Goal: Entertainment & Leisure: Consume media (video, audio)

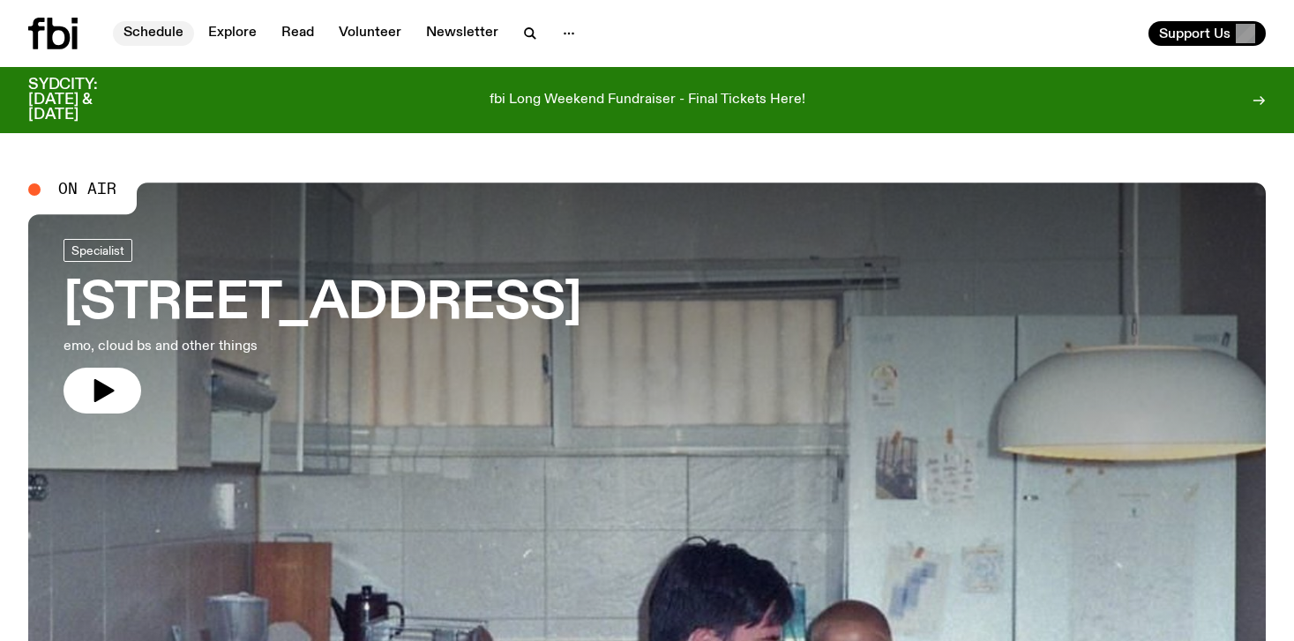
click at [164, 31] on link "Schedule" at bounding box center [153, 33] width 81 height 25
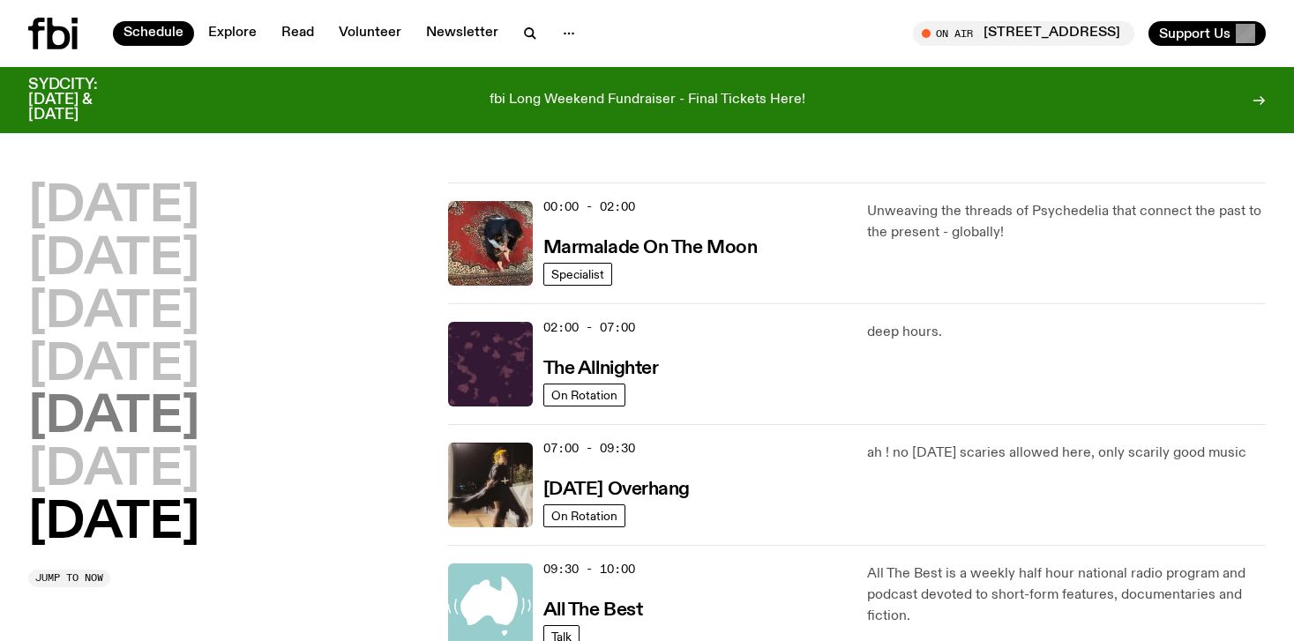
click at [133, 400] on h2 "[DATE]" at bounding box center [113, 417] width 171 height 49
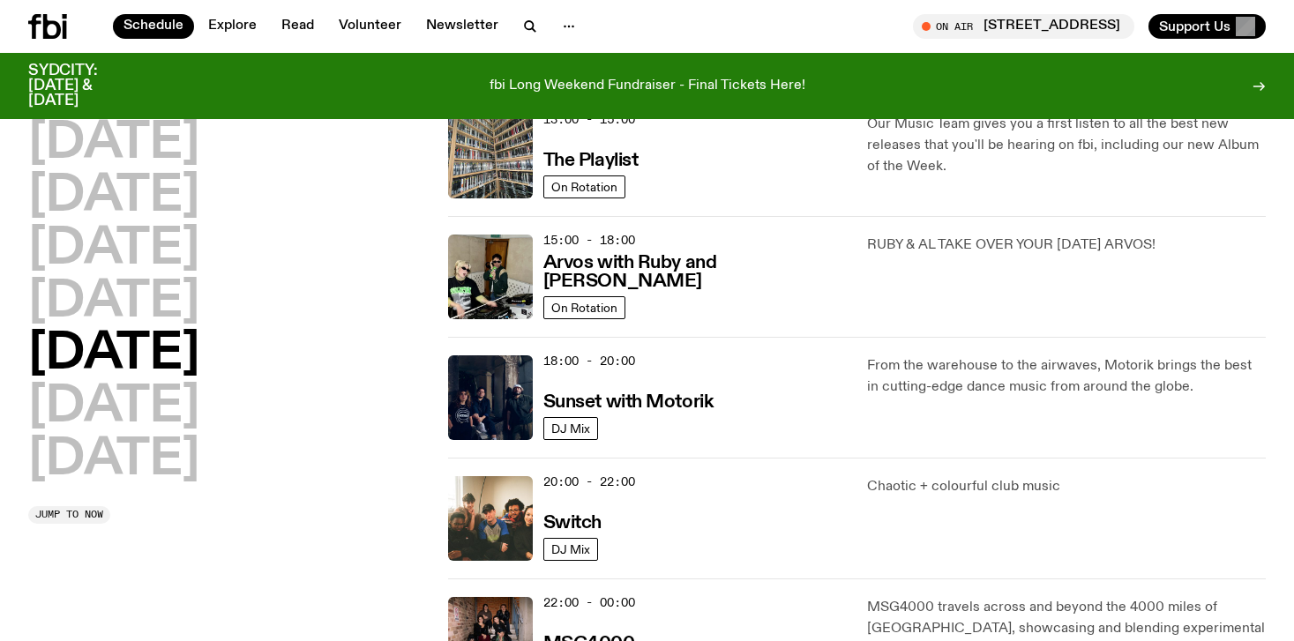
scroll to position [600, 0]
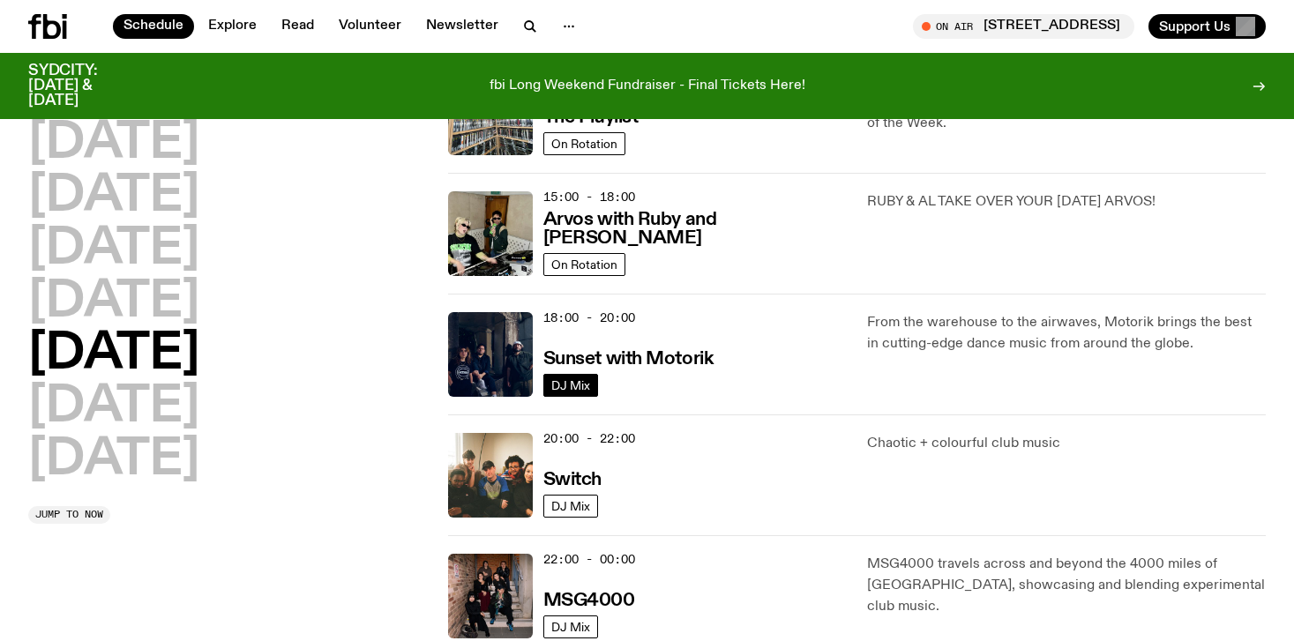
click at [580, 387] on span "DJ Mix" at bounding box center [570, 385] width 39 height 13
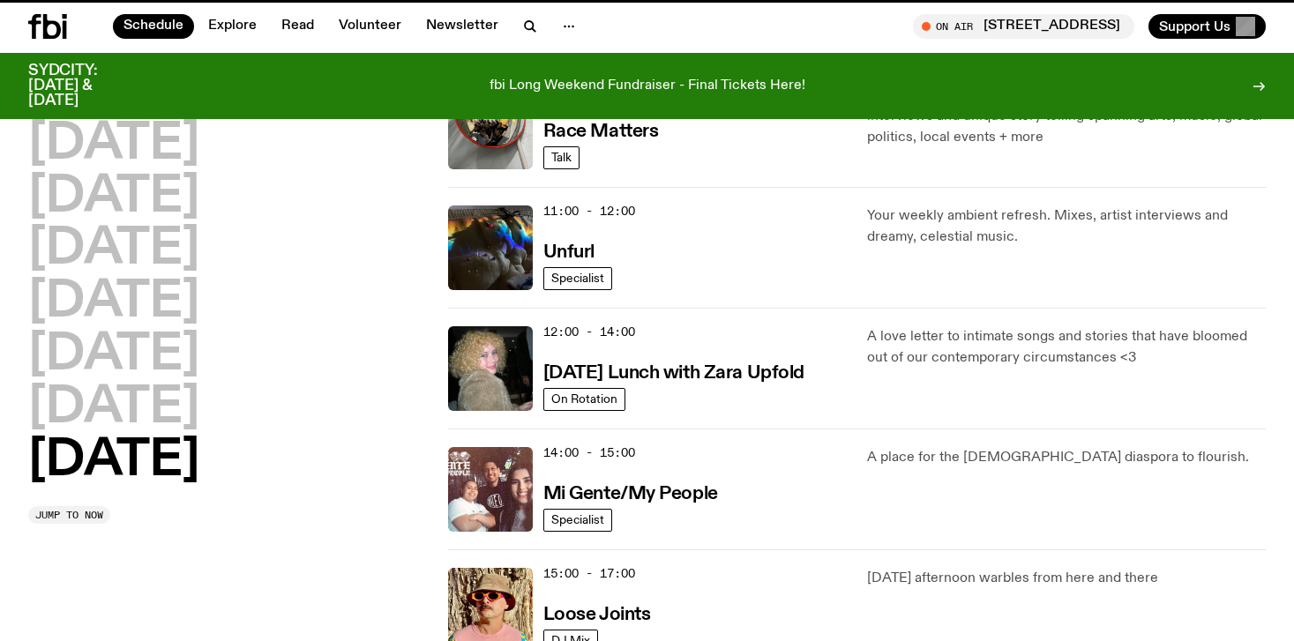
scroll to position [586, 0]
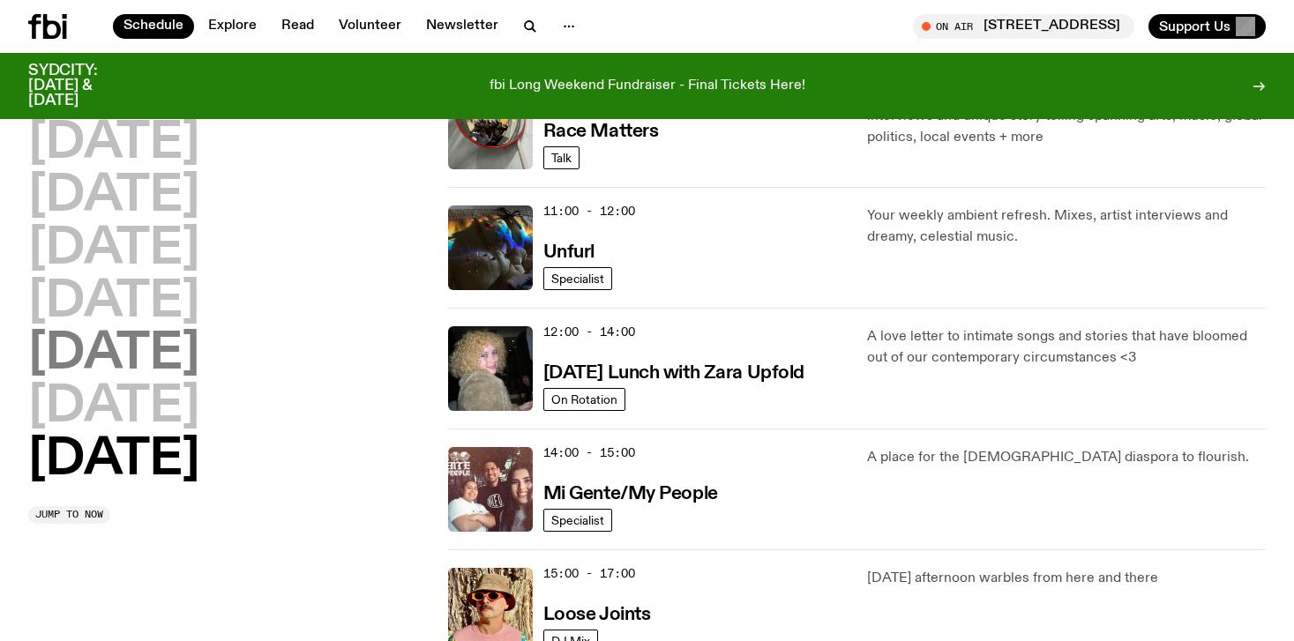
click at [114, 347] on h2 "[DATE]" at bounding box center [113, 354] width 171 height 49
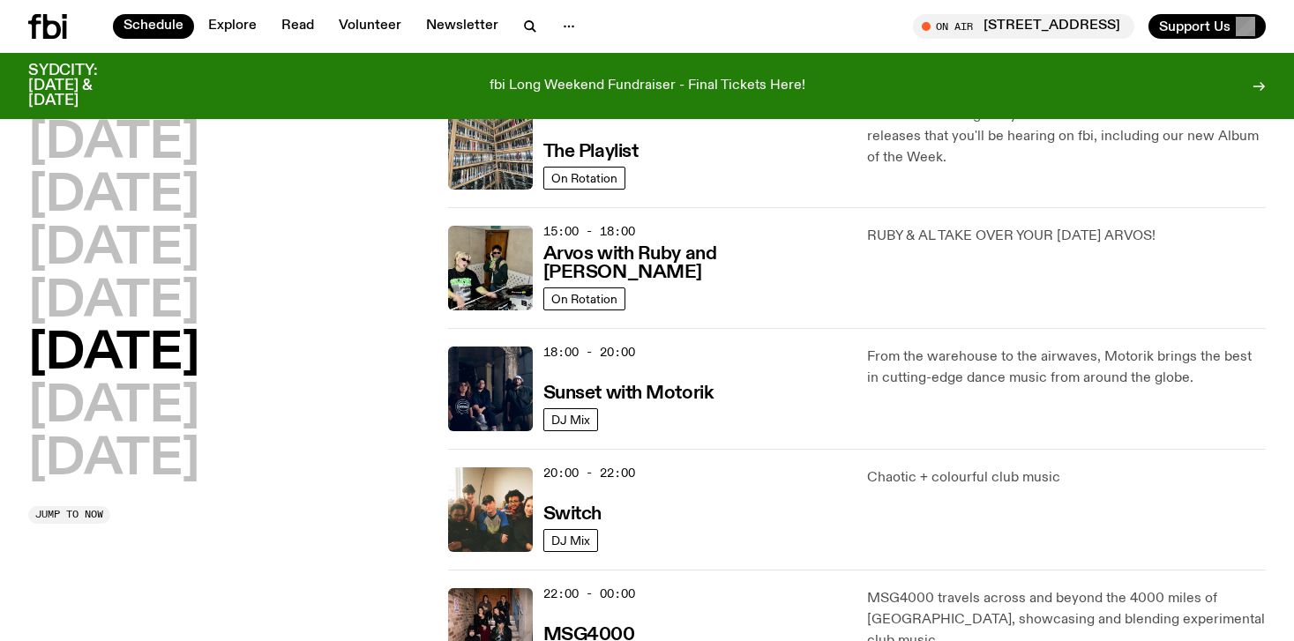
scroll to position [569, 0]
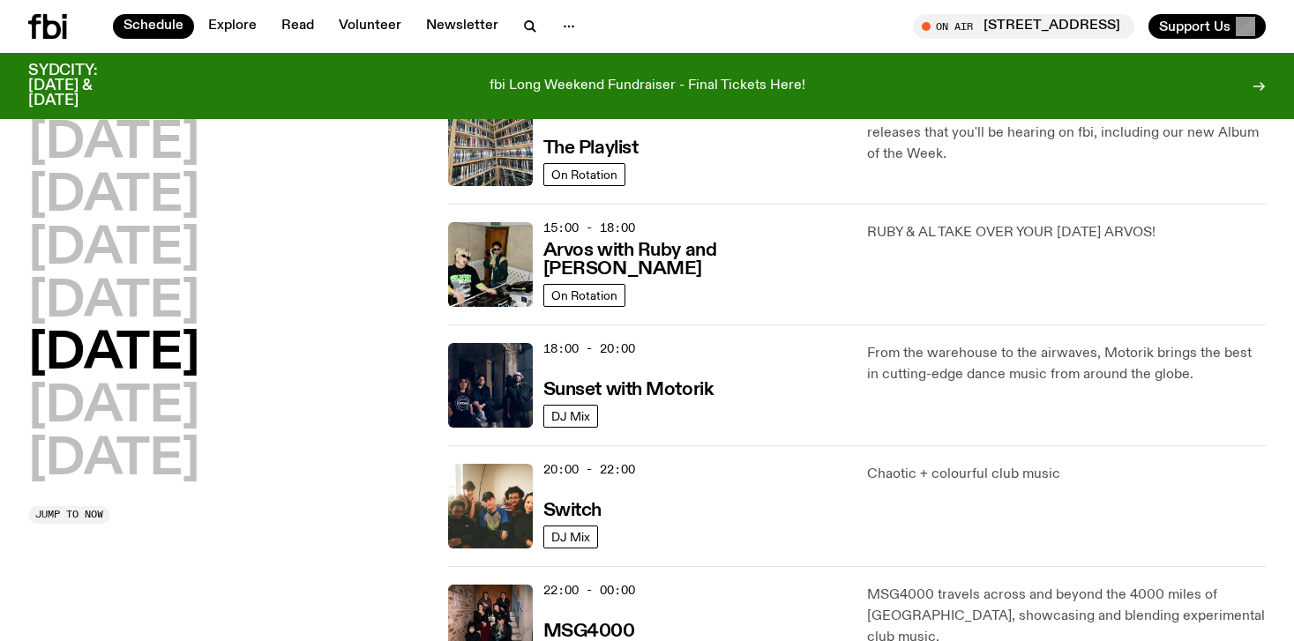
click at [816, 362] on div "18:00 - 20:00 Sunset with Motorik" at bounding box center [695, 385] width 304 height 85
click at [573, 416] on span "DJ Mix" at bounding box center [570, 416] width 39 height 13
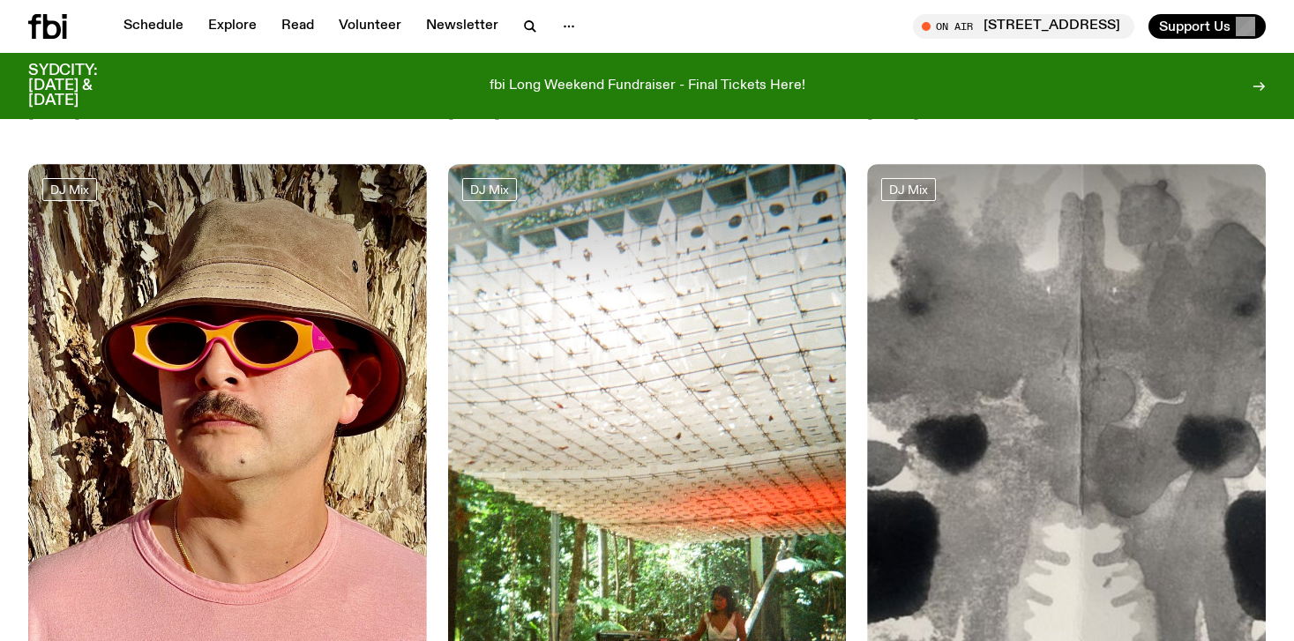
scroll to position [3075, 0]
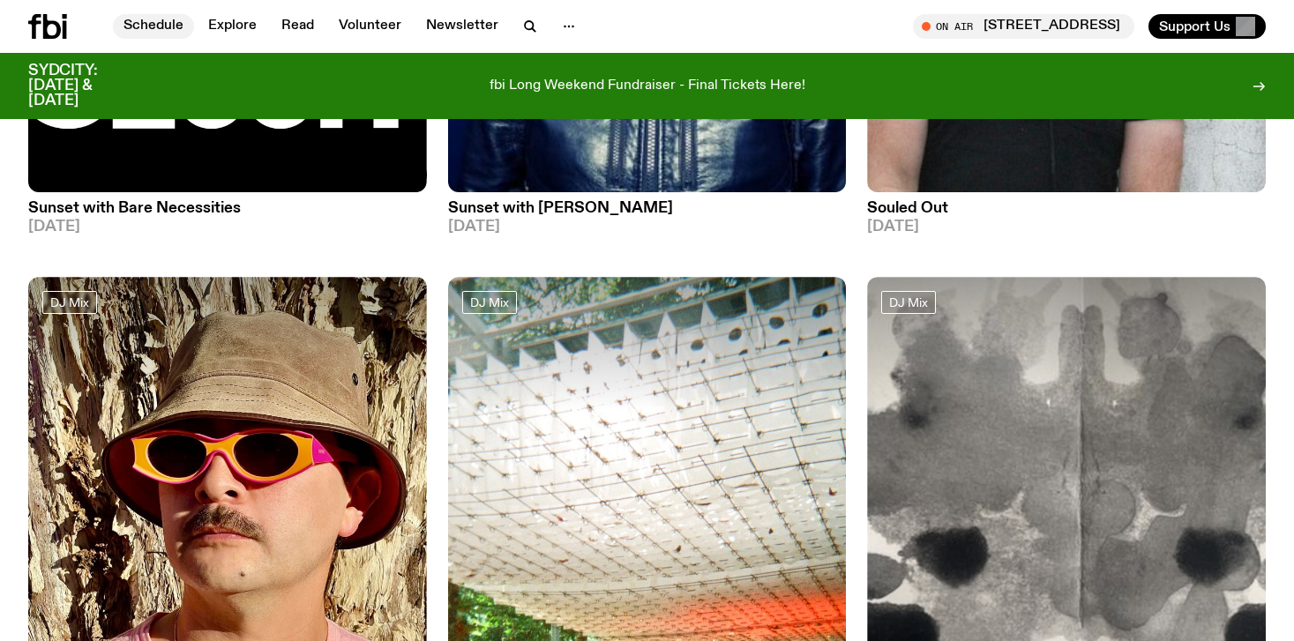
click at [159, 19] on link "Schedule" at bounding box center [153, 26] width 81 height 25
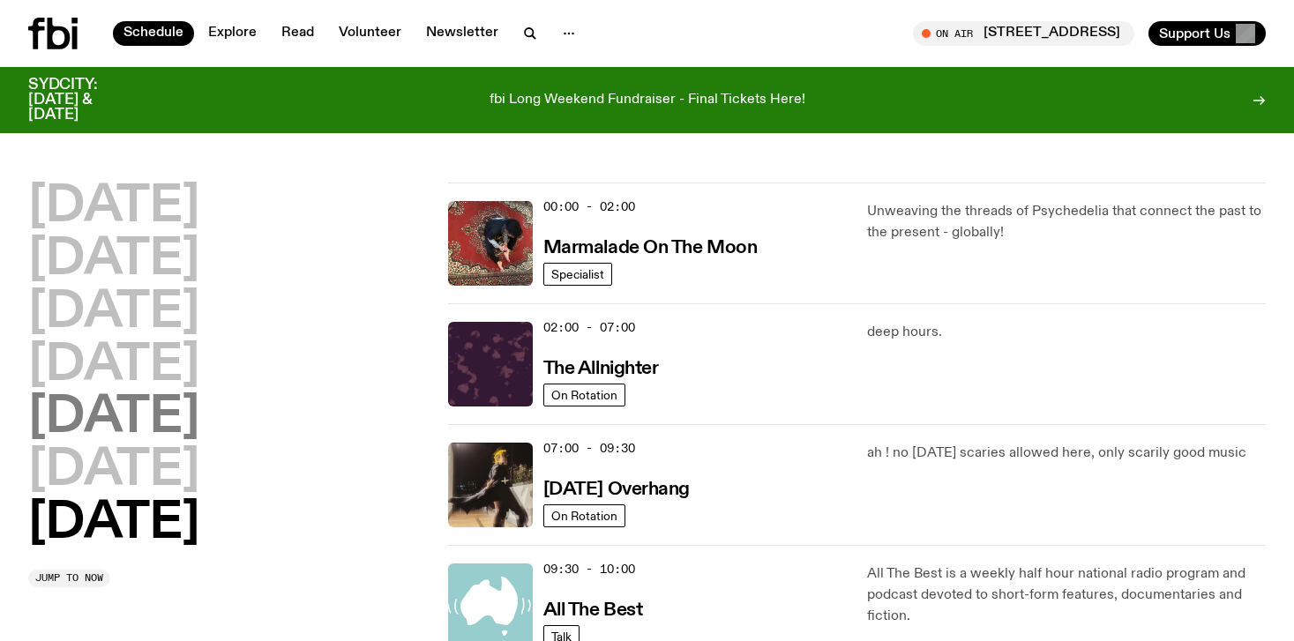
click at [120, 425] on h2 "[DATE]" at bounding box center [113, 417] width 171 height 49
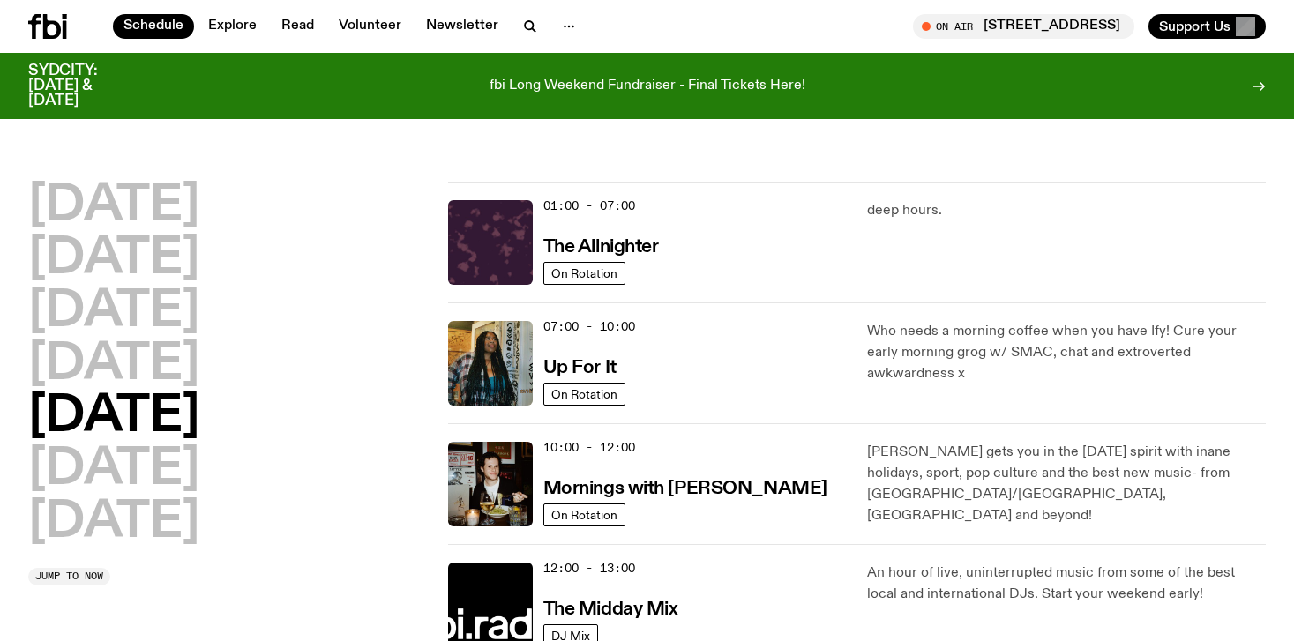
scroll to position [49, 0]
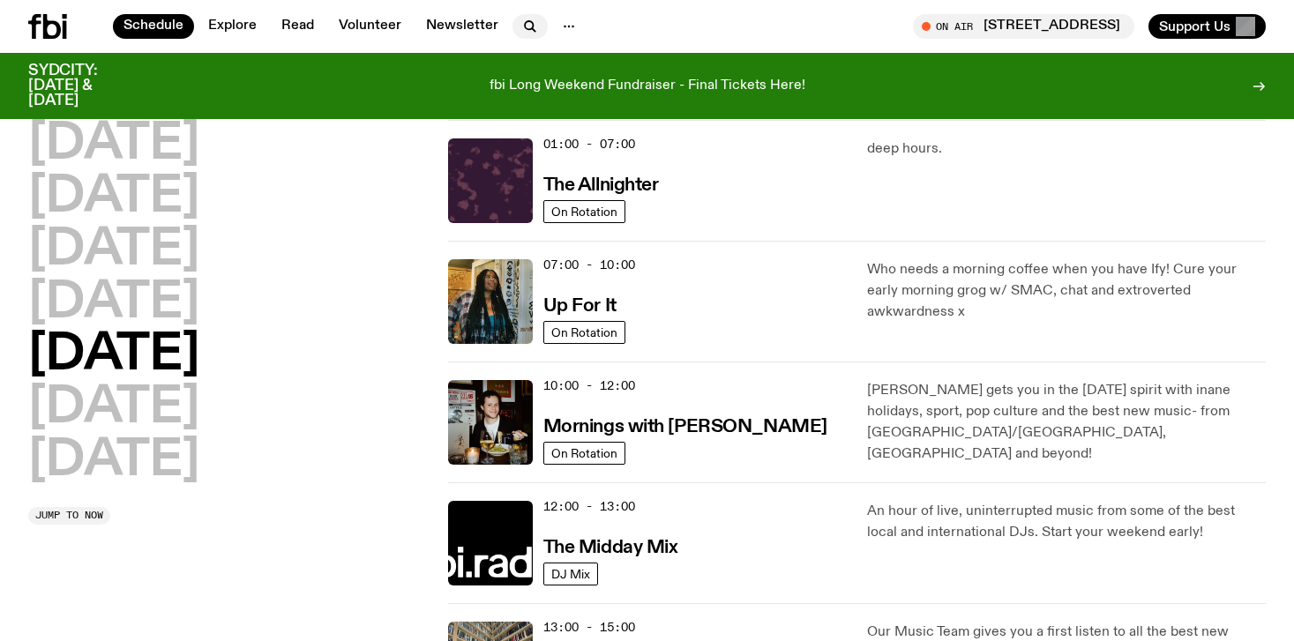
click at [525, 21] on icon "button" at bounding box center [529, 25] width 8 height 8
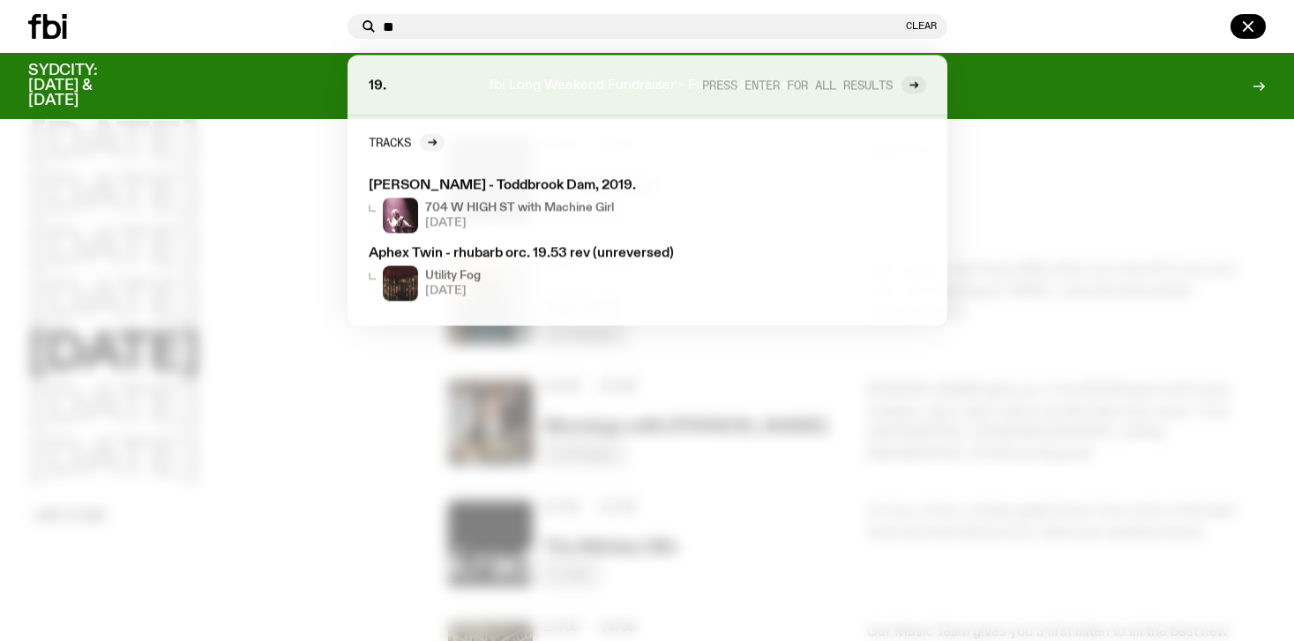
type input "*"
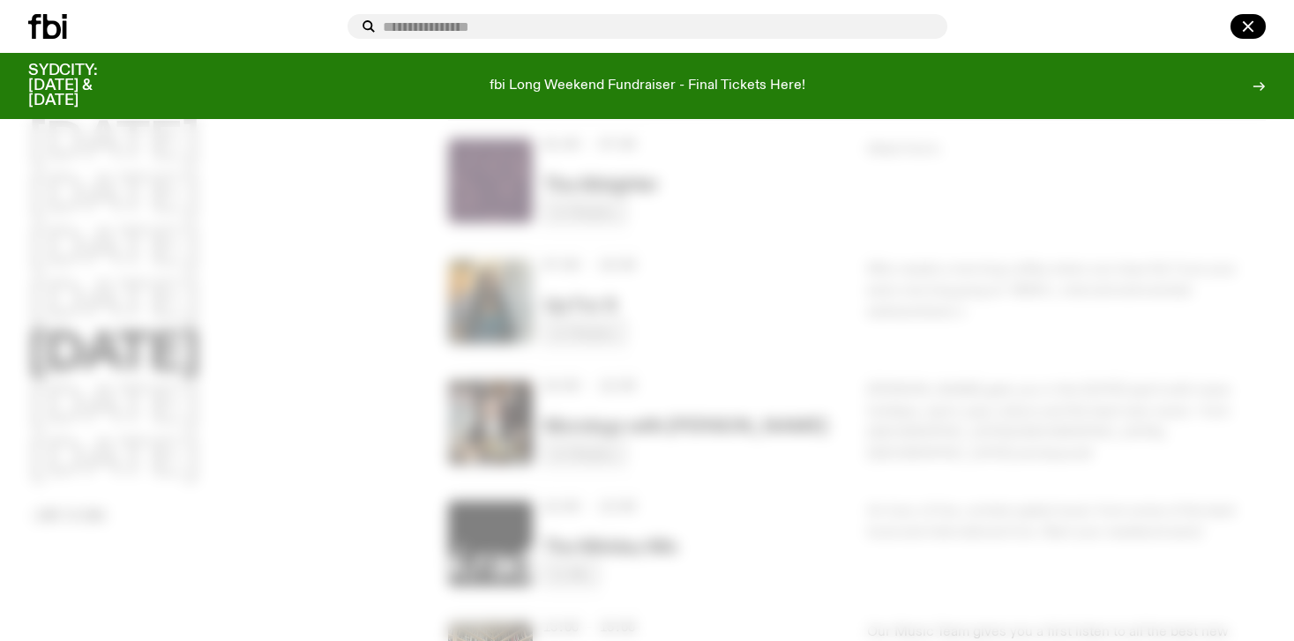
click at [318, 108] on div "fbi Long Weekend Fundraiser - Final Tickets Here!" at bounding box center [647, 86] width 984 height 45
click at [1244, 22] on icon "button" at bounding box center [1248, 27] width 10 height 10
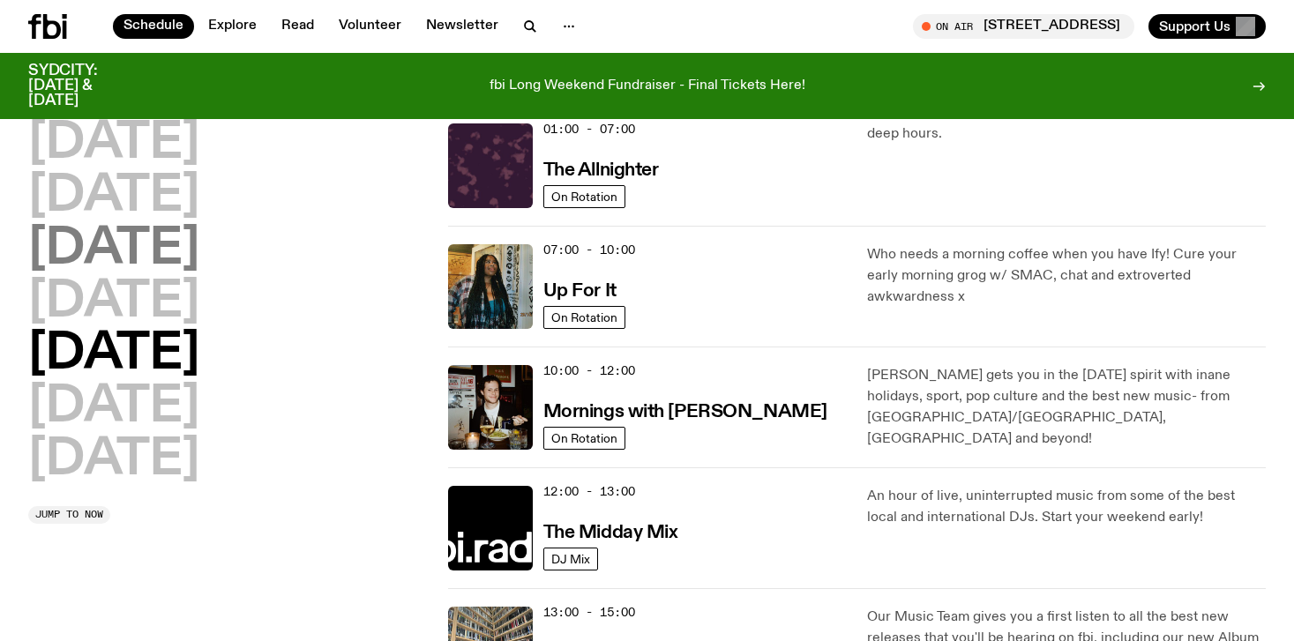
scroll to position [0, 0]
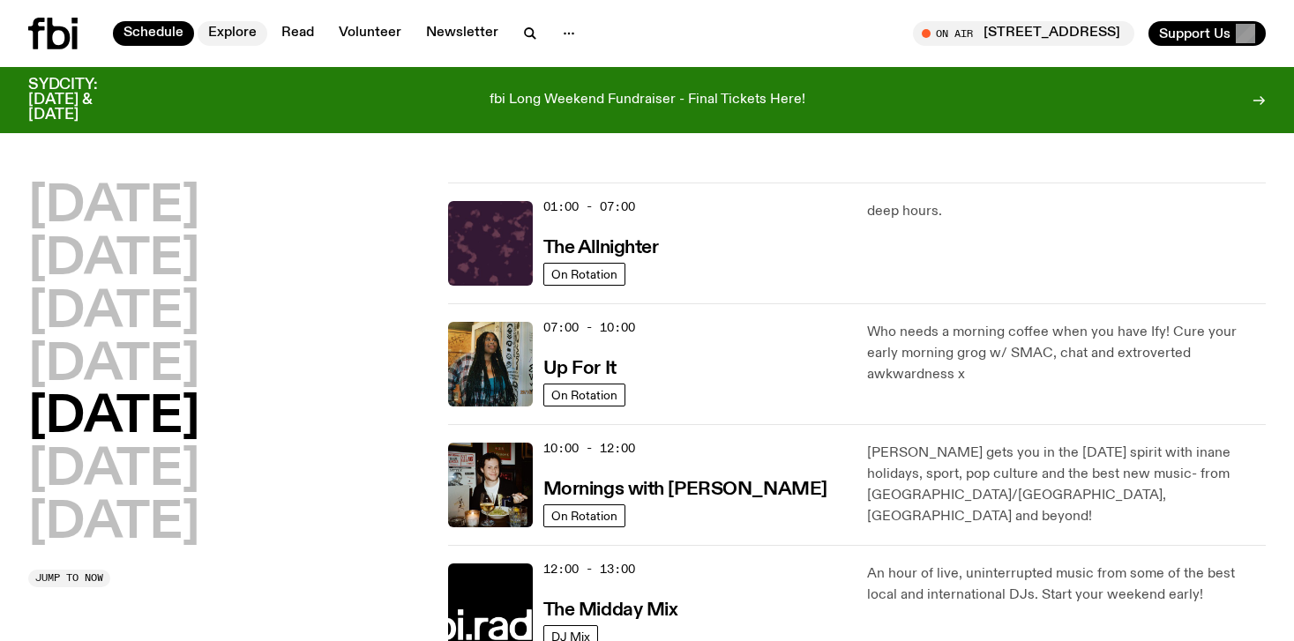
click at [228, 27] on link "Explore" at bounding box center [233, 33] width 70 height 25
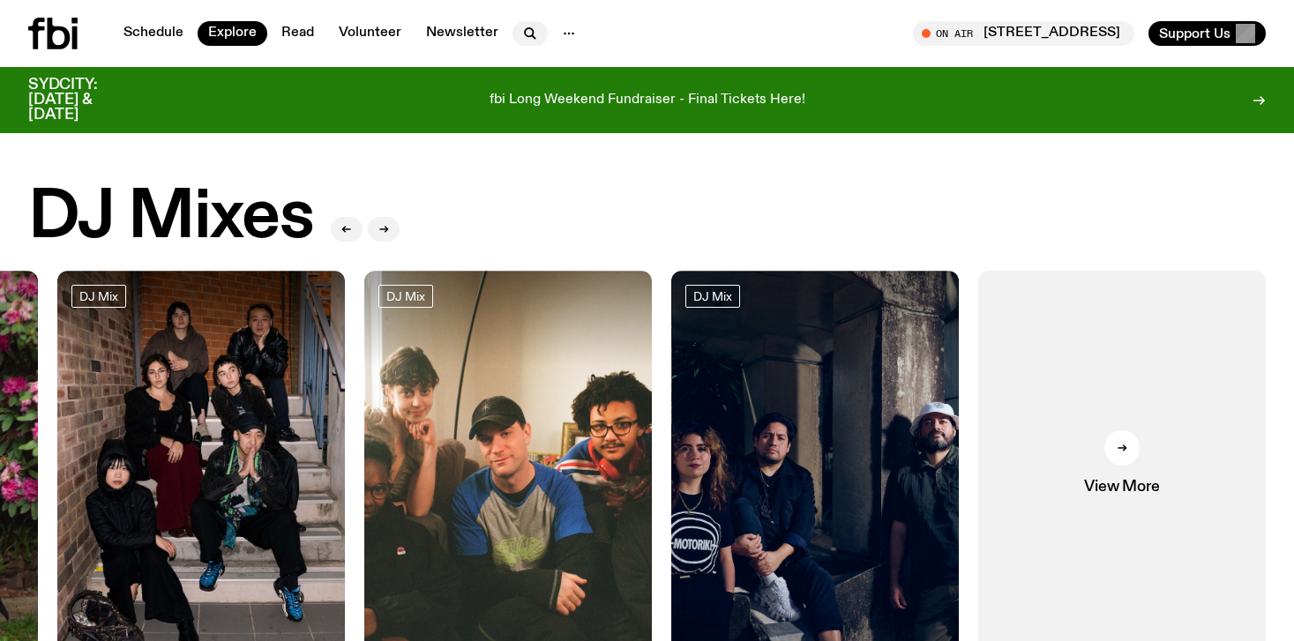
click at [525, 34] on icon "button" at bounding box center [530, 33] width 21 height 21
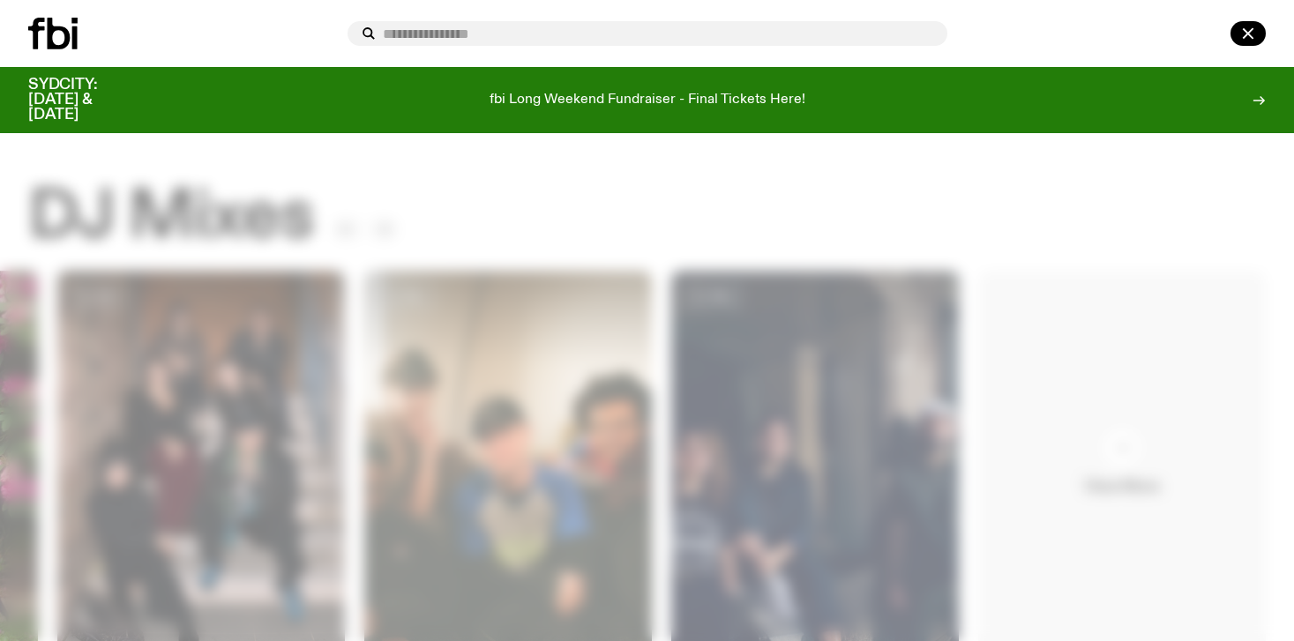
click at [208, 7] on div at bounding box center [647, 33] width 1294 height 67
click at [199, 32] on div at bounding box center [184, 34] width 312 height 32
click at [127, 27] on div at bounding box center [184, 34] width 312 height 32
click at [1253, 27] on icon "button" at bounding box center [1248, 33] width 21 height 21
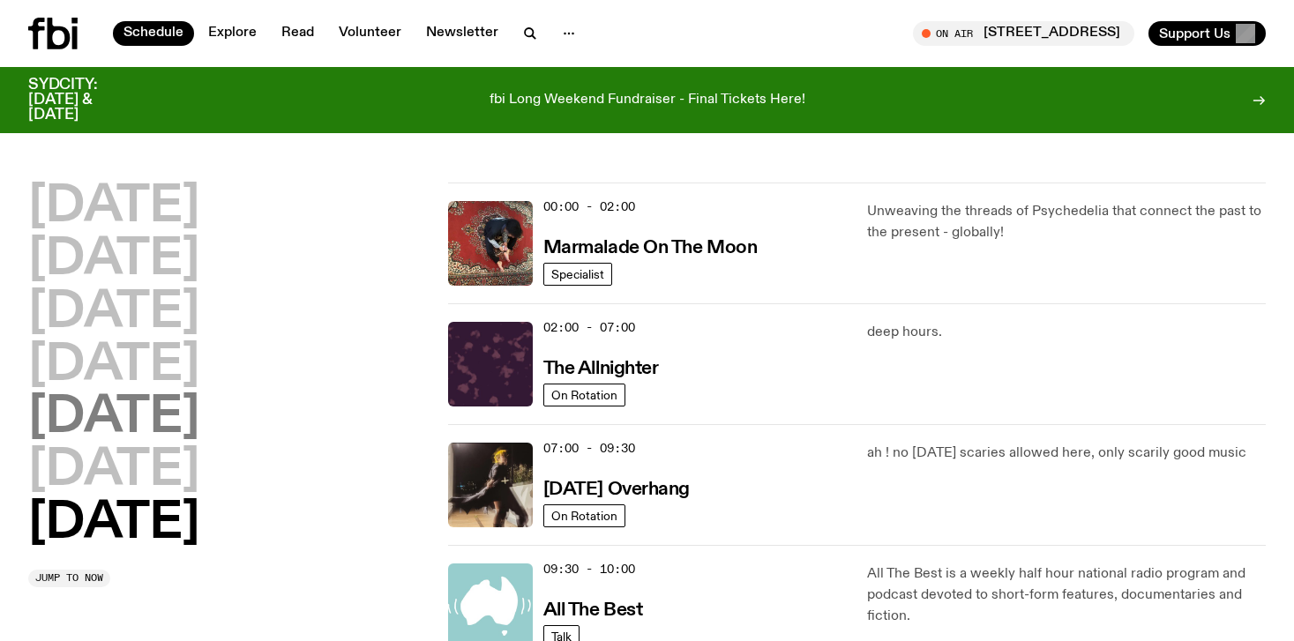
click at [127, 428] on h2 "[DATE]" at bounding box center [113, 417] width 171 height 49
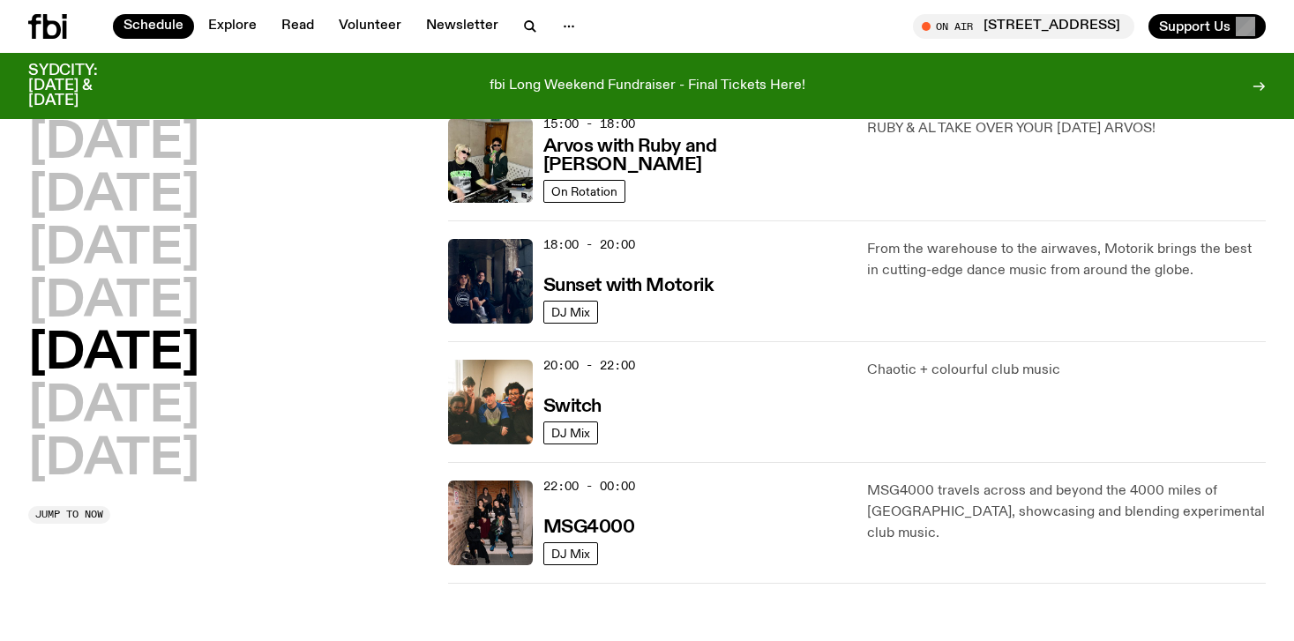
scroll to position [684, 0]
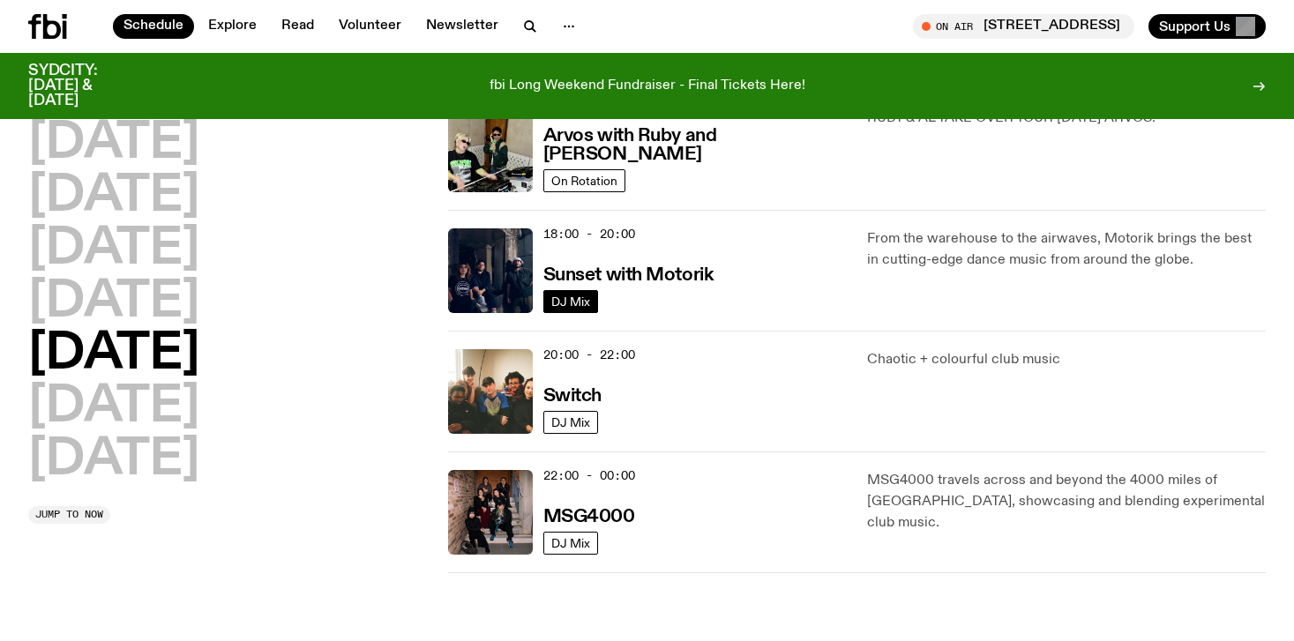
click at [566, 308] on span "DJ Mix" at bounding box center [570, 302] width 39 height 13
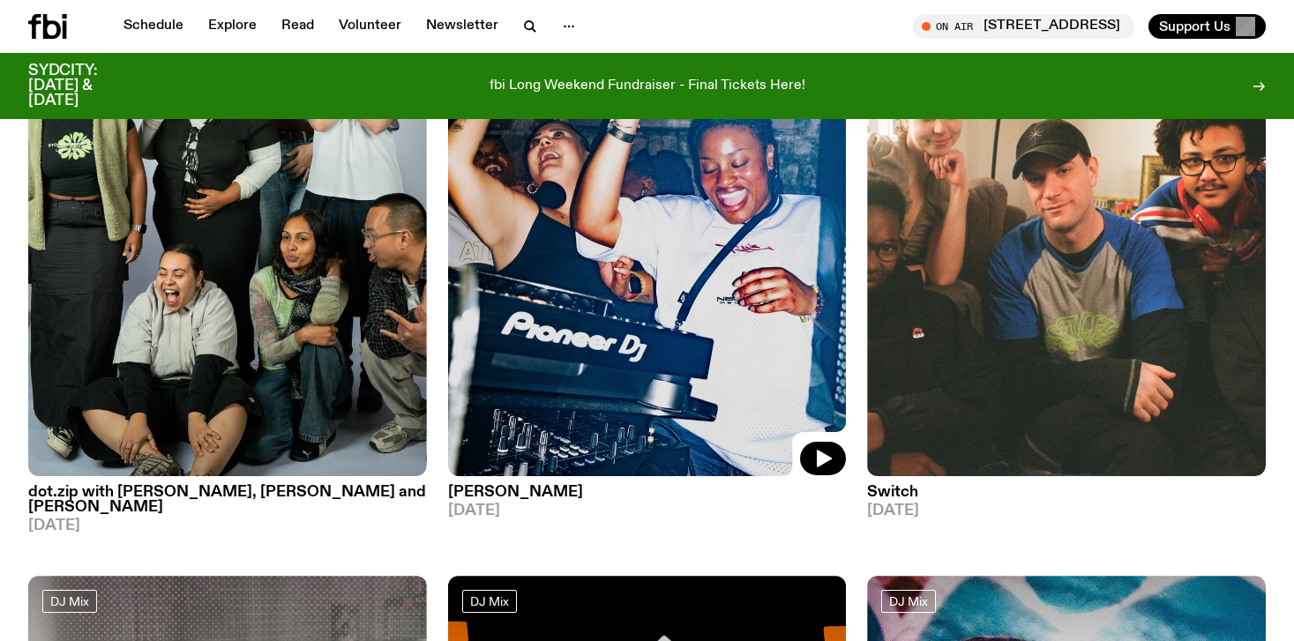
scroll to position [4024, 0]
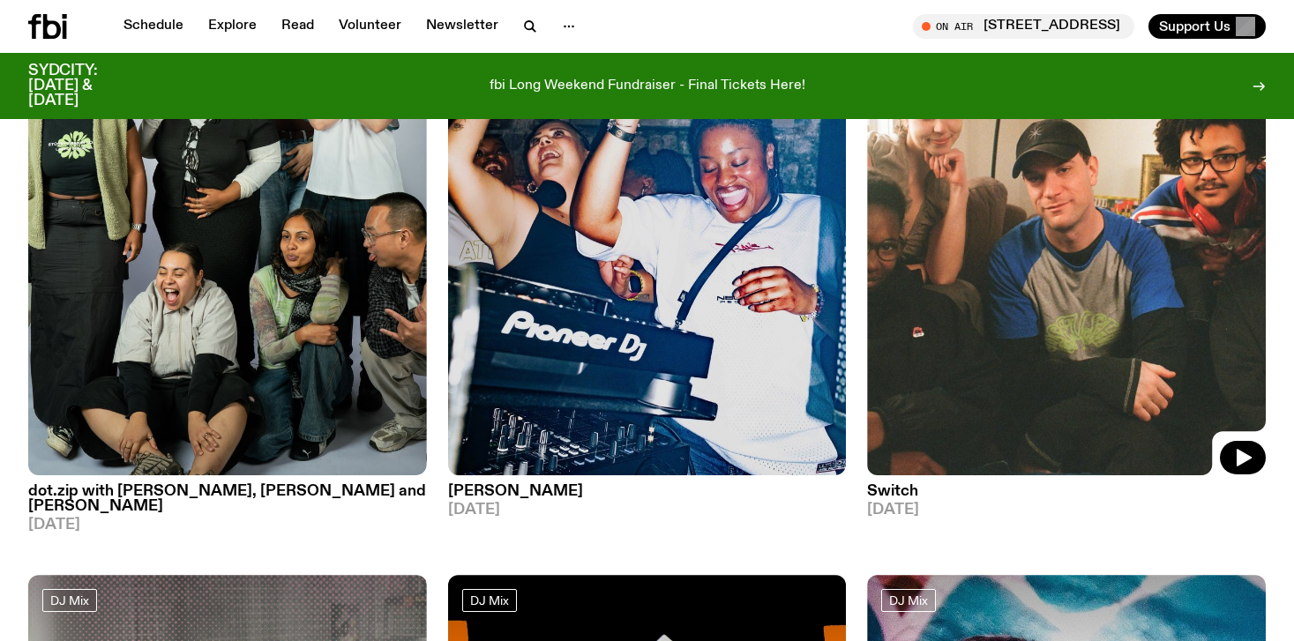
click at [1056, 243] on img at bounding box center [1066, 209] width 399 height 531
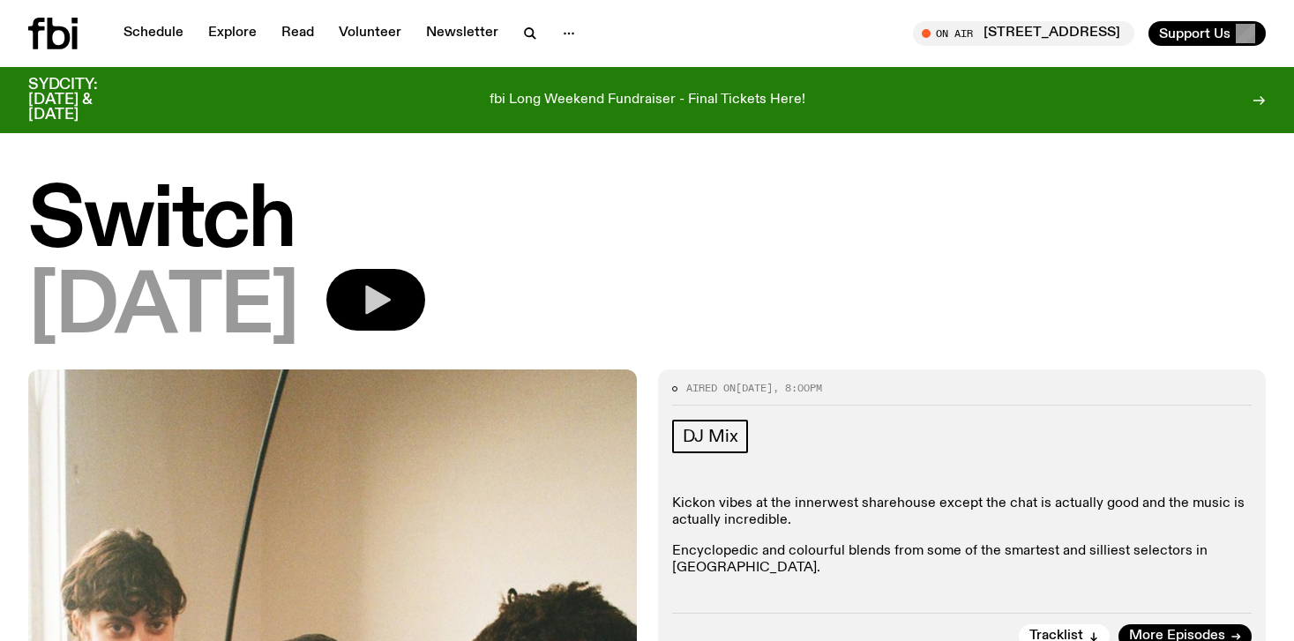
click at [391, 304] on icon "button" at bounding box center [378, 300] width 26 height 29
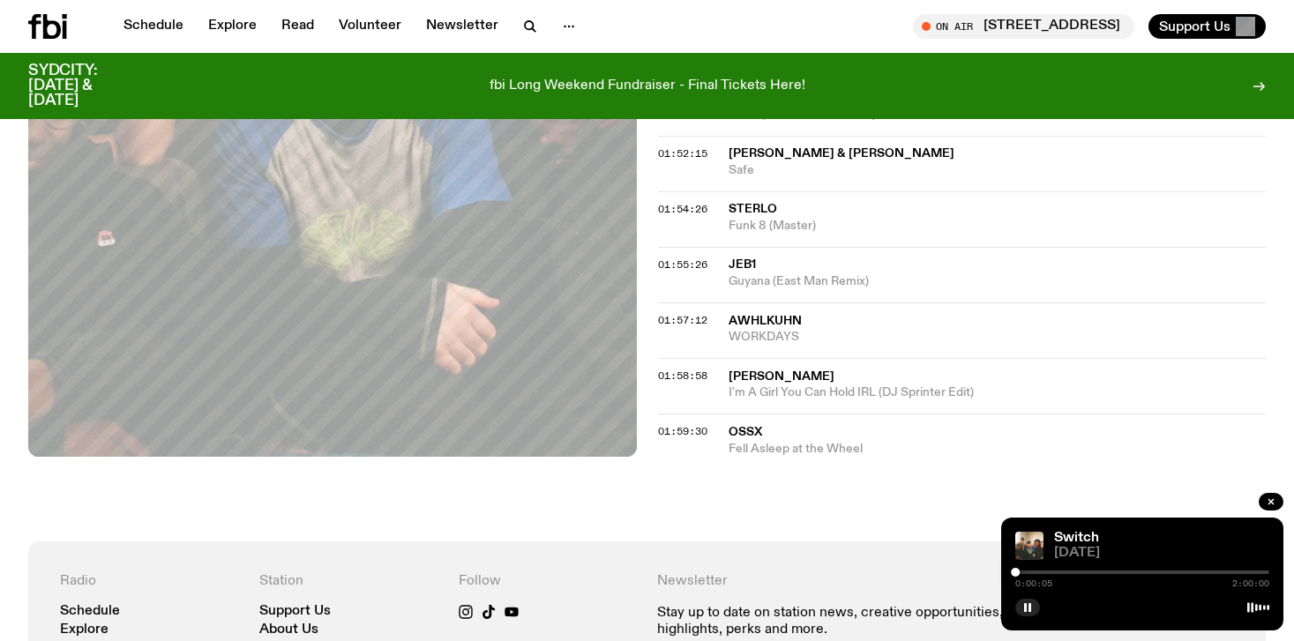
scroll to position [2411, 0]
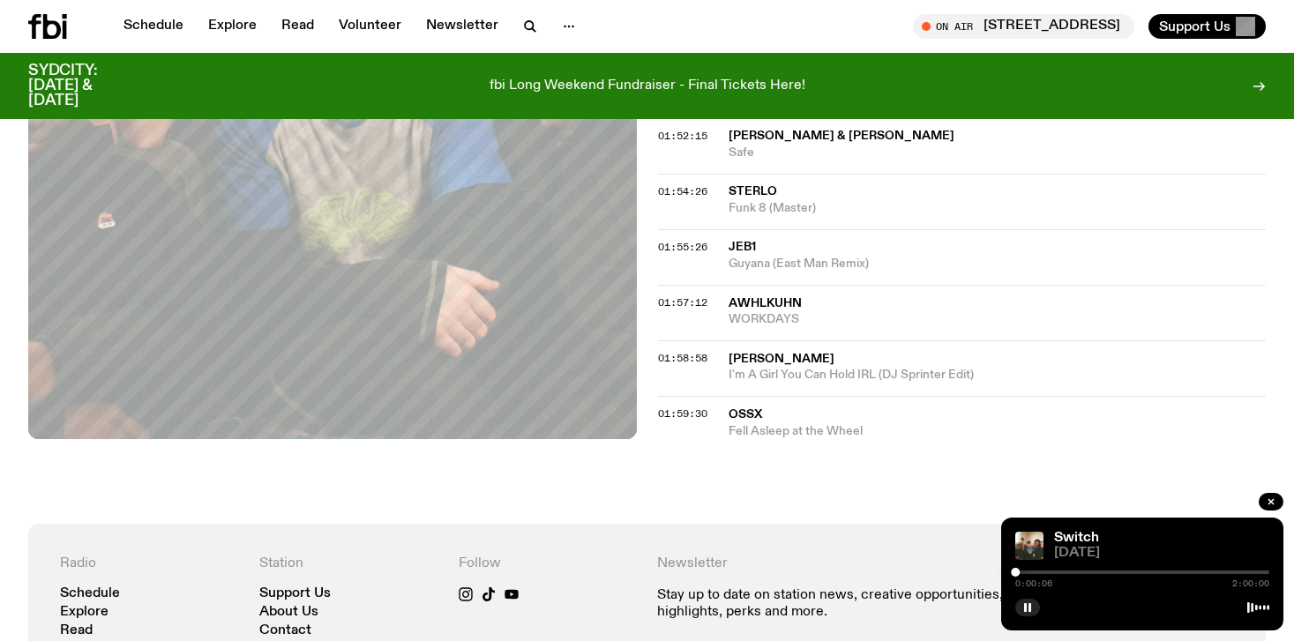
click at [783, 297] on span "awhlkuhn" at bounding box center [765, 303] width 73 height 12
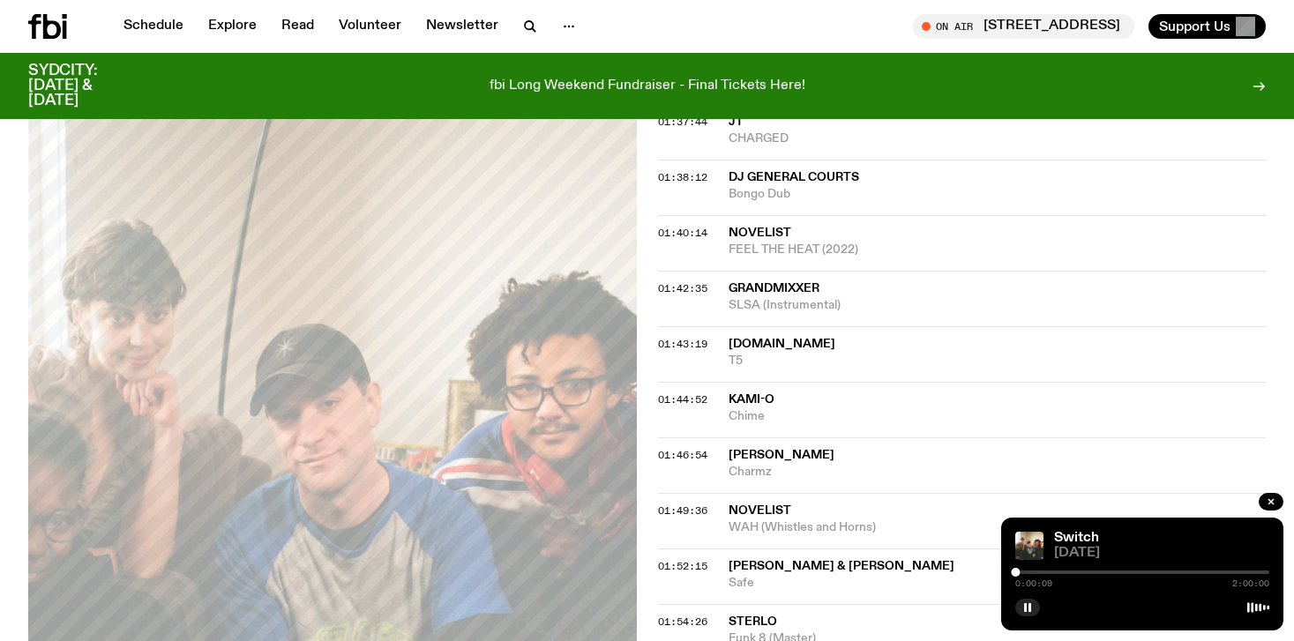
scroll to position [1977, 0]
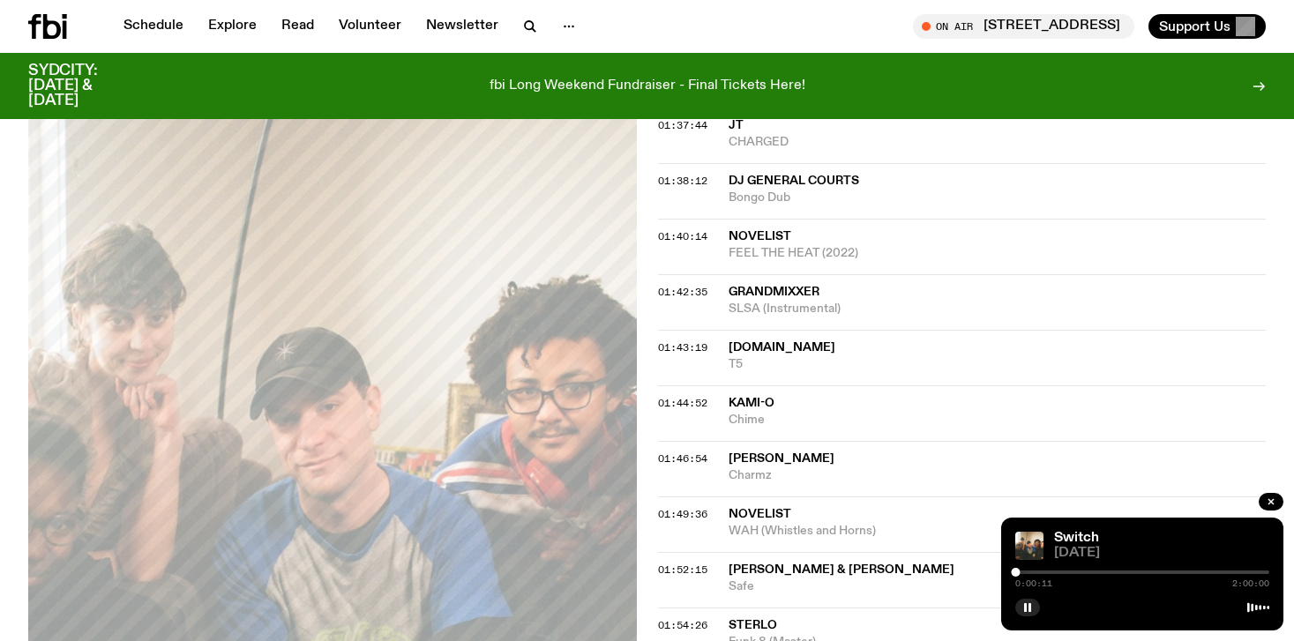
click at [1172, 573] on div at bounding box center [1143, 573] width 254 height 4
click at [1210, 568] on div "1:13:47 2:00:00" at bounding box center [1143, 577] width 254 height 21
click at [1218, 574] on div "1:13:48 2:00:00" at bounding box center [1143, 577] width 254 height 21
click at [1210, 571] on div at bounding box center [1143, 573] width 254 height 4
click at [1232, 571] on div at bounding box center [1143, 573] width 254 height 4
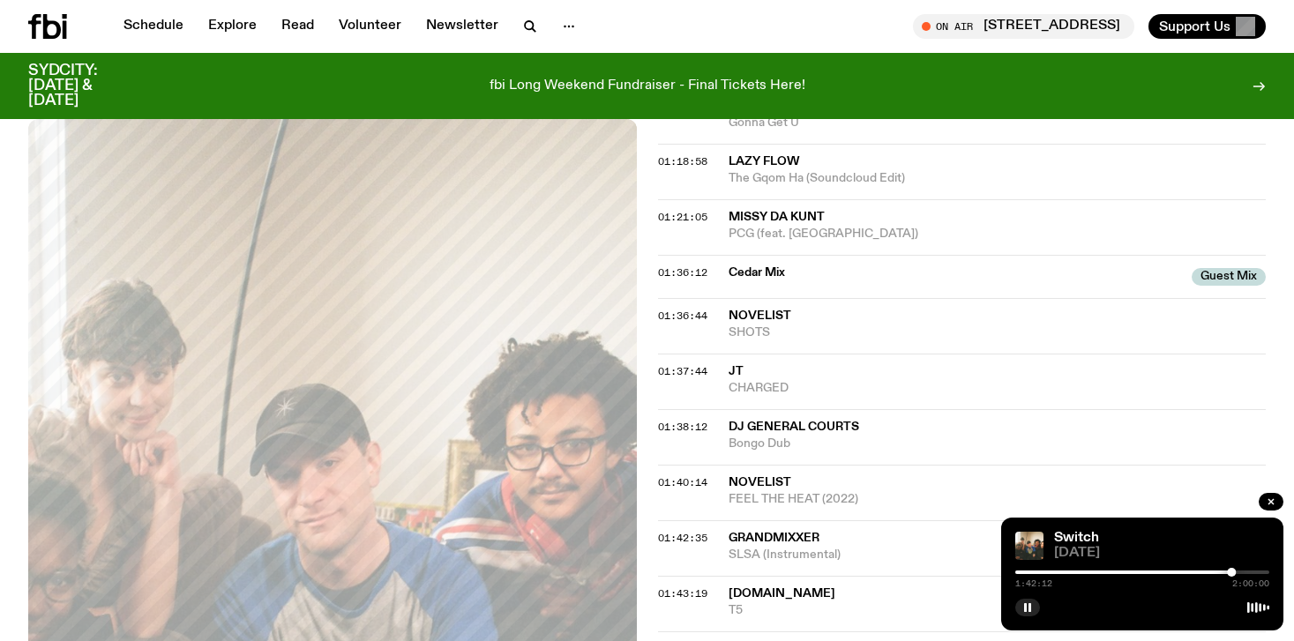
scroll to position [1722, 0]
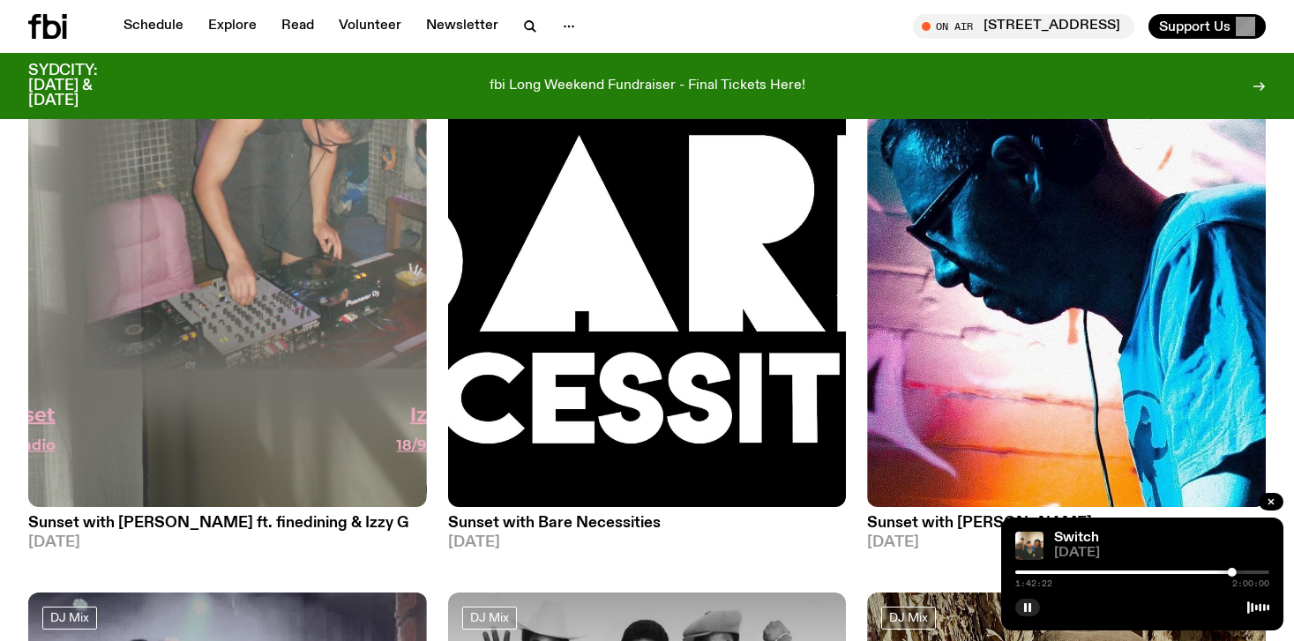
scroll to position [4650, 0]
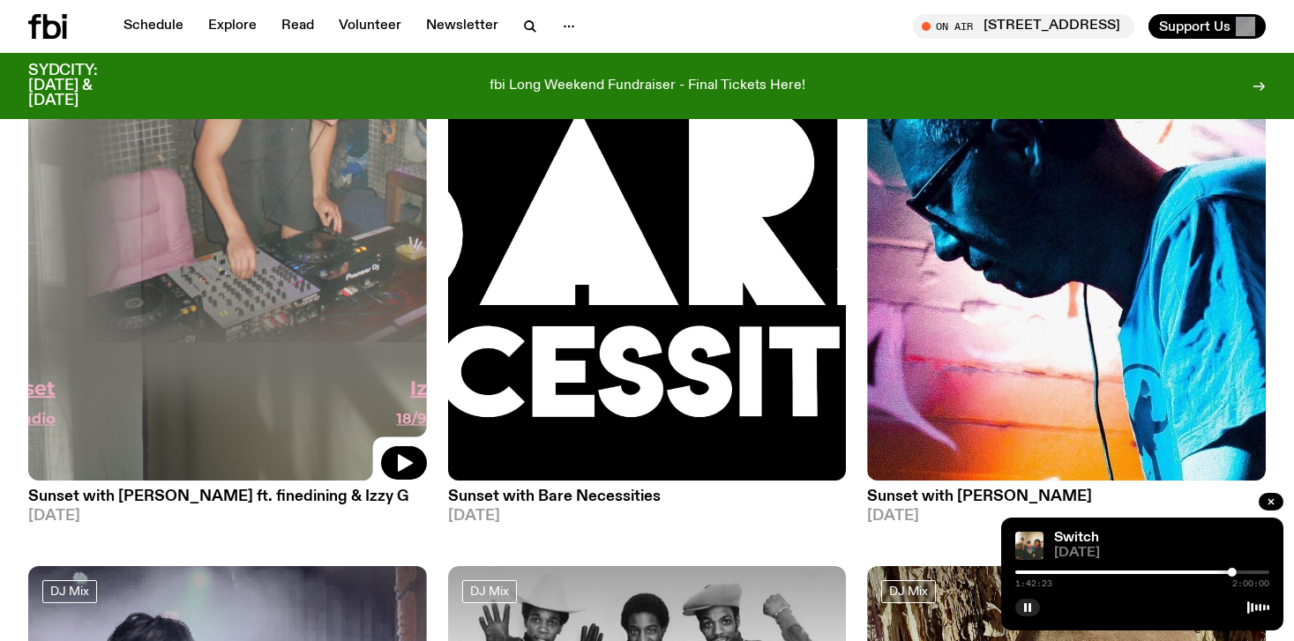
click at [206, 231] on img at bounding box center [227, 215] width 399 height 531
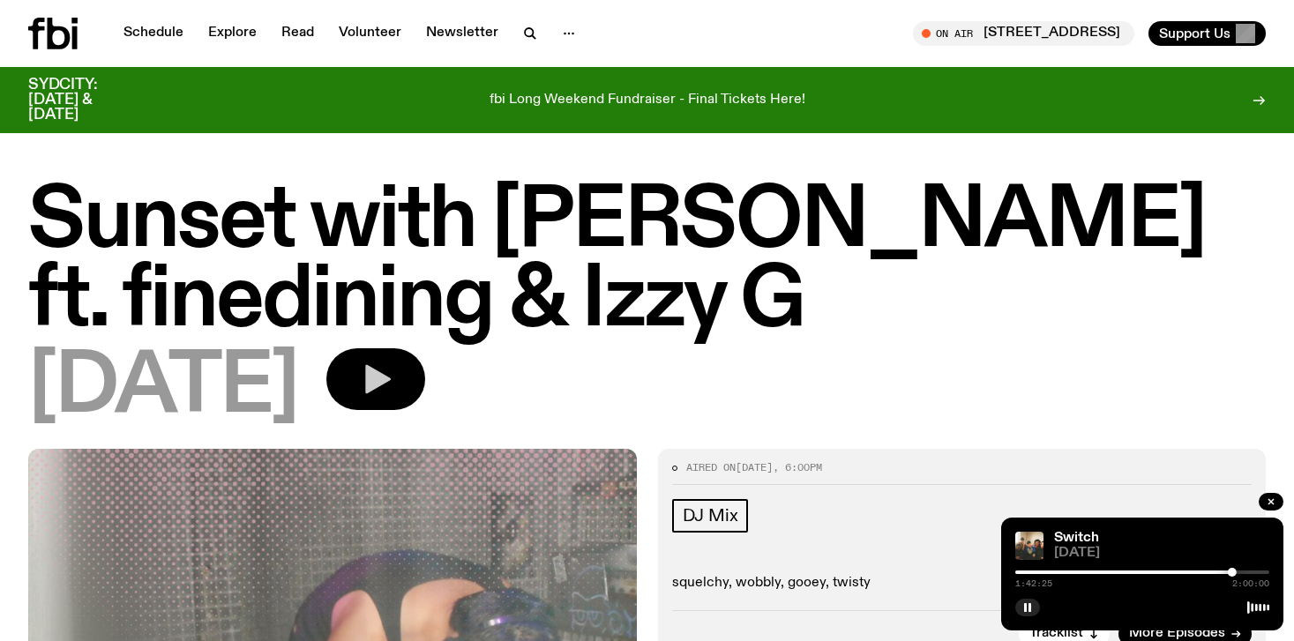
click at [408, 383] on button "button" at bounding box center [375, 380] width 99 height 62
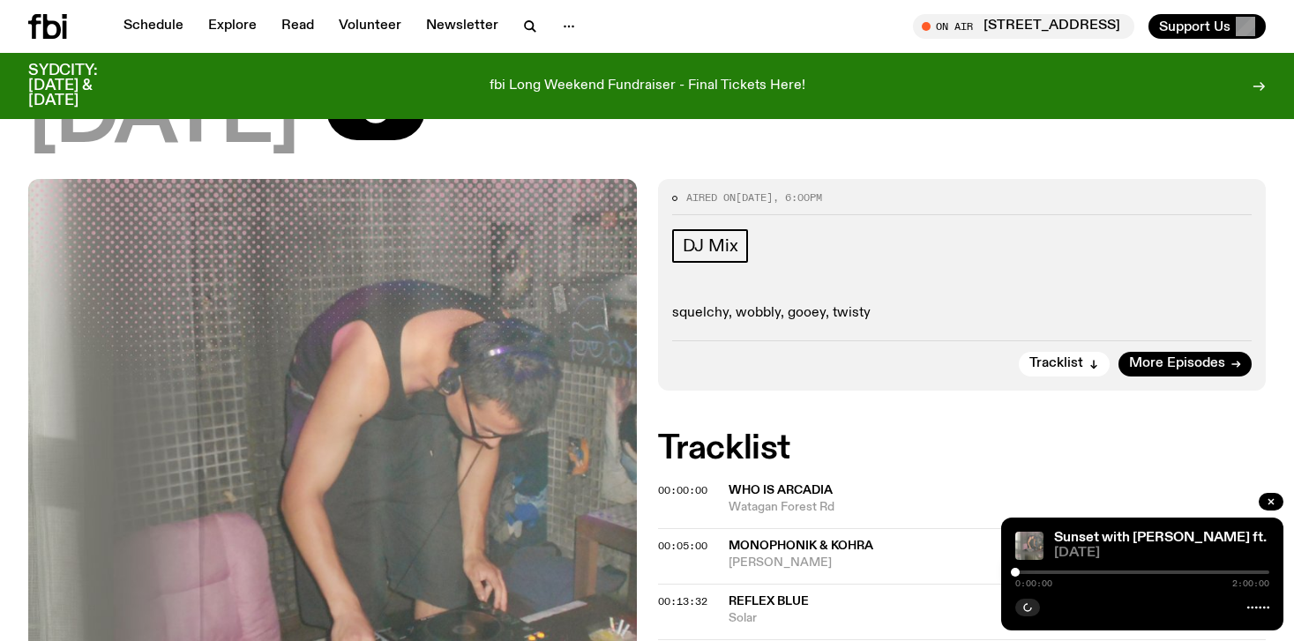
scroll to position [257, 0]
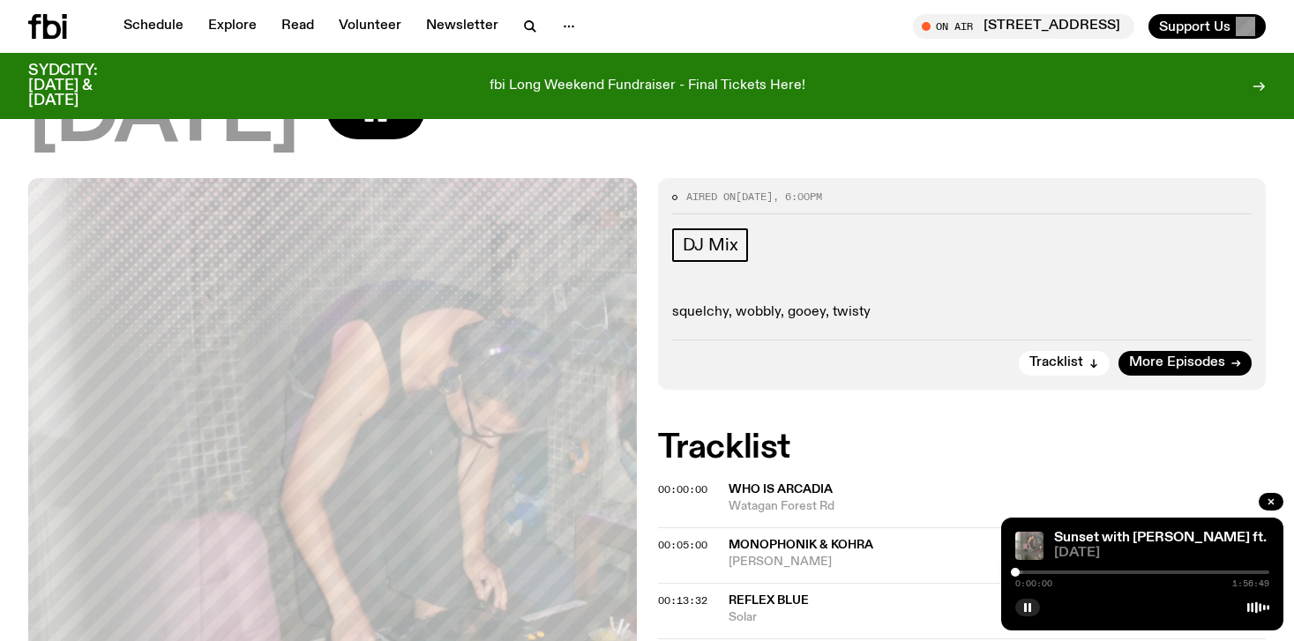
click at [1091, 570] on div "0:00:00 1:56:49" at bounding box center [1143, 577] width 254 height 21
click at [1084, 573] on div at bounding box center [1143, 573] width 254 height 4
click at [1181, 569] on div "0:31:40 1:56:49" at bounding box center [1143, 577] width 254 height 21
click at [1181, 573] on div at bounding box center [1143, 573] width 254 height 4
click at [1225, 573] on div at bounding box center [1143, 573] width 254 height 4
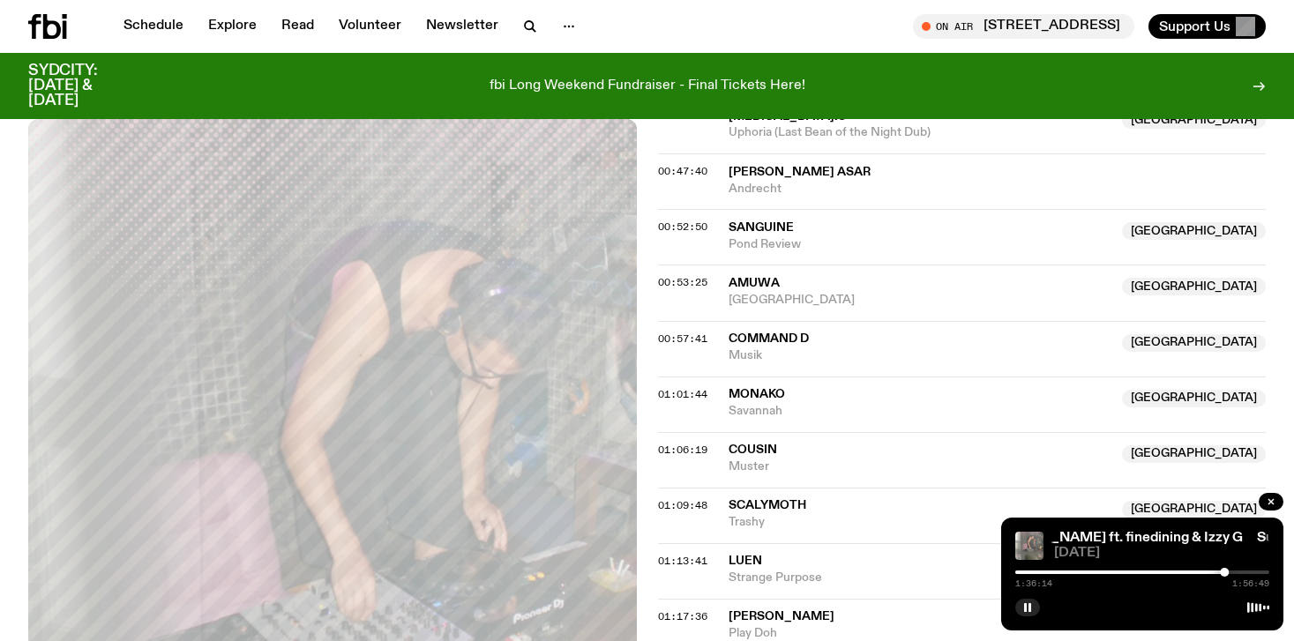
scroll to position [1181, 0]
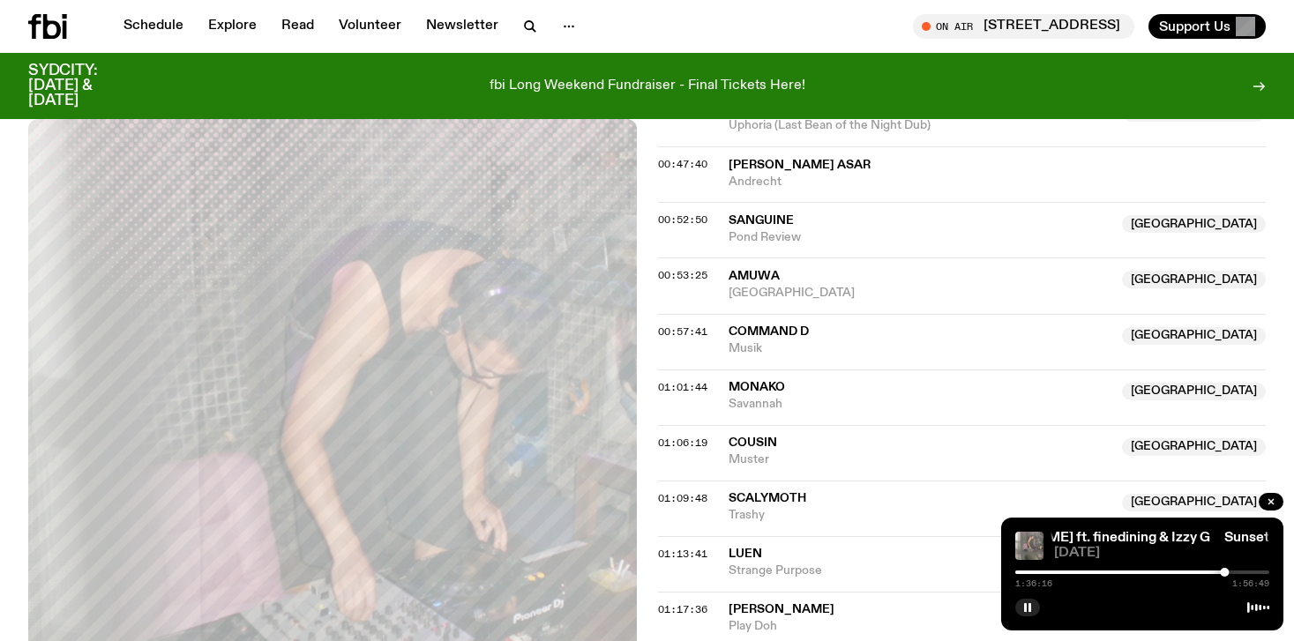
click at [1252, 574] on div "1:36:16 1:56:49" at bounding box center [1143, 577] width 254 height 21
click at [1248, 573] on div at bounding box center [1143, 573] width 254 height 4
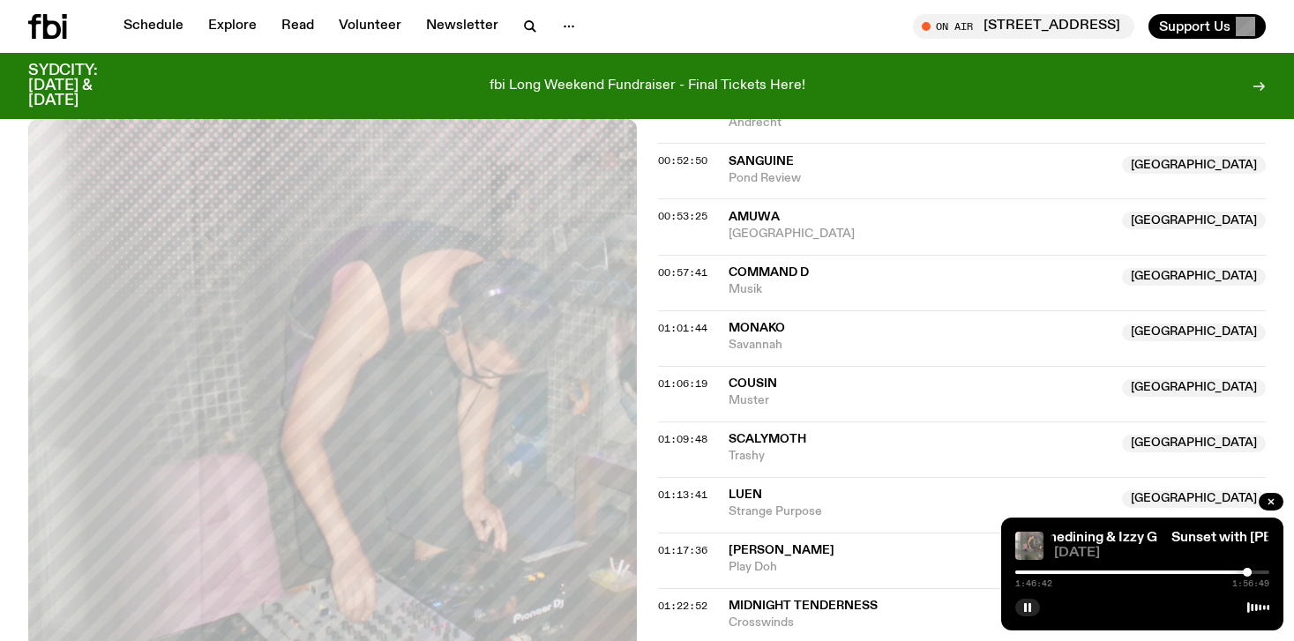
scroll to position [1259, 0]
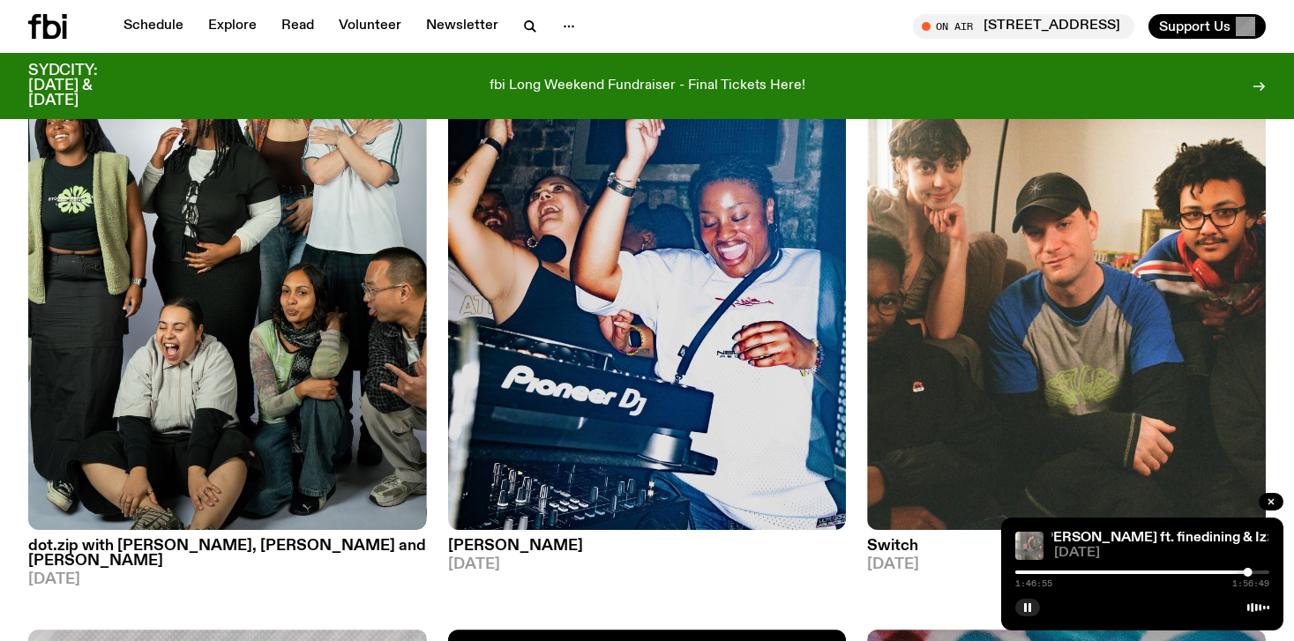
scroll to position [3969, 0]
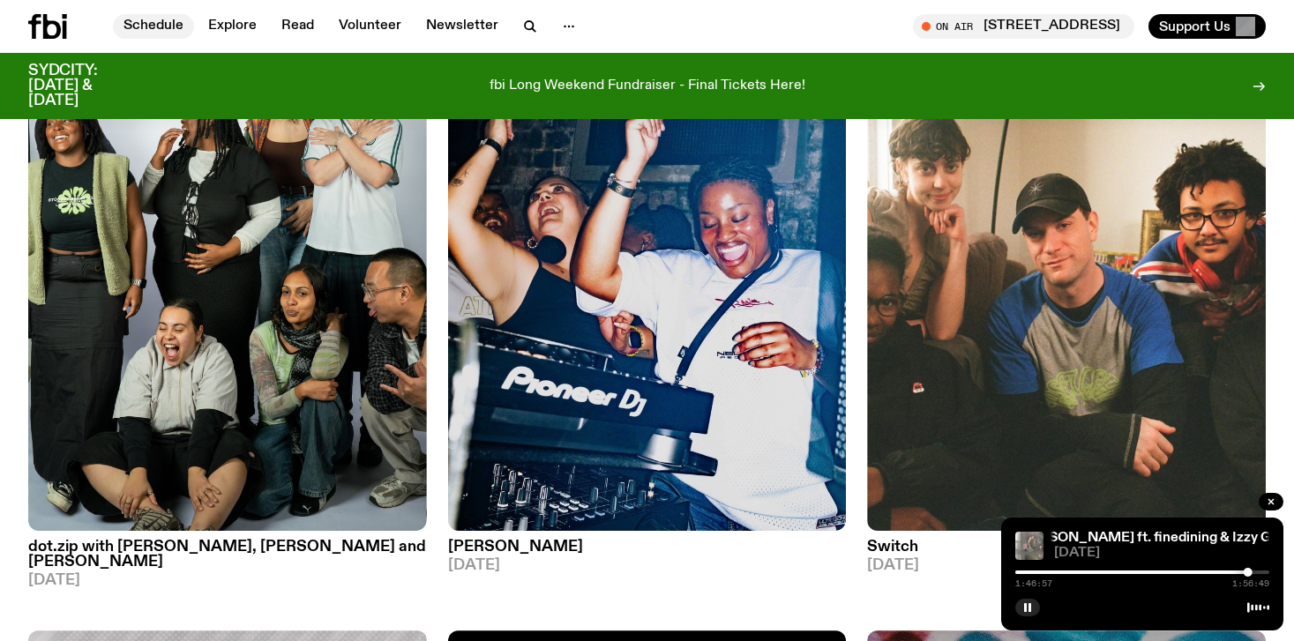
click at [154, 20] on link "Schedule" at bounding box center [153, 26] width 81 height 25
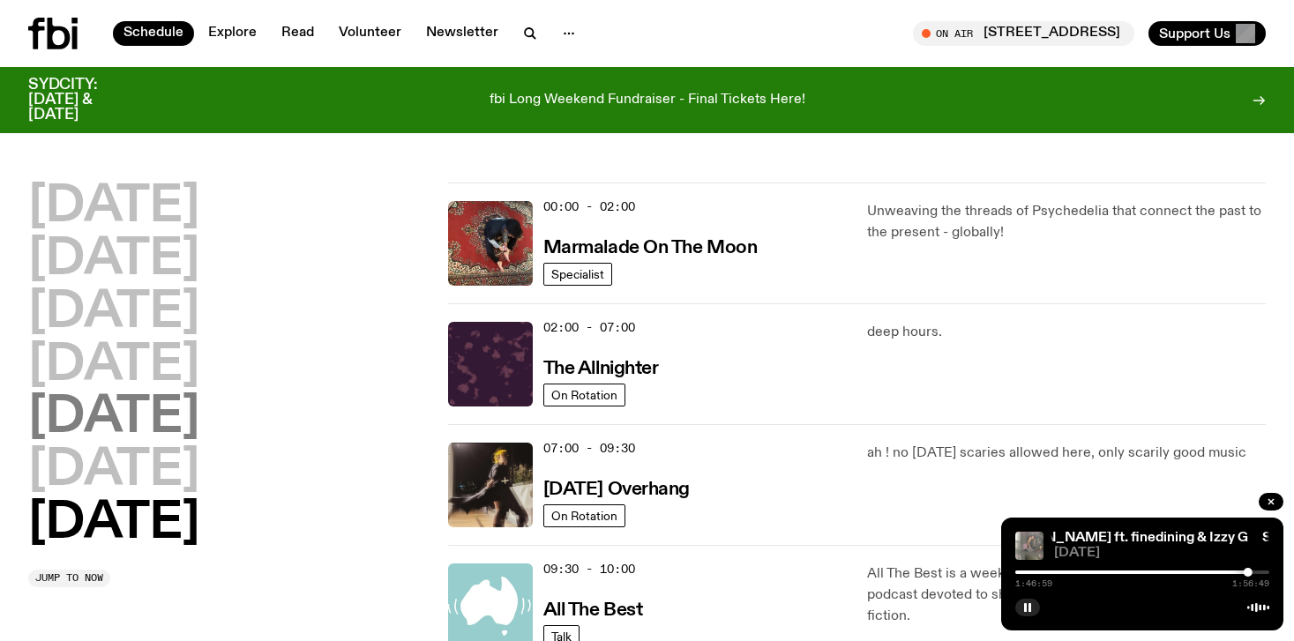
click at [133, 398] on h2 "[DATE]" at bounding box center [113, 417] width 171 height 49
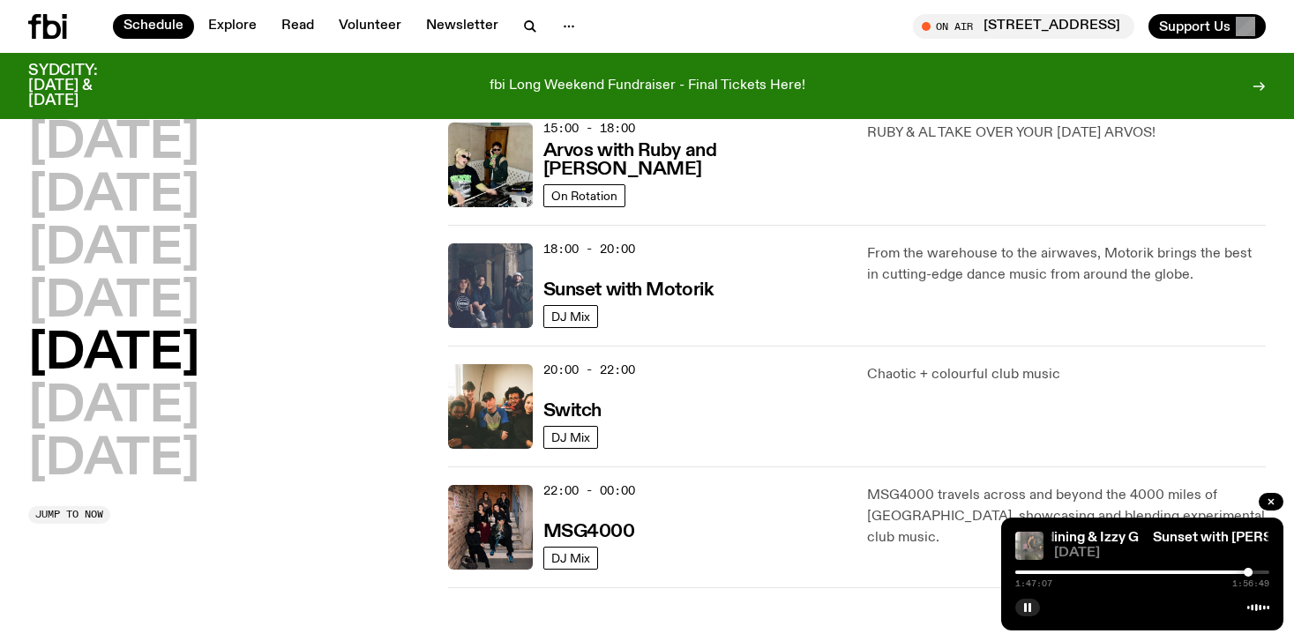
scroll to position [672, 0]
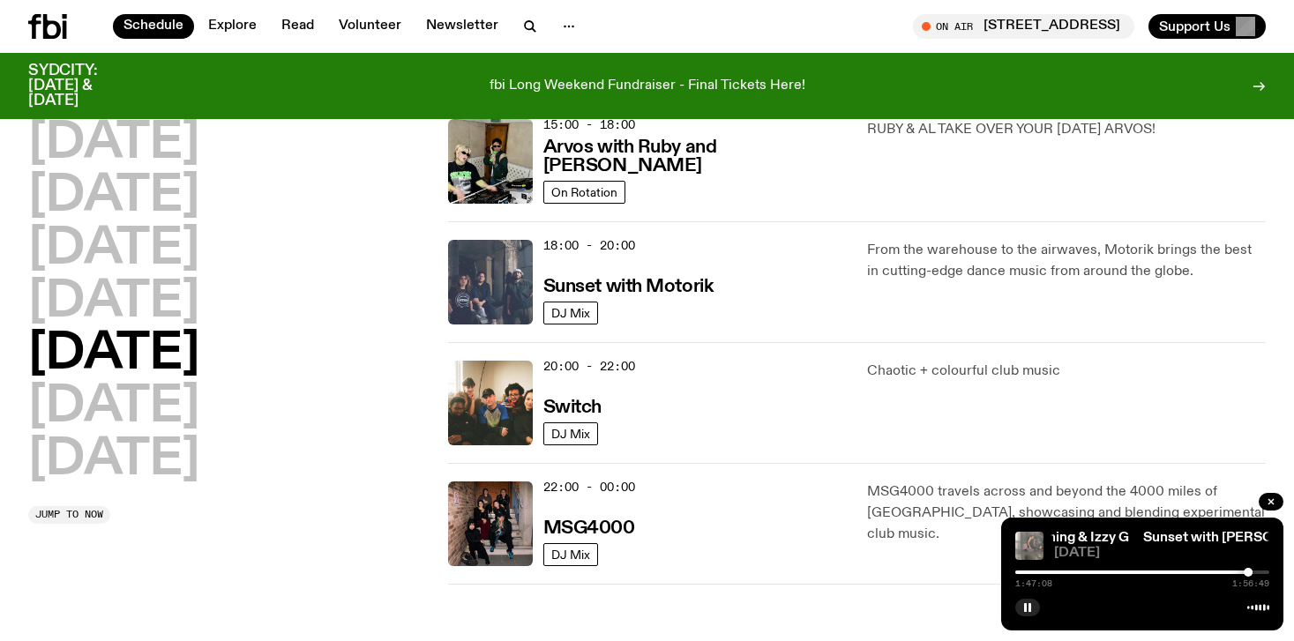
click at [485, 278] on img at bounding box center [490, 282] width 85 height 85
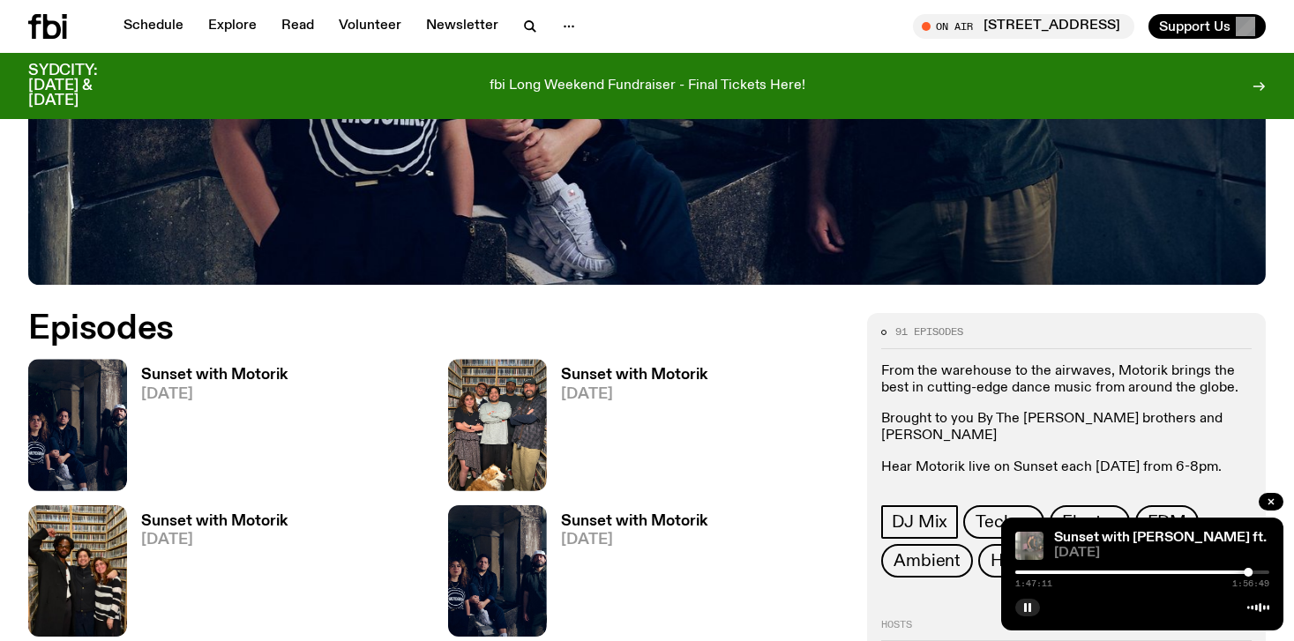
scroll to position [678, 0]
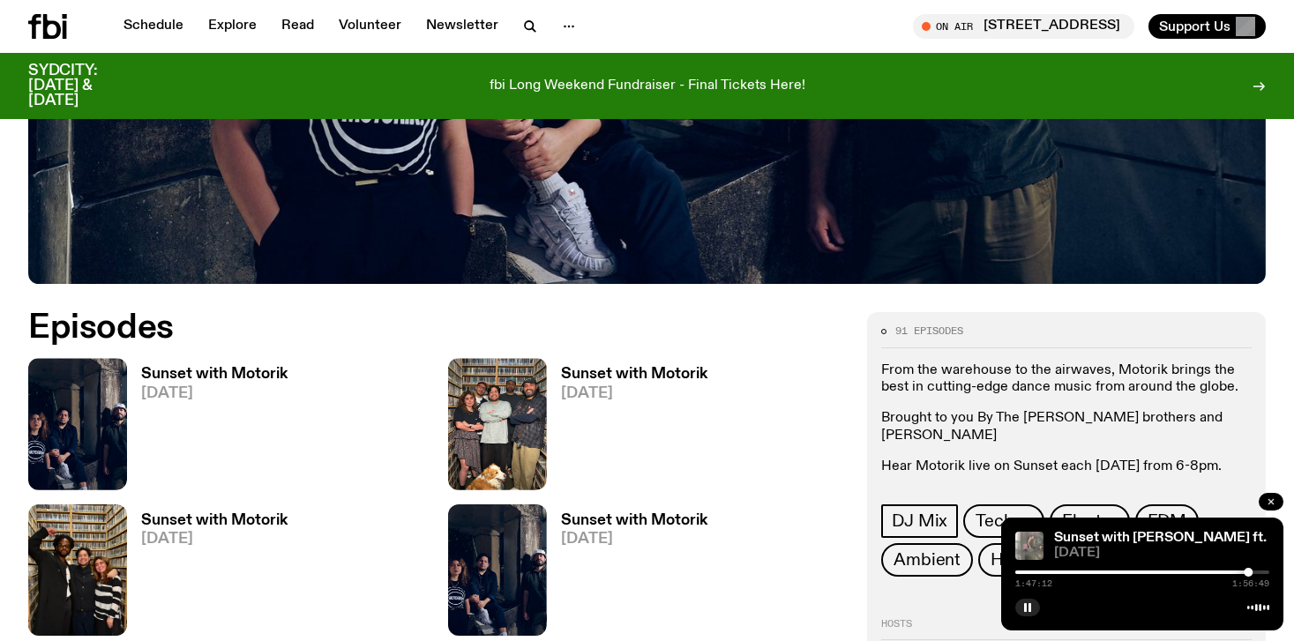
click at [1275, 504] on icon "button" at bounding box center [1271, 502] width 11 height 11
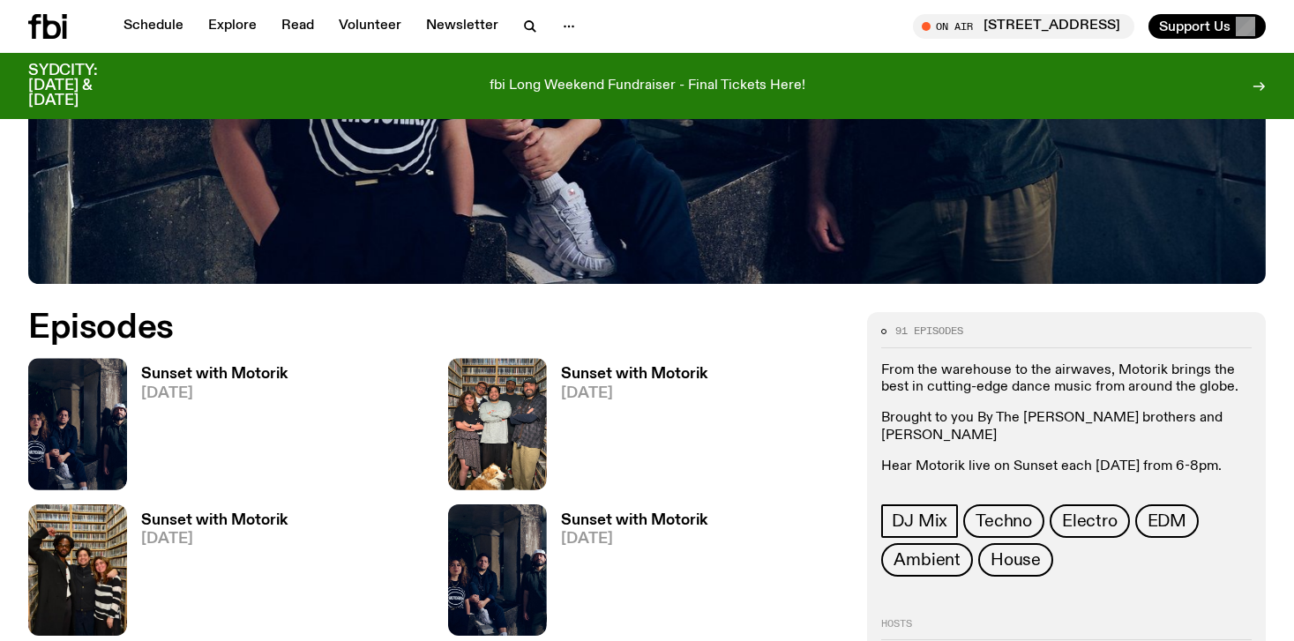
scroll to position [747, 0]
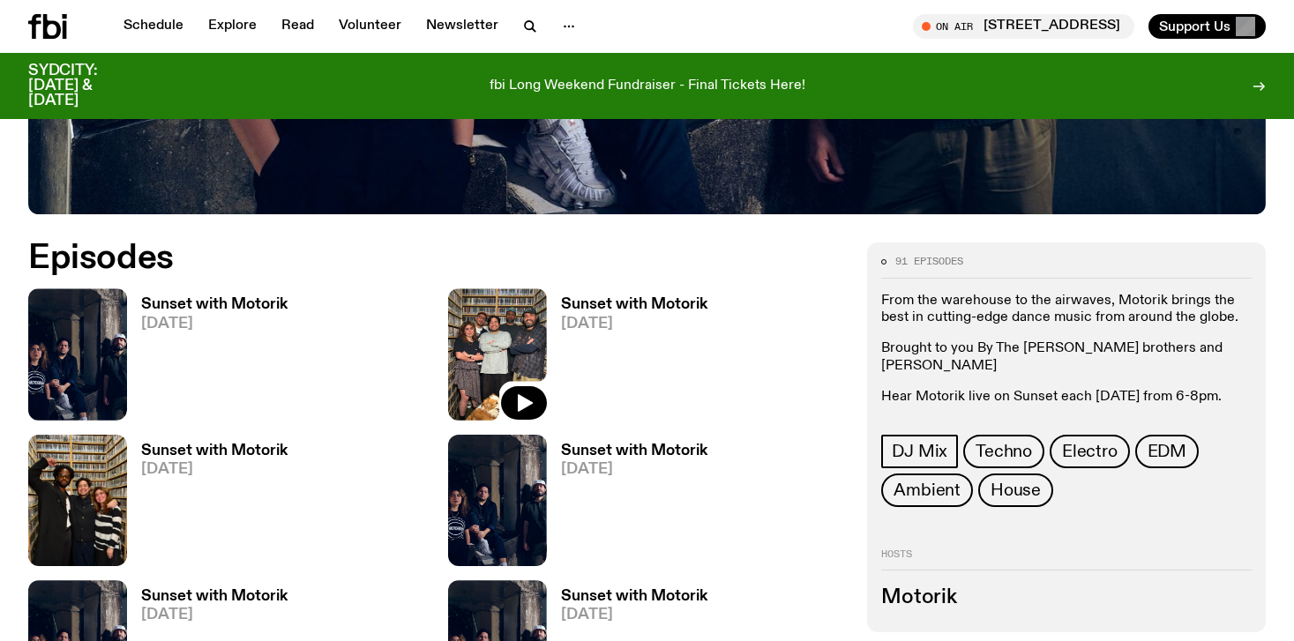
click at [495, 316] on img at bounding box center [497, 354] width 99 height 131
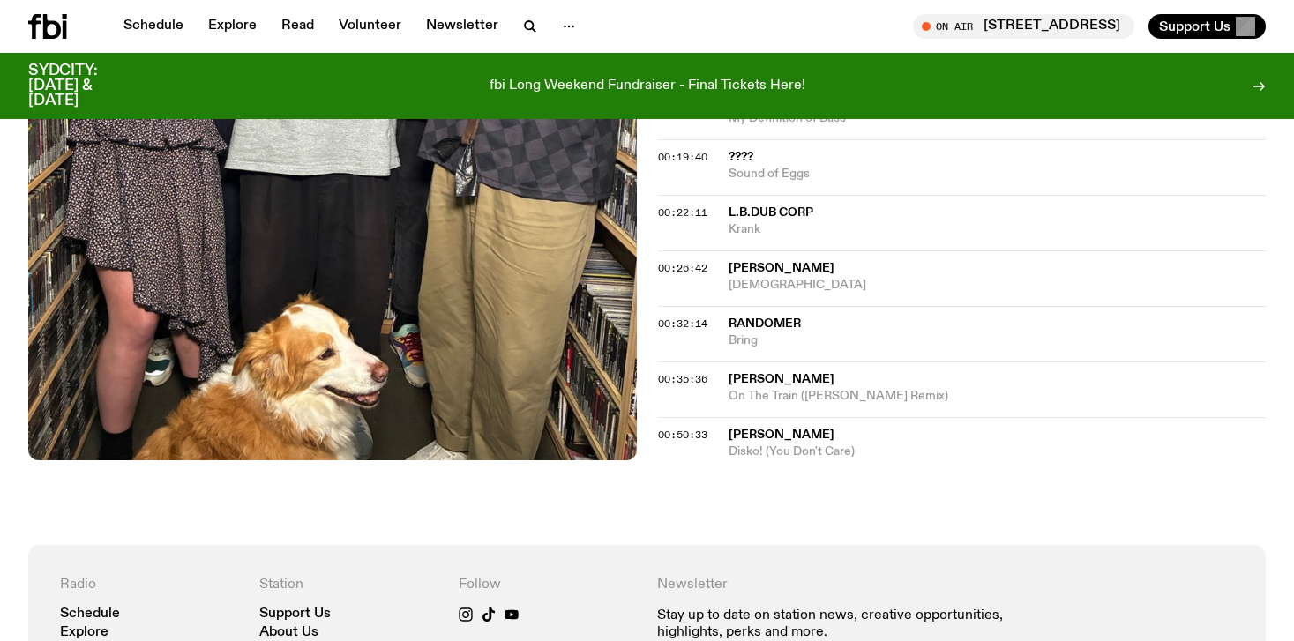
scroll to position [845, 0]
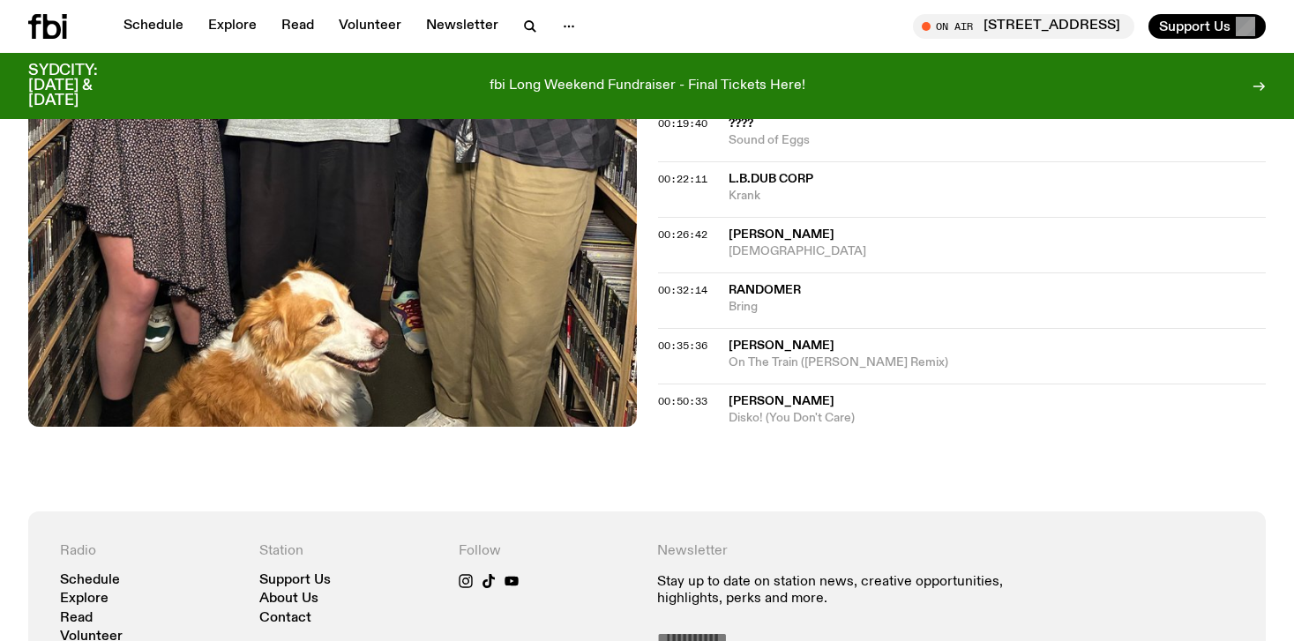
click at [766, 235] on span "[PERSON_NAME]" at bounding box center [782, 235] width 106 height 12
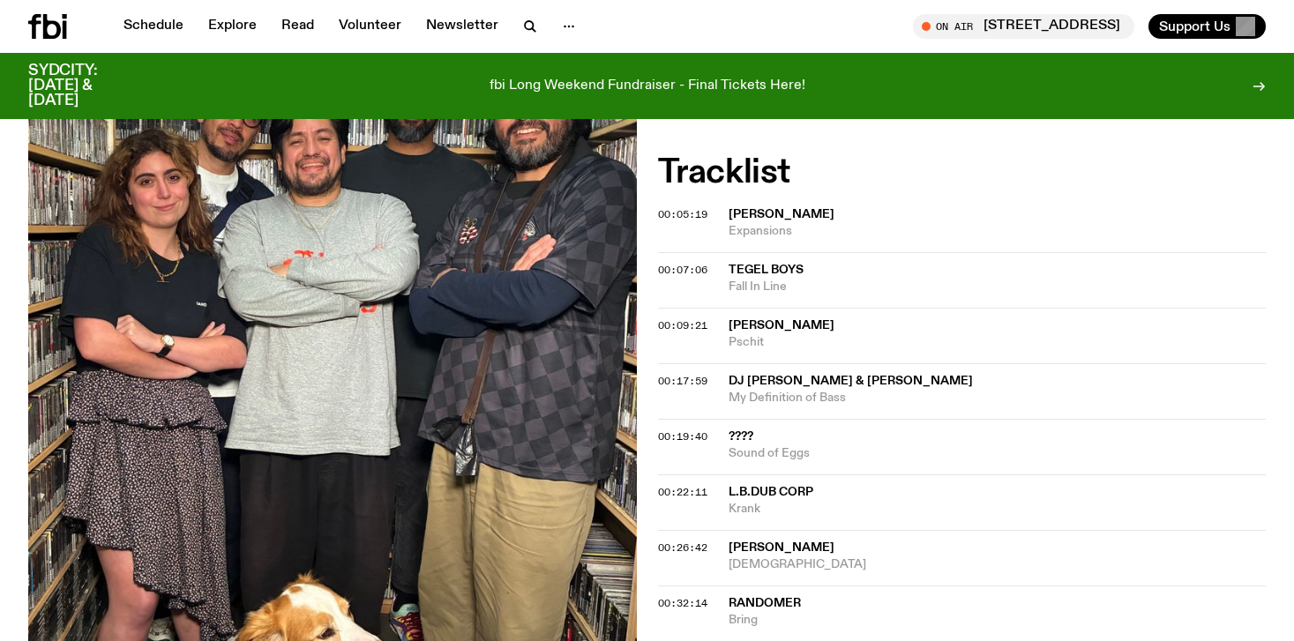
scroll to position [397, 0]
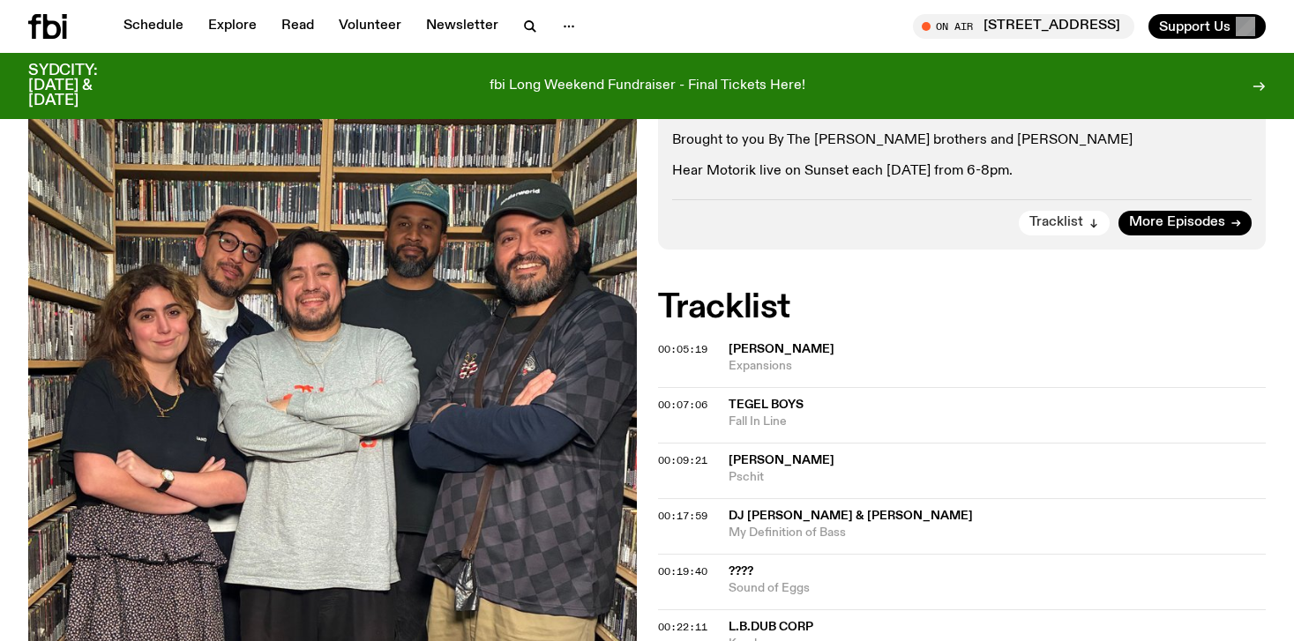
click at [1068, 223] on span "Tracklist" at bounding box center [1057, 222] width 54 height 13
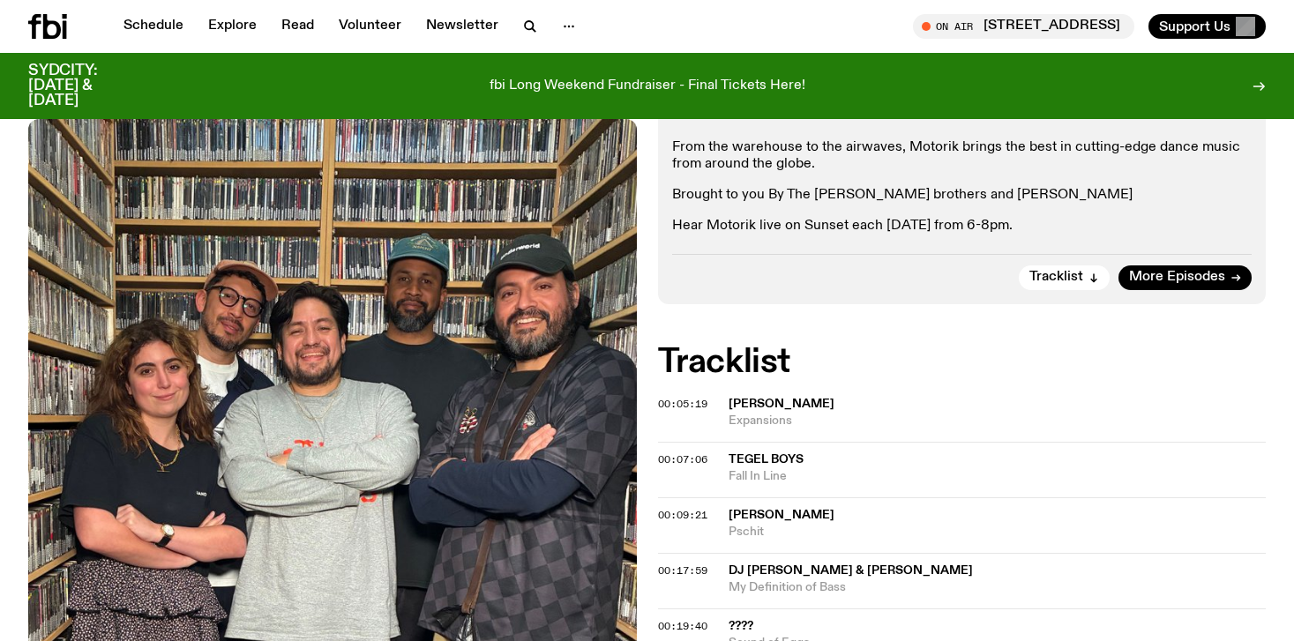
scroll to position [160, 0]
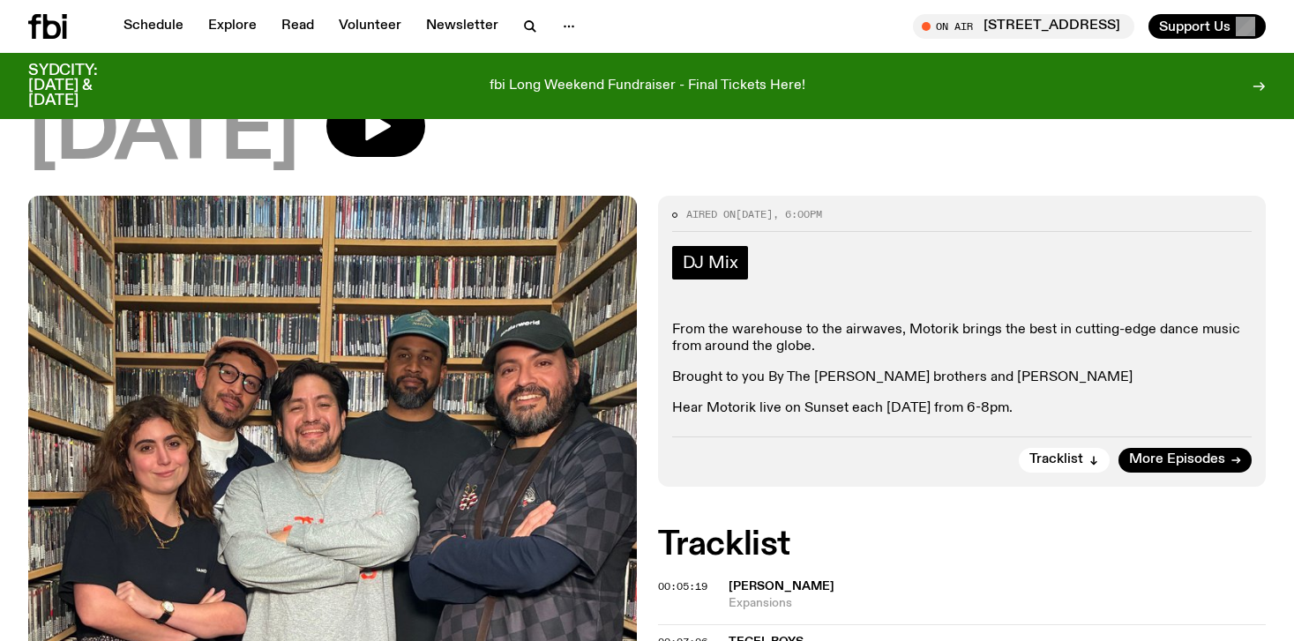
click at [697, 260] on span "DJ Mix" at bounding box center [711, 262] width 56 height 19
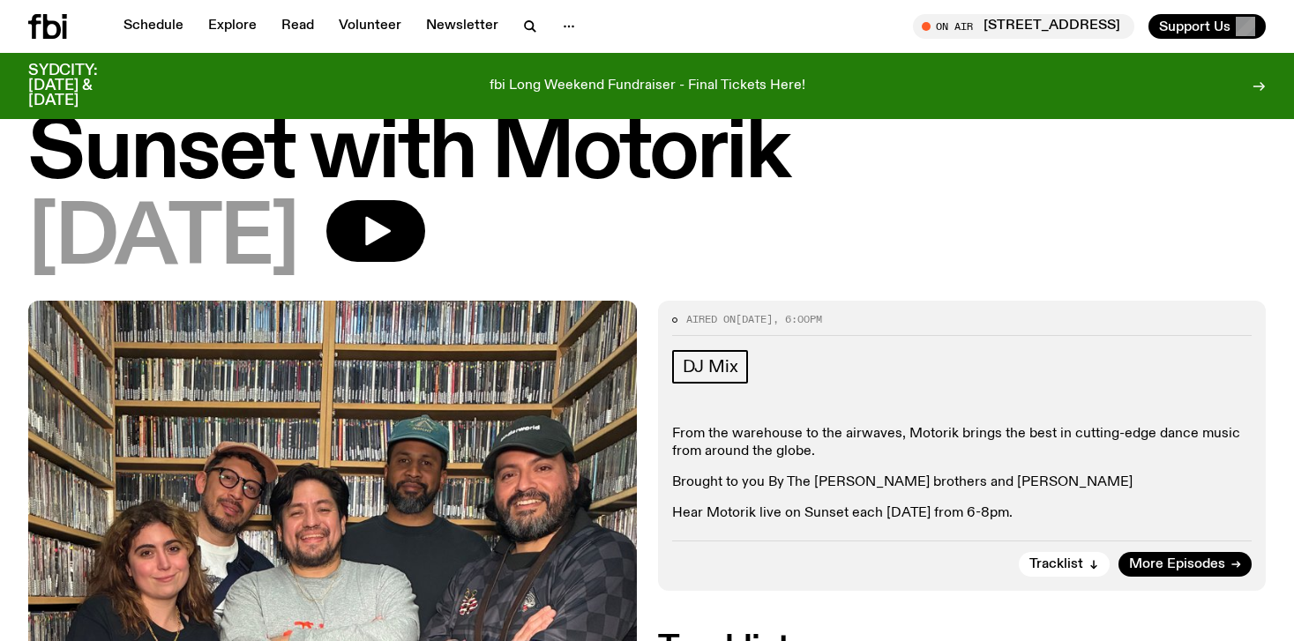
scroll to position [74, 0]
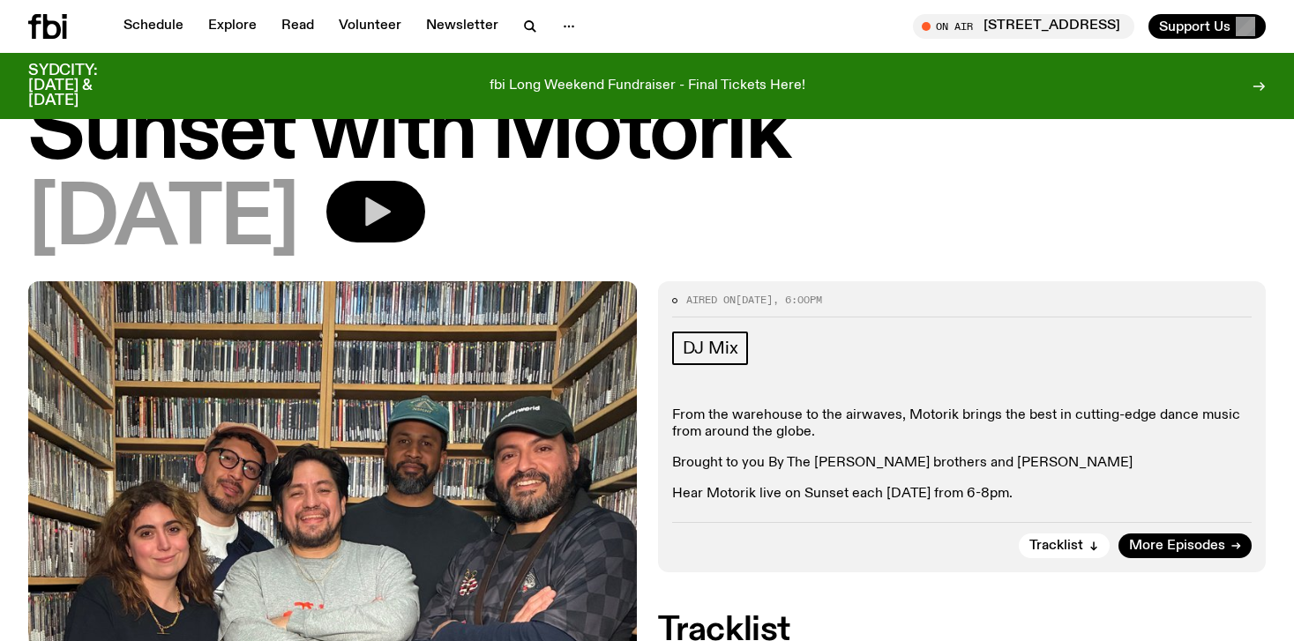
click at [391, 219] on icon "button" at bounding box center [378, 212] width 26 height 29
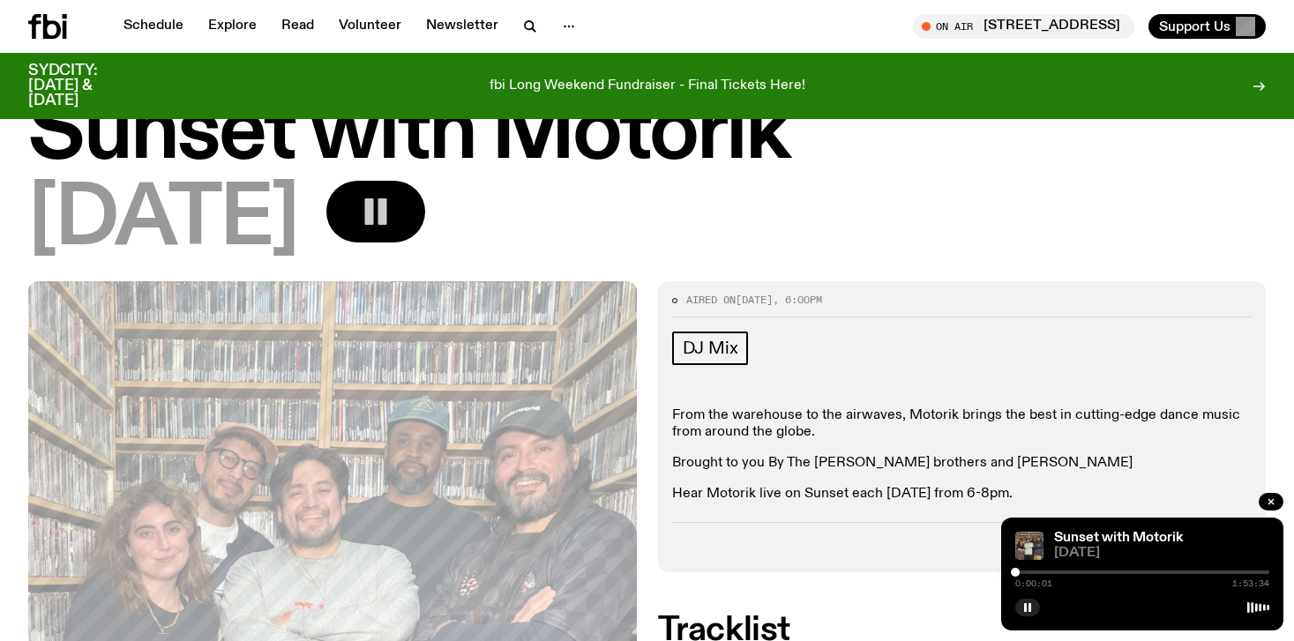
click at [1077, 572] on div at bounding box center [1143, 573] width 254 height 4
click at [1171, 572] on div at bounding box center [1143, 573] width 254 height 4
click at [1200, 573] on div at bounding box center [1143, 573] width 254 height 4
click at [1229, 575] on div "1:22:26 1:53:34" at bounding box center [1143, 577] width 254 height 21
click at [1228, 572] on div at bounding box center [1143, 573] width 254 height 4
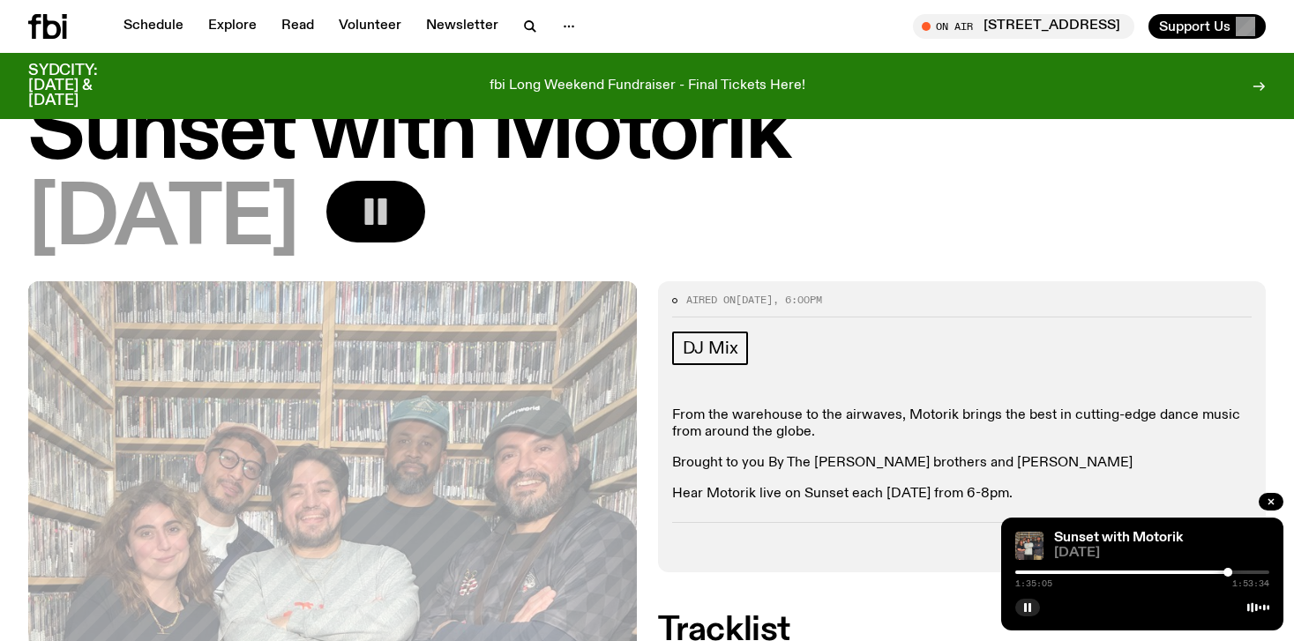
click at [1250, 573] on div at bounding box center [1143, 573] width 254 height 4
click at [1195, 571] on div at bounding box center [1123, 573] width 254 height 4
click at [425, 221] on button "button" at bounding box center [375, 212] width 99 height 62
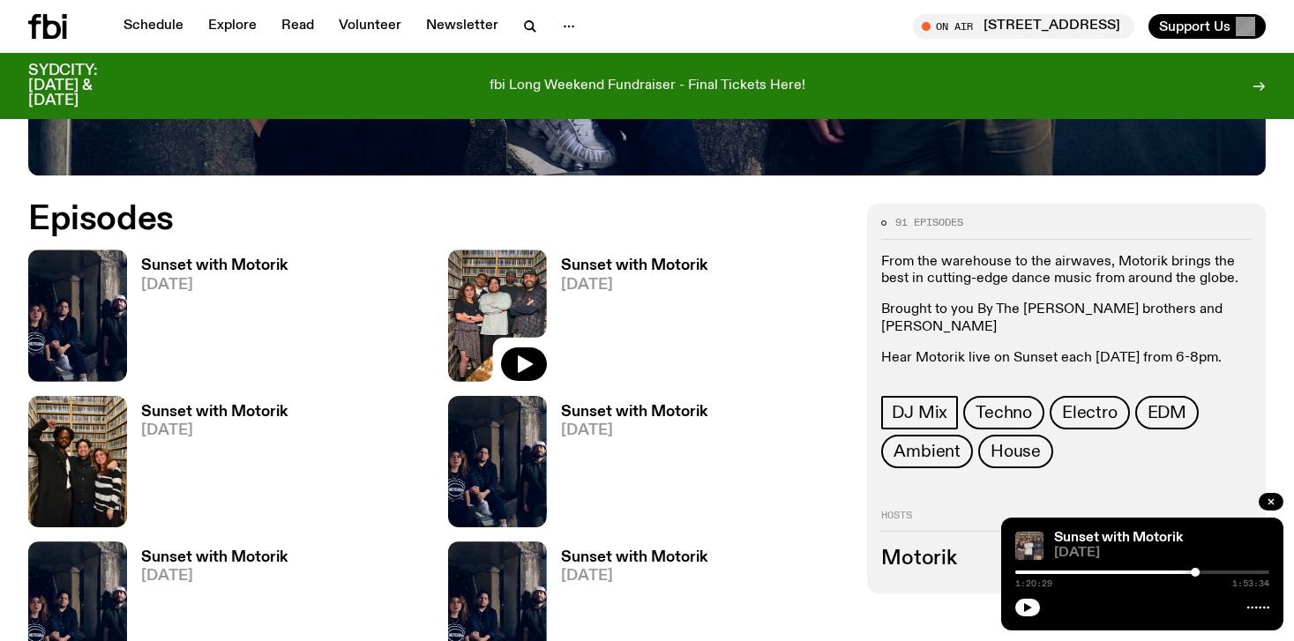
scroll to position [782, 0]
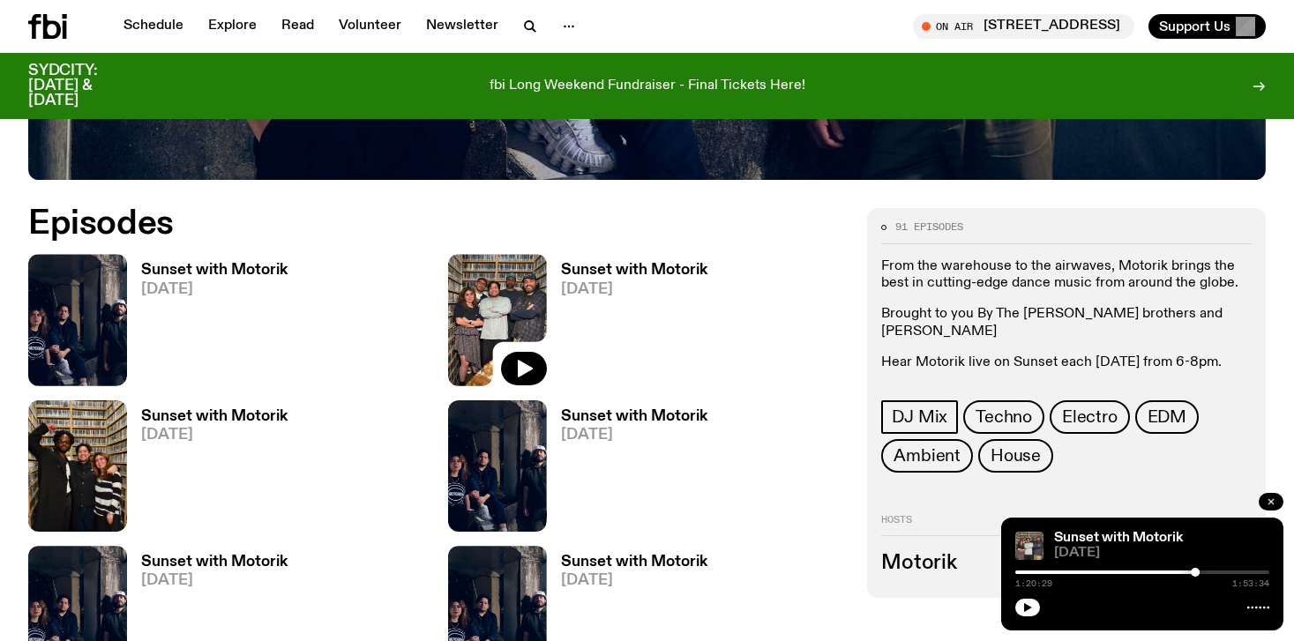
click at [1270, 503] on icon "button" at bounding box center [1271, 501] width 5 height 5
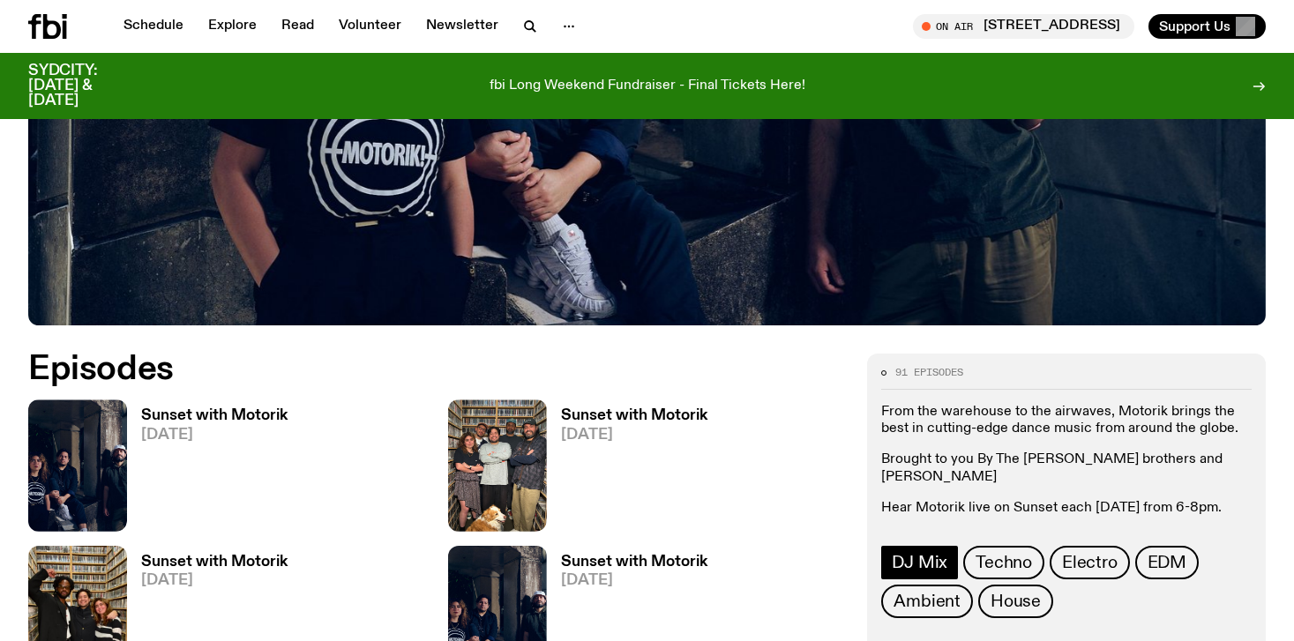
scroll to position [0, 0]
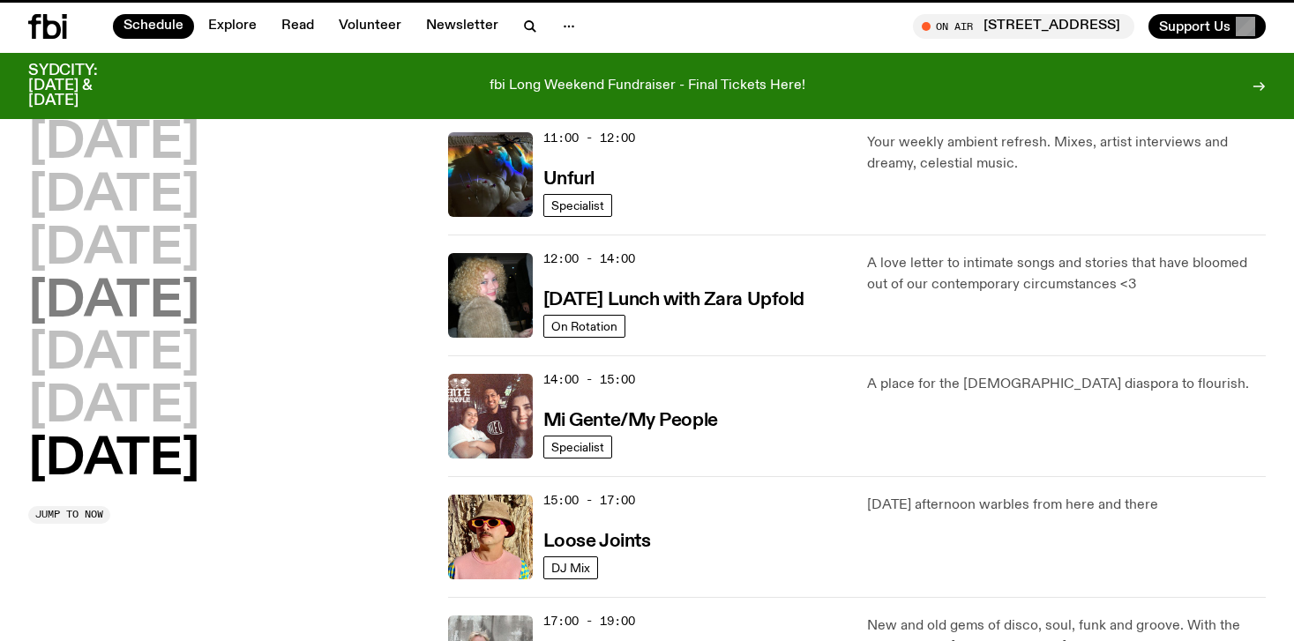
scroll to position [658, 0]
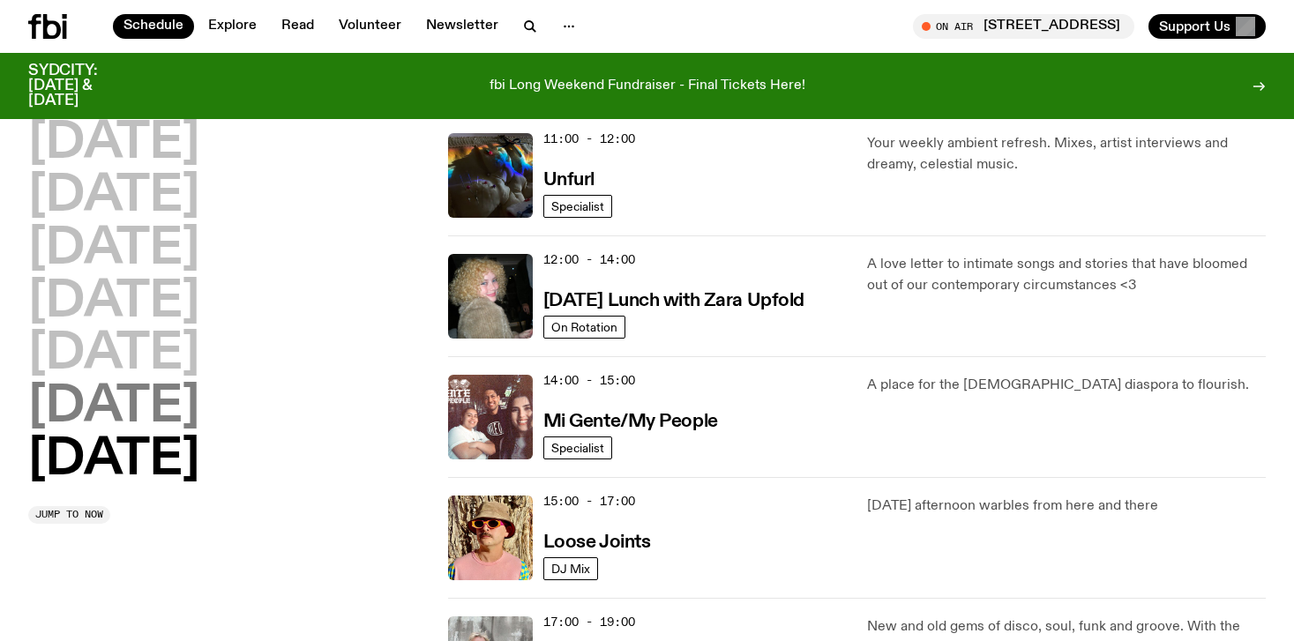
click at [154, 421] on h2 "[DATE]" at bounding box center [113, 407] width 171 height 49
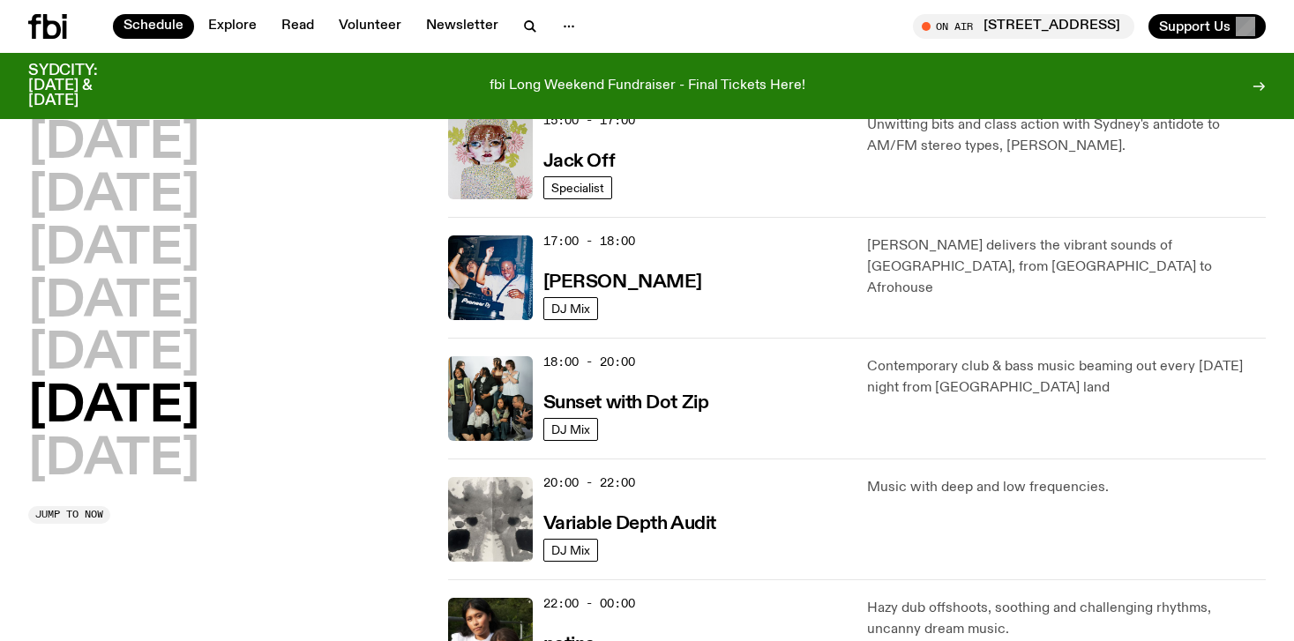
scroll to position [919, 0]
click at [494, 388] on img at bounding box center [490, 398] width 85 height 85
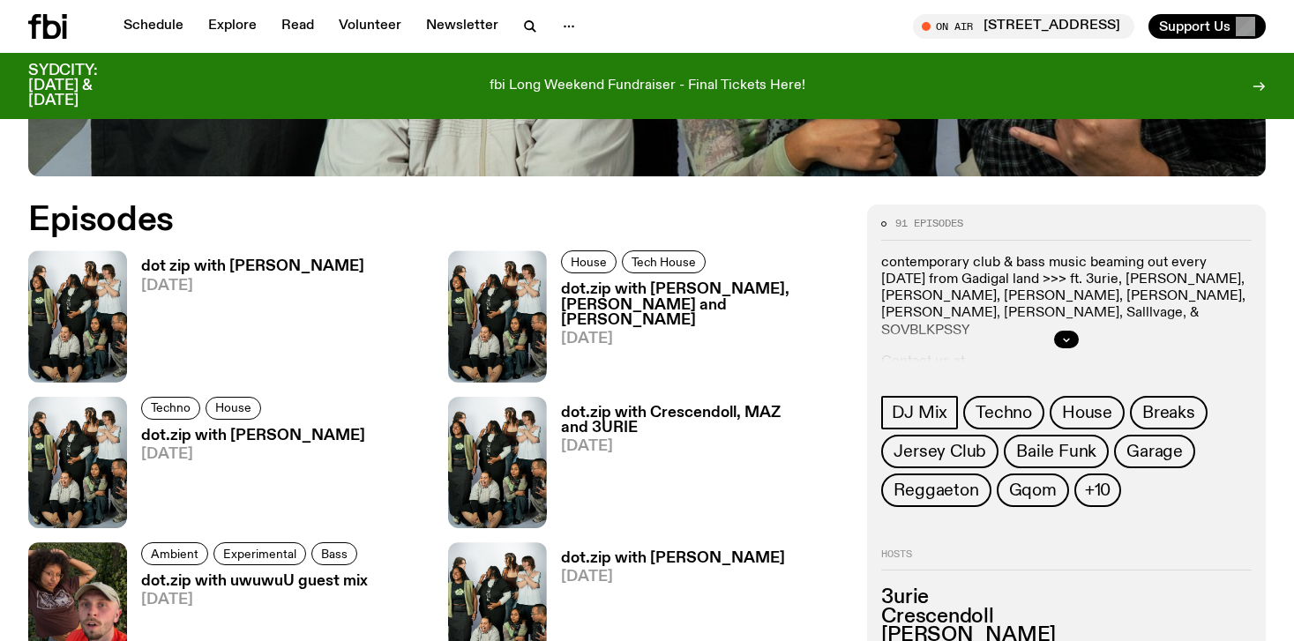
scroll to position [837, 0]
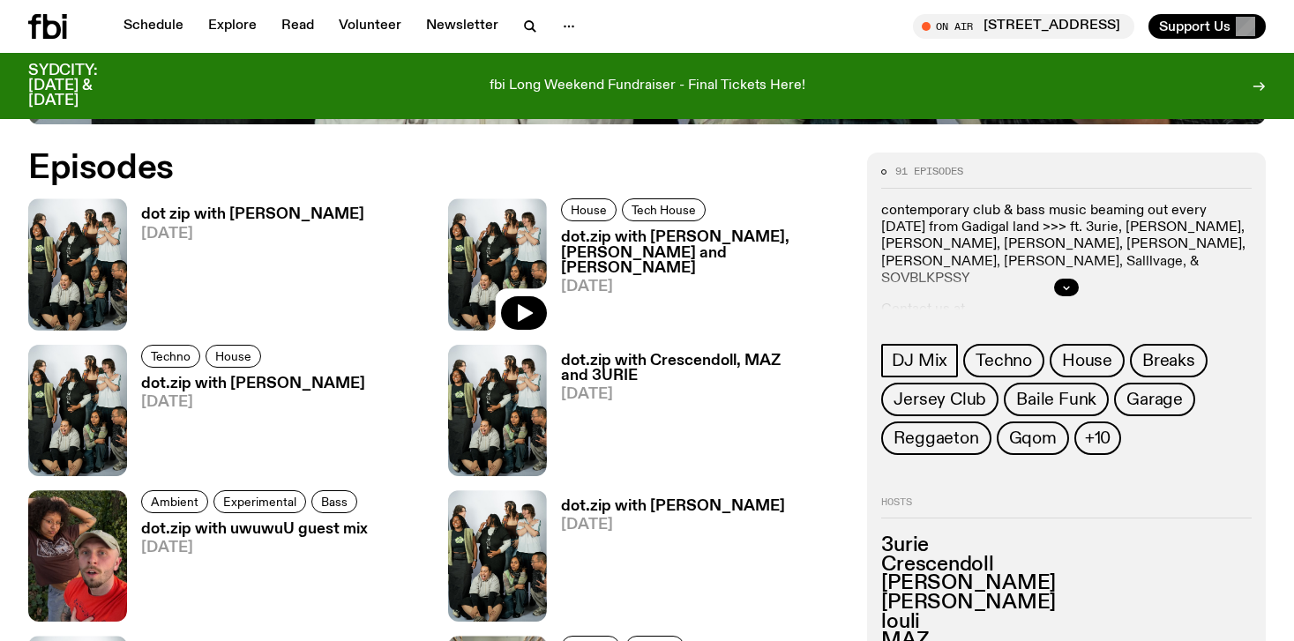
click at [506, 264] on img at bounding box center [497, 264] width 99 height 131
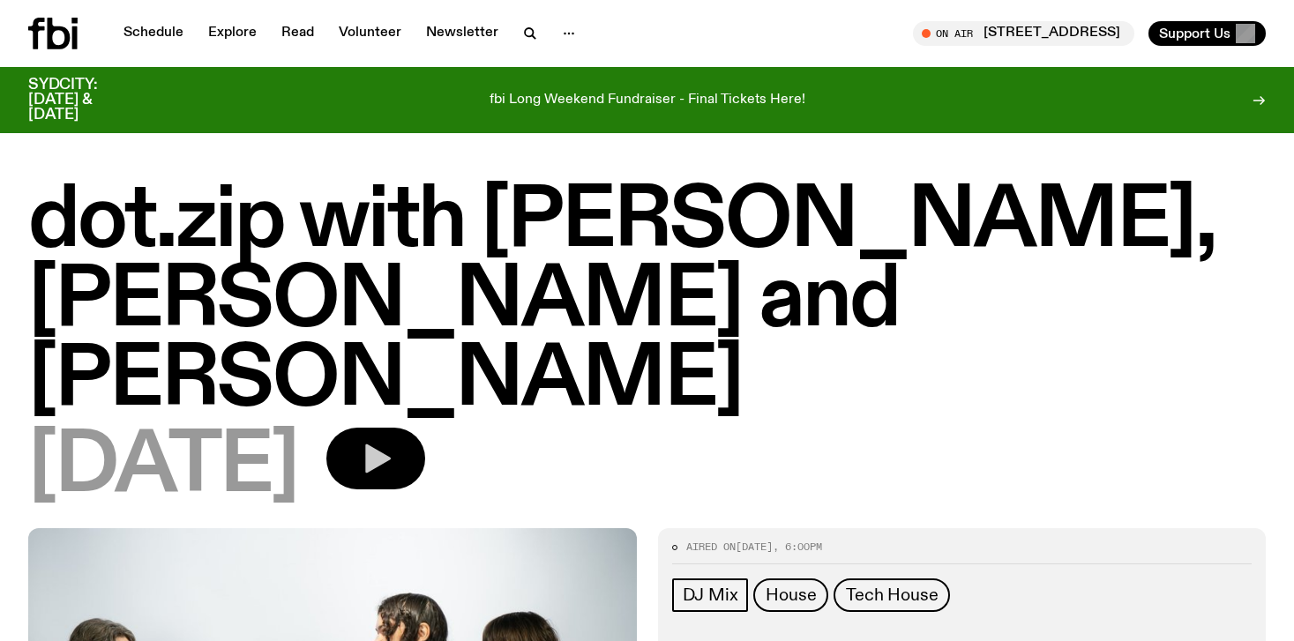
click at [425, 428] on button "button" at bounding box center [375, 459] width 99 height 62
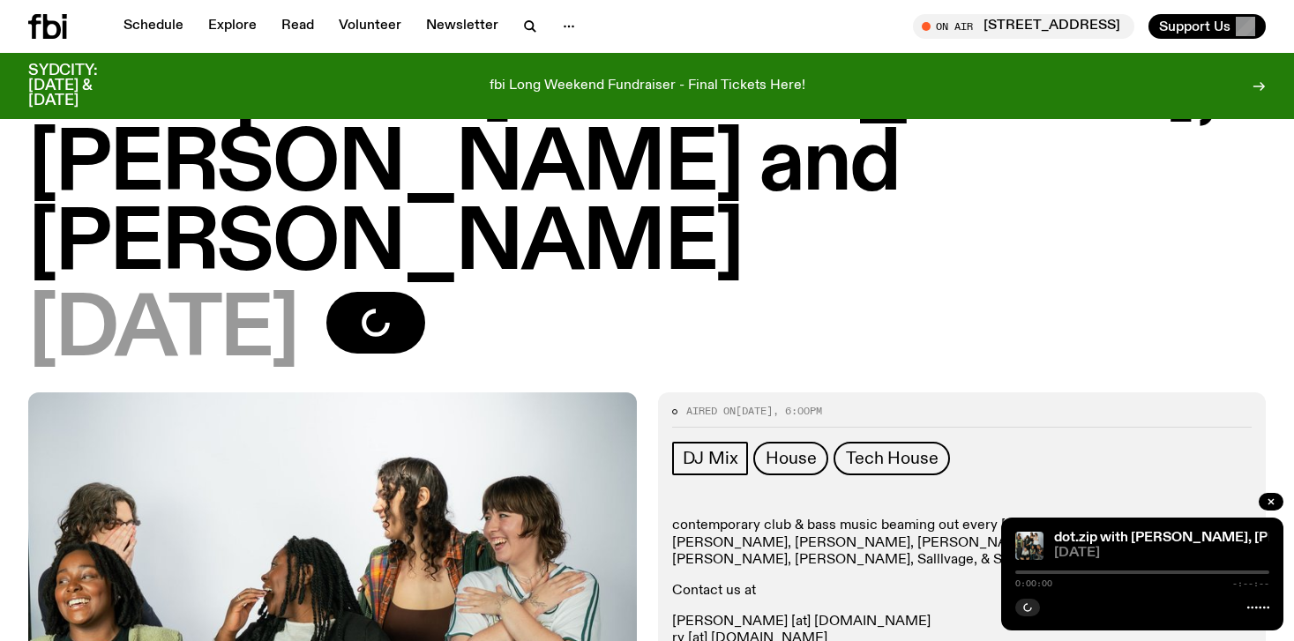
scroll to position [182, 0]
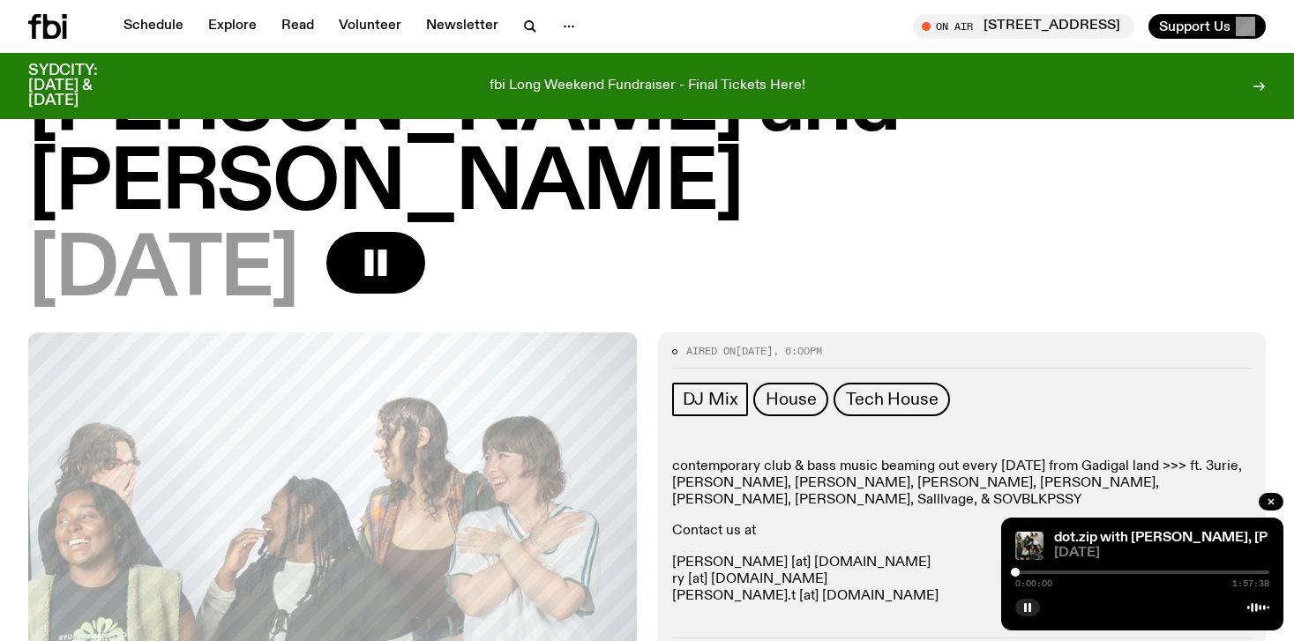
click at [1099, 573] on div at bounding box center [1143, 573] width 254 height 4
click at [1198, 572] on div at bounding box center [1143, 573] width 254 height 4
click at [1222, 573] on div at bounding box center [1143, 573] width 254 height 4
click at [1241, 573] on div at bounding box center [1143, 573] width 254 height 4
drag, startPoint x: 1242, startPoint y: 572, endPoint x: 1233, endPoint y: 573, distance: 9.7
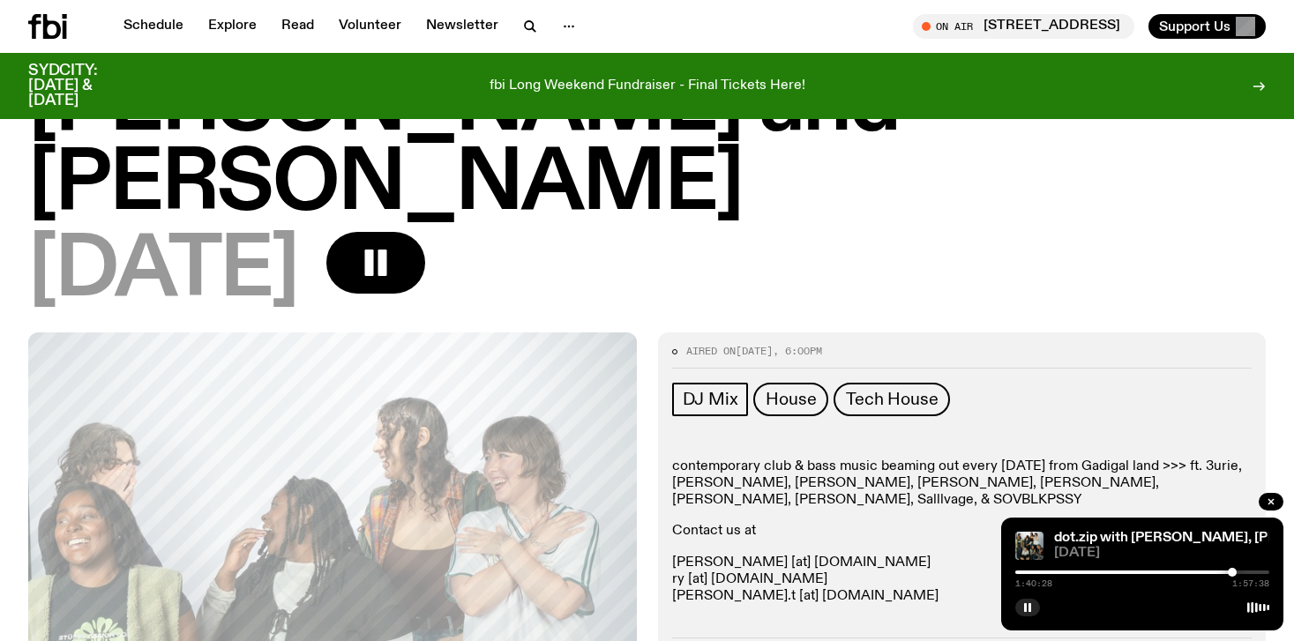
click at [1233, 573] on div at bounding box center [1232, 572] width 9 height 9
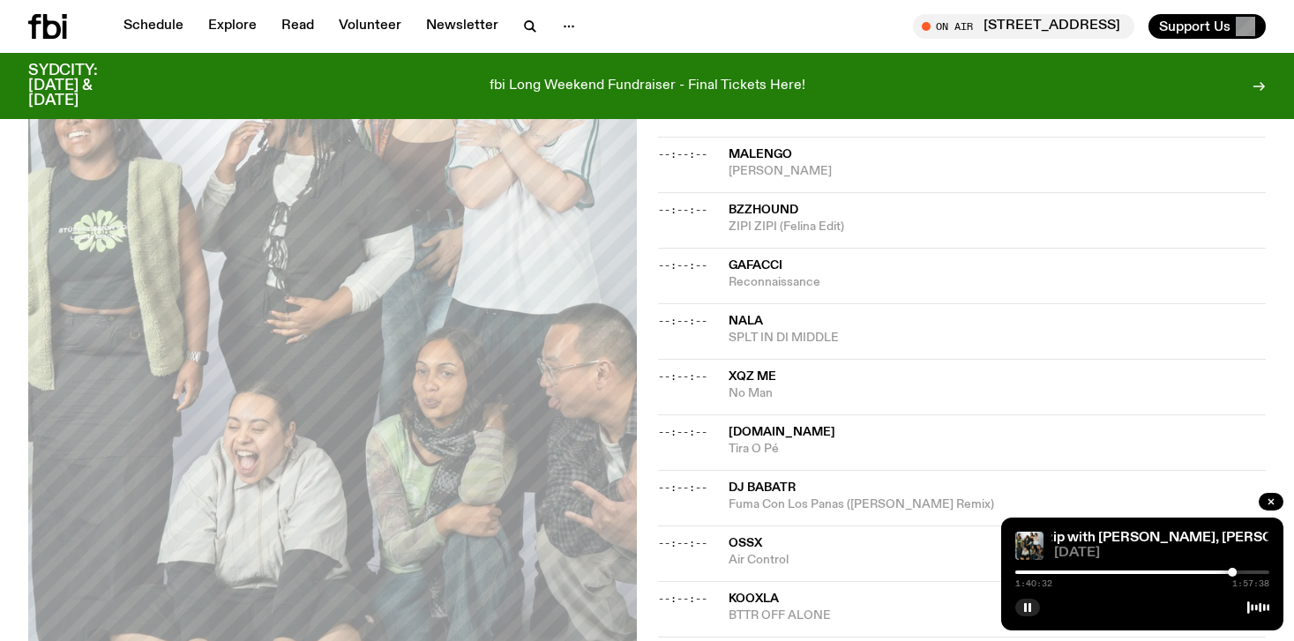
scroll to position [1653, 0]
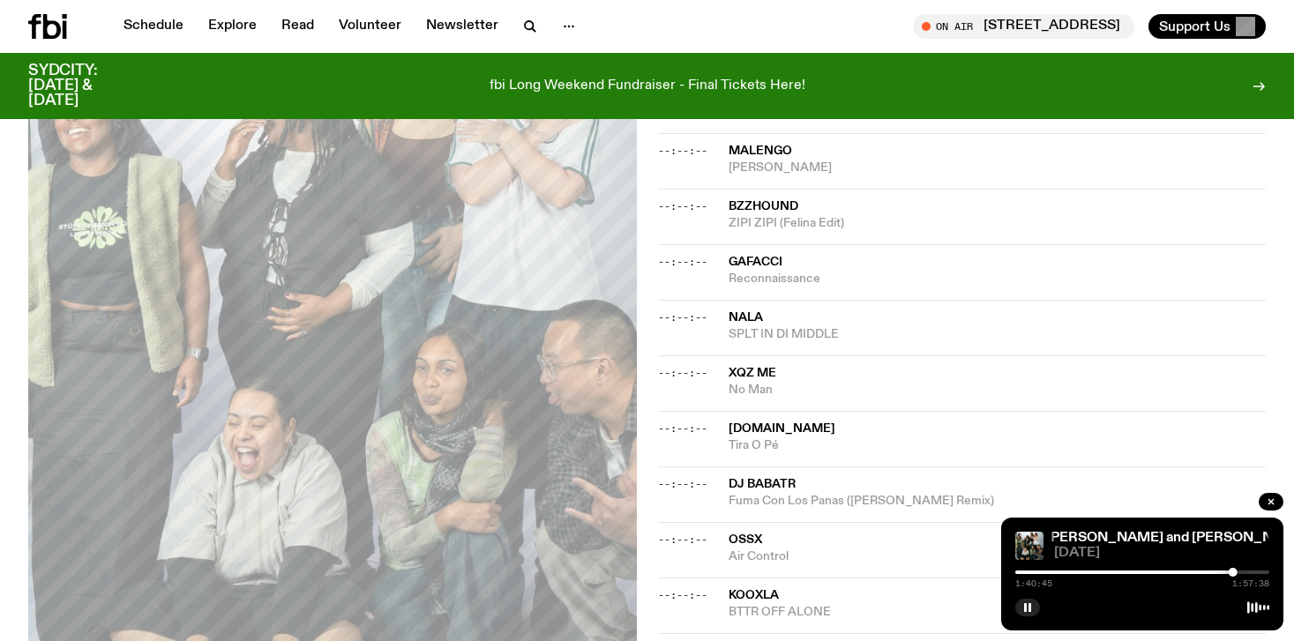
click at [1246, 572] on div at bounding box center [1143, 573] width 254 height 4
click at [1227, 571] on div at bounding box center [1119, 573] width 254 height 4
click at [1239, 573] on div at bounding box center [1143, 573] width 254 height 4
click at [1233, 571] on div at bounding box center [1112, 573] width 254 height 4
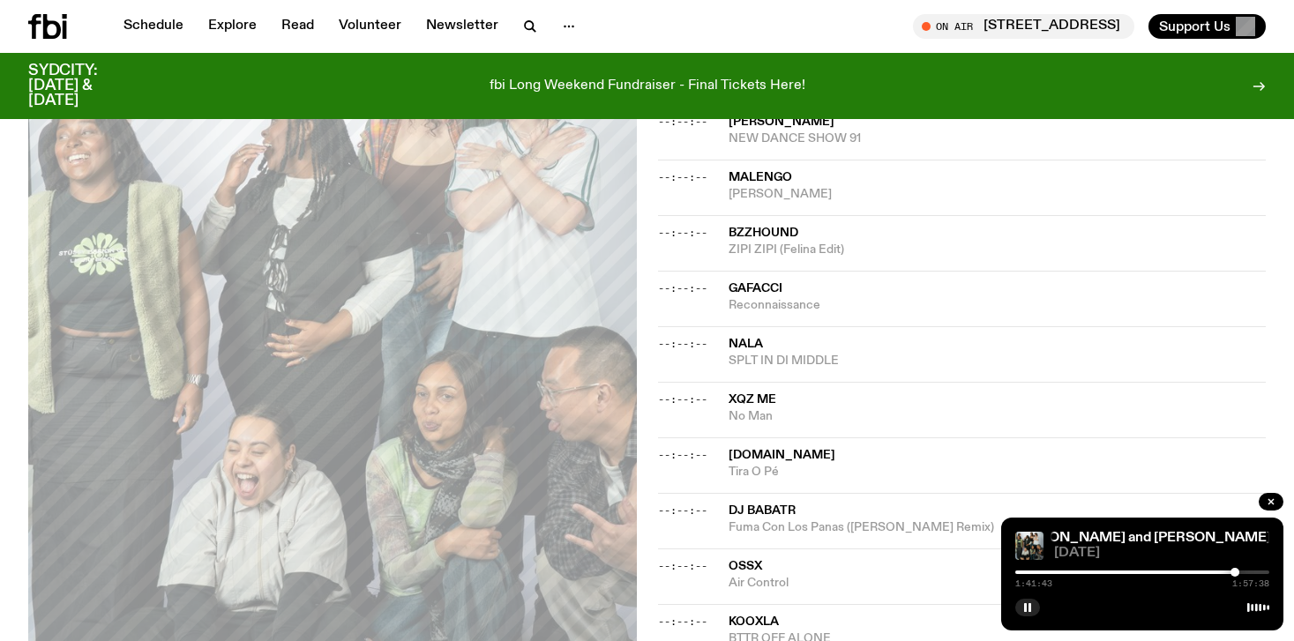
scroll to position [1623, 0]
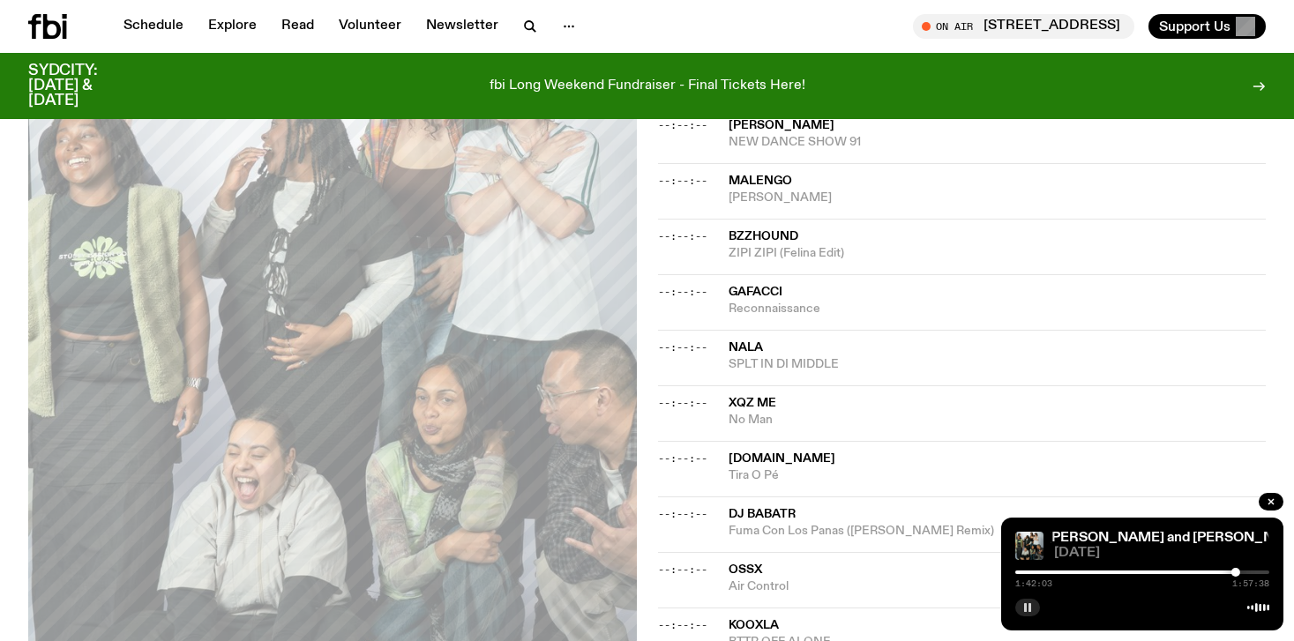
click at [1024, 604] on rect "button" at bounding box center [1025, 607] width 3 height 9
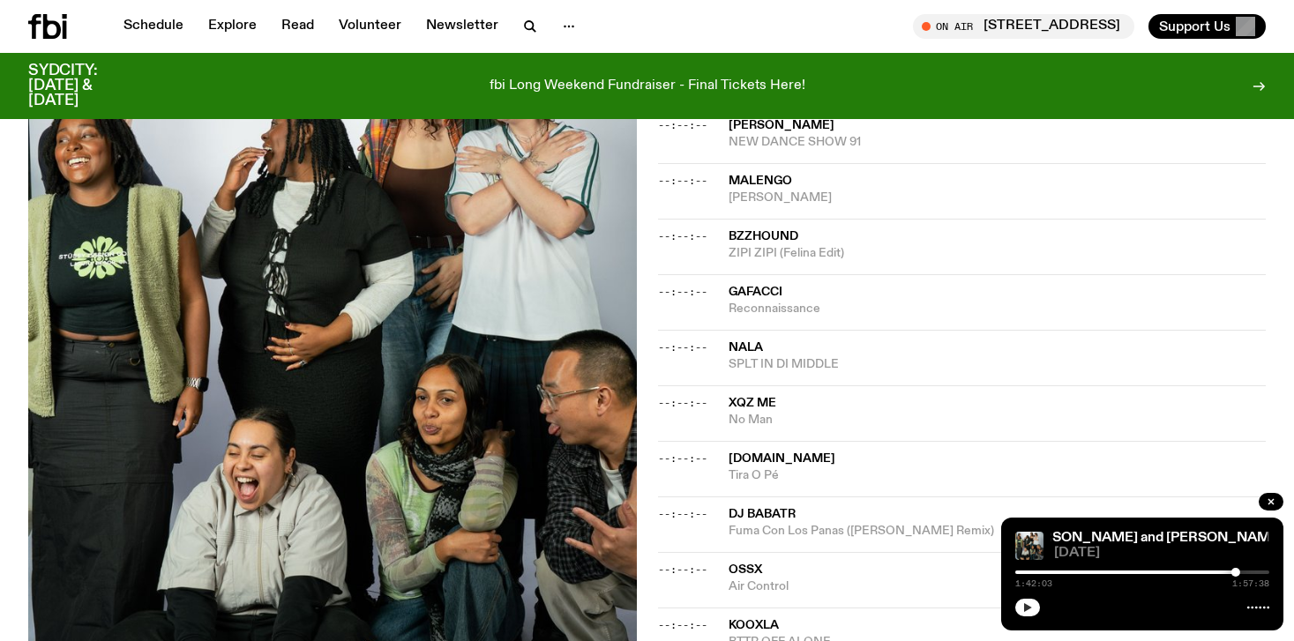
click at [736, 397] on span "XQZ ME" at bounding box center [753, 403] width 48 height 12
click at [740, 453] on span "[DOMAIN_NAME]" at bounding box center [782, 459] width 107 height 12
click at [1024, 608] on icon "button" at bounding box center [1028, 608] width 11 height 11
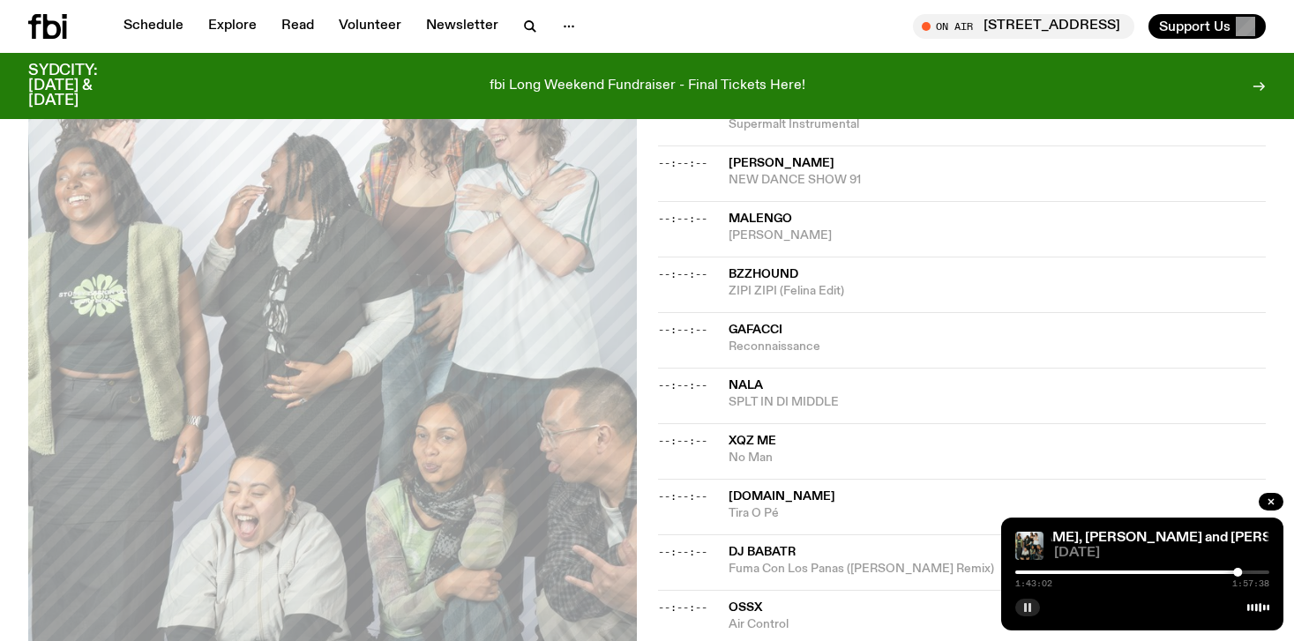
scroll to position [1598, 0]
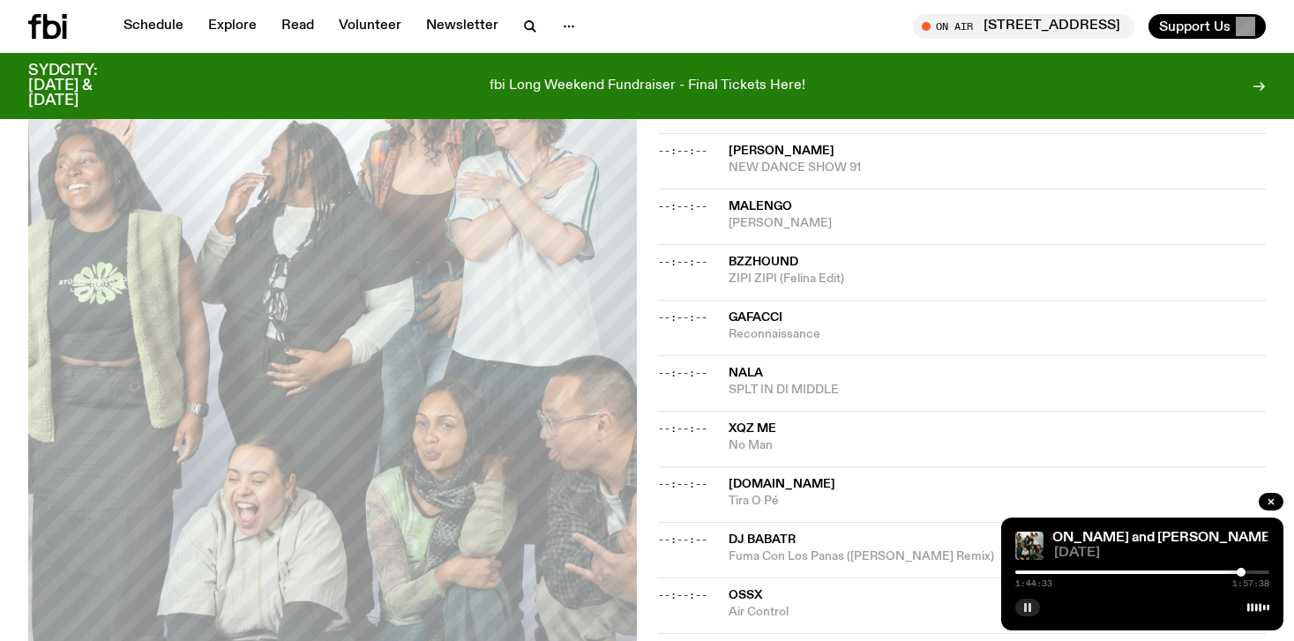
click at [1241, 575] on div at bounding box center [1241, 572] width 9 height 9
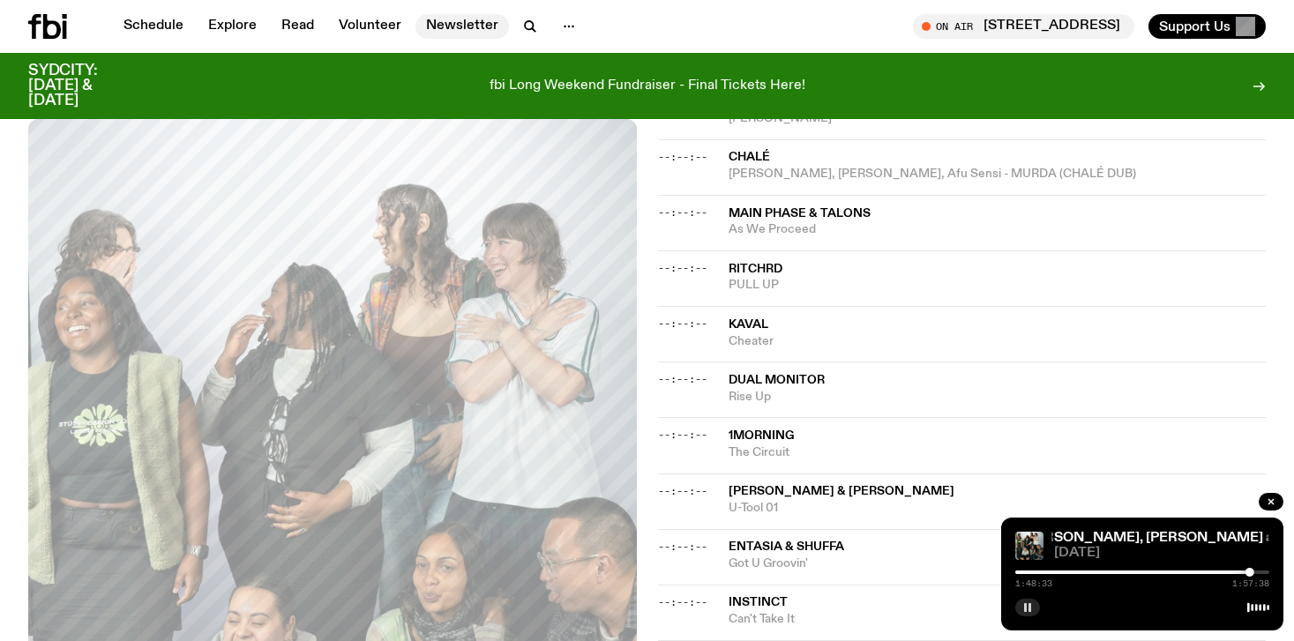
scroll to position [926, 0]
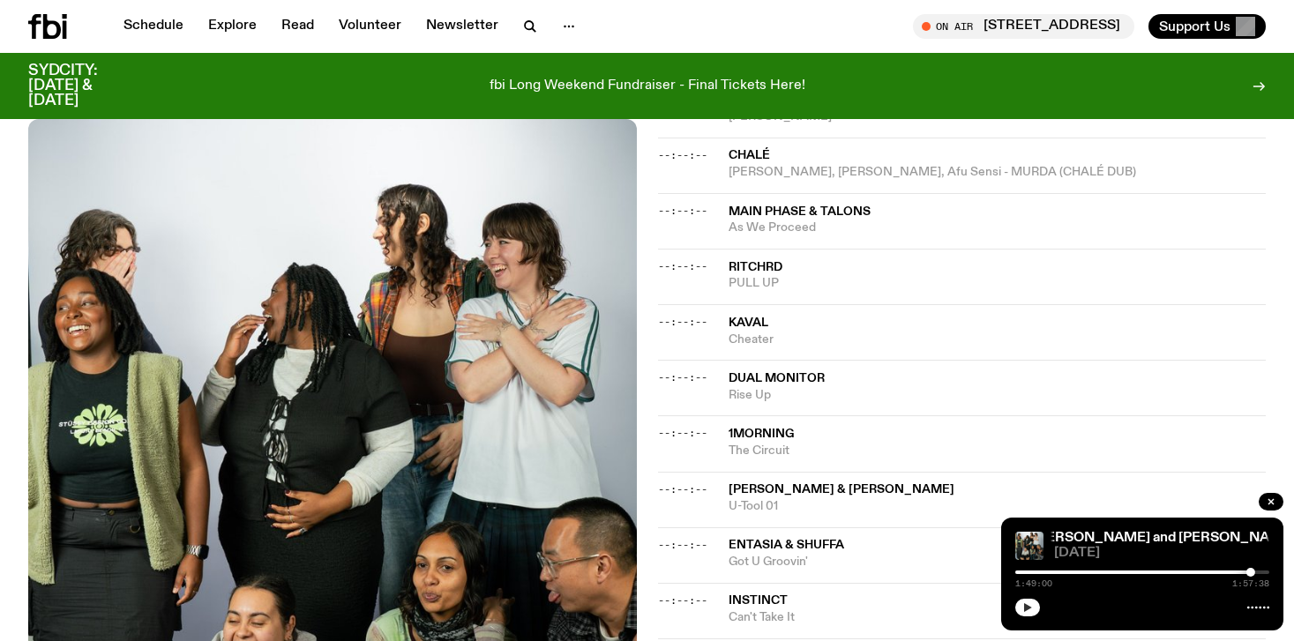
click at [1029, 607] on icon "button" at bounding box center [1028, 607] width 8 height 9
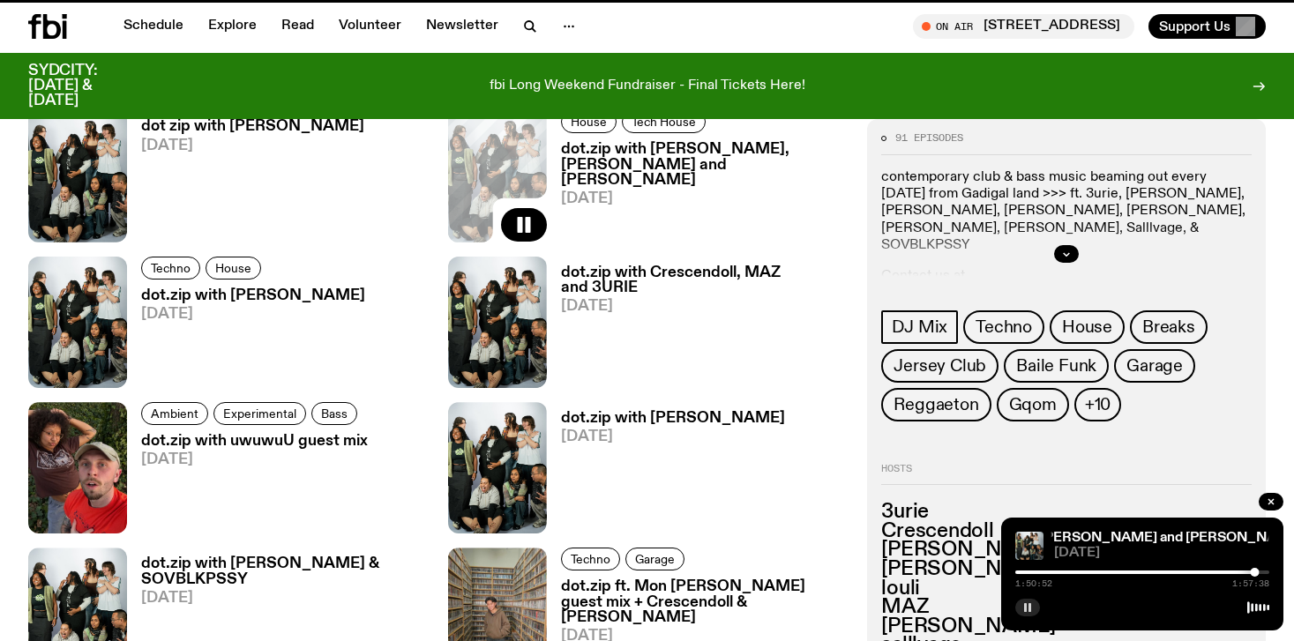
scroll to position [837, 0]
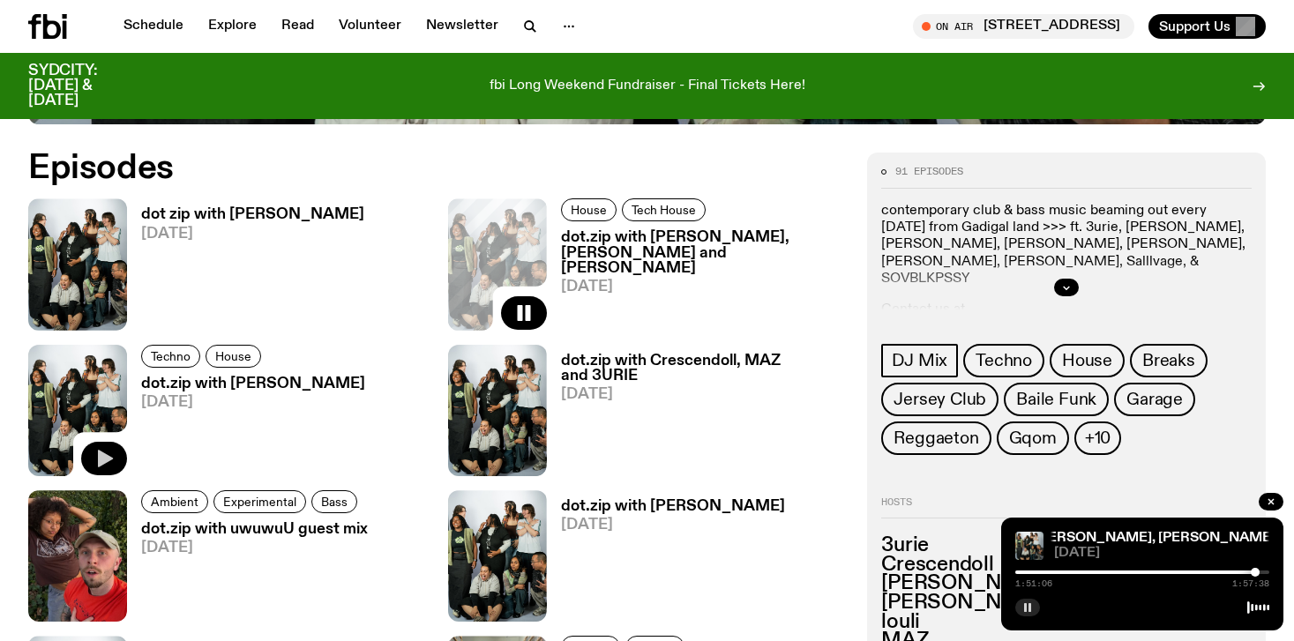
click at [99, 458] on icon "button" at bounding box center [105, 459] width 15 height 18
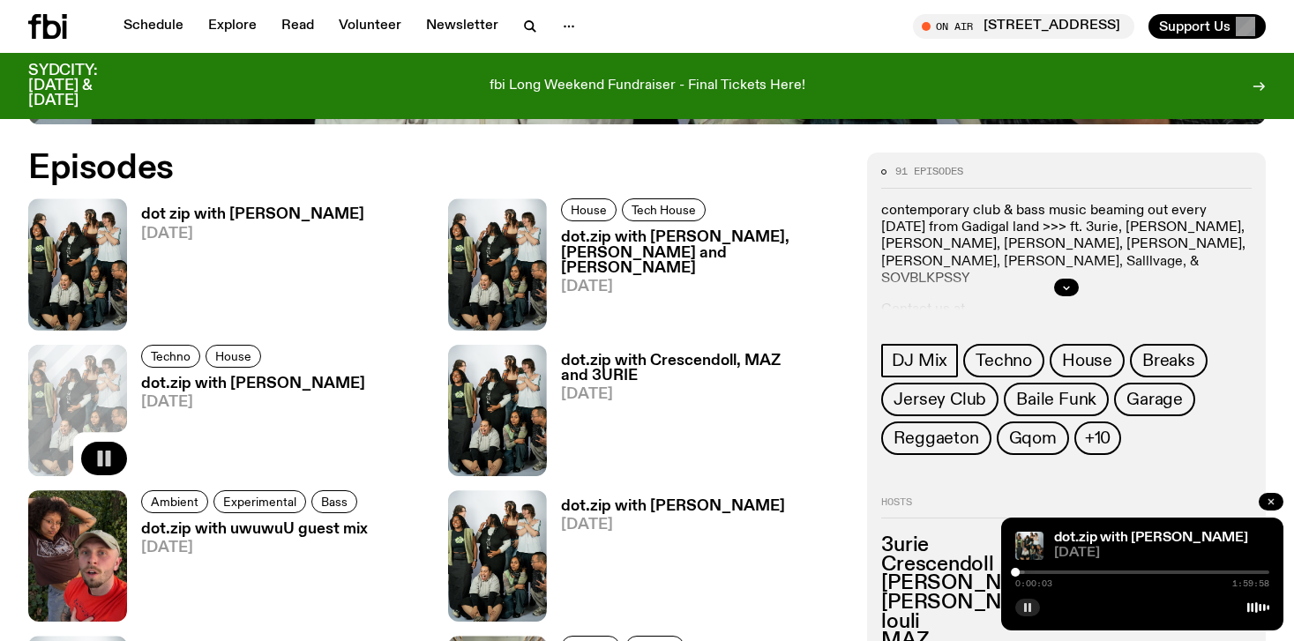
click at [1275, 504] on icon "button" at bounding box center [1271, 502] width 11 height 11
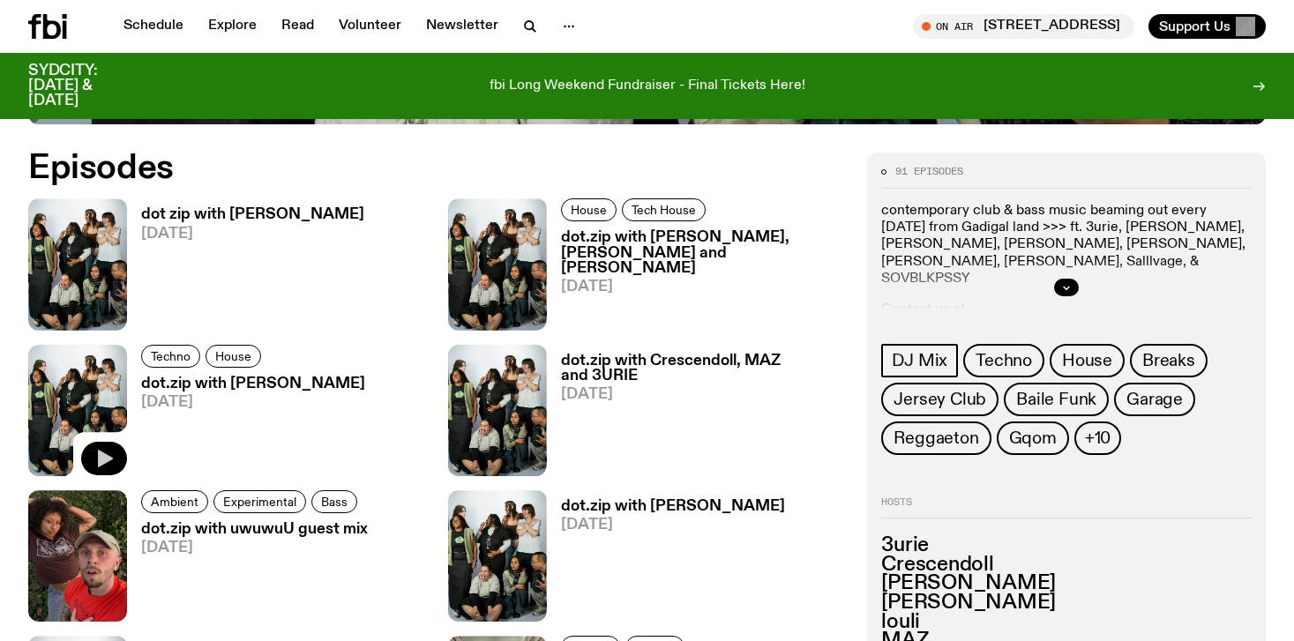
click at [98, 450] on icon "button" at bounding box center [104, 458] width 21 height 21
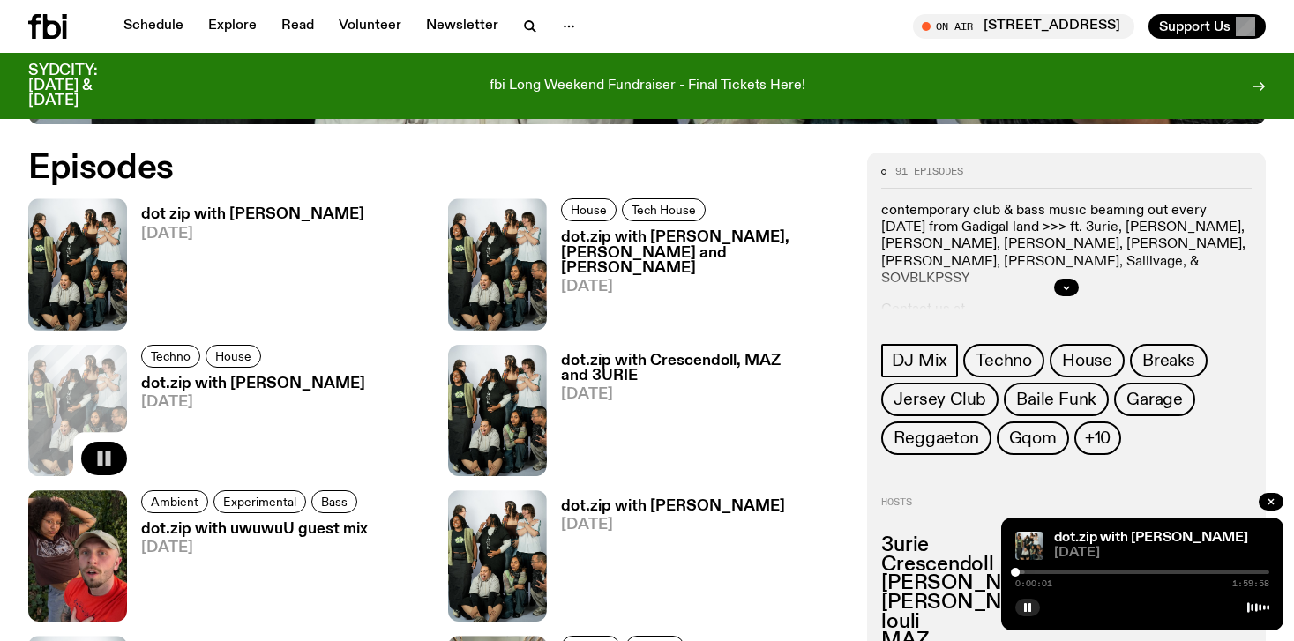
click at [1178, 574] on div "0:00:01 1:59:58" at bounding box center [1143, 577] width 254 height 21
click at [1162, 572] on div at bounding box center [1143, 573] width 254 height 4
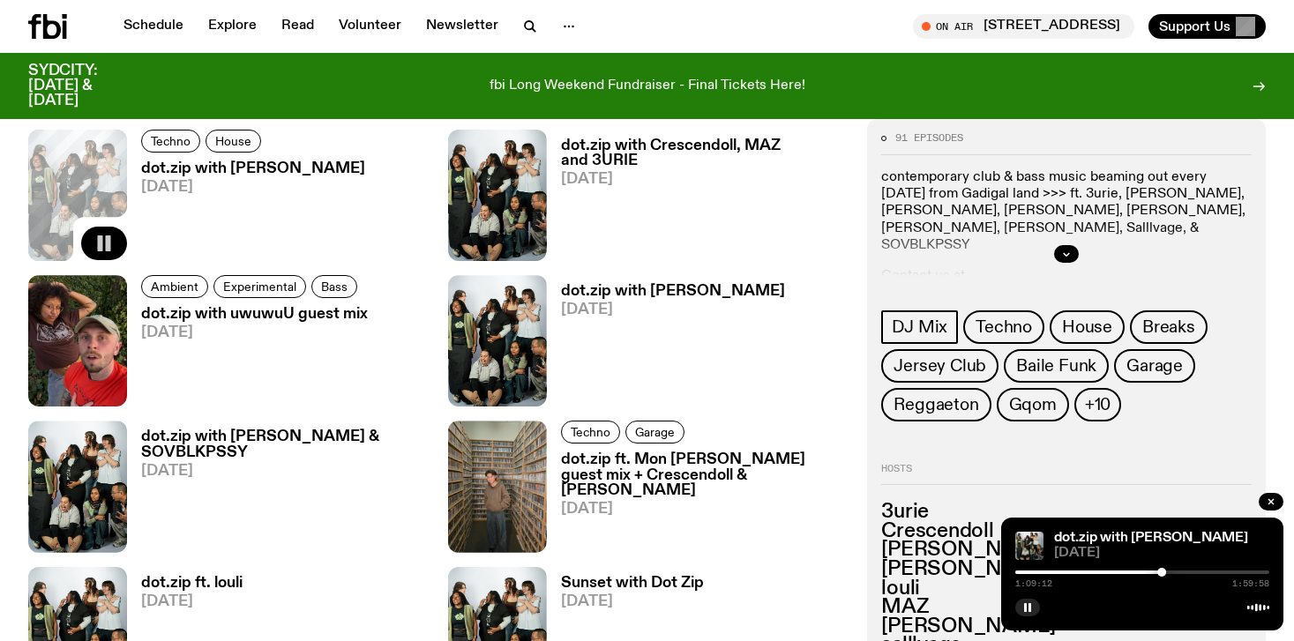
scroll to position [1060, 0]
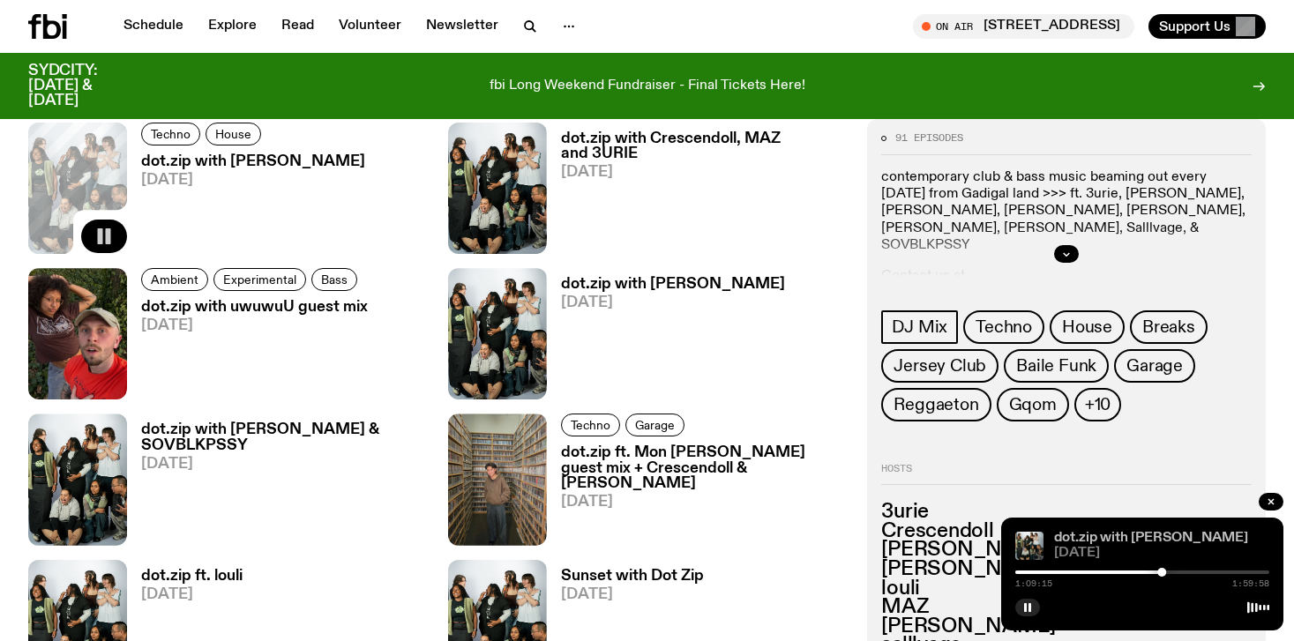
click at [1143, 544] on link "dot.zip with [PERSON_NAME]" at bounding box center [1151, 538] width 194 height 14
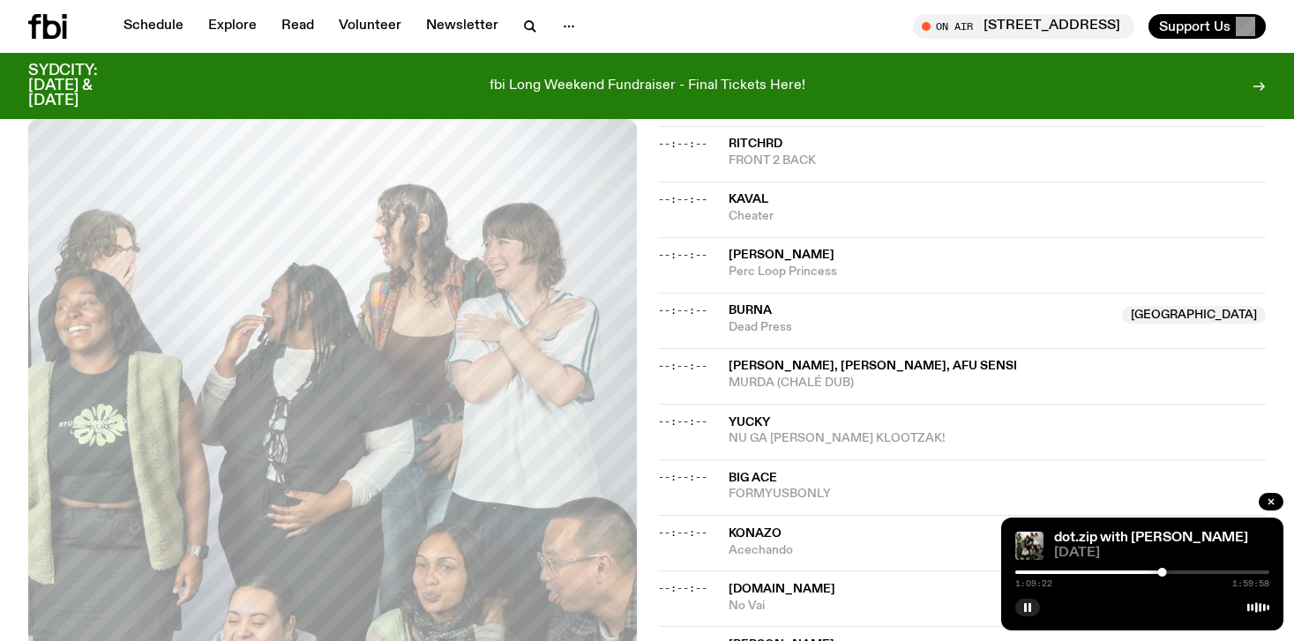
scroll to position [1818, 0]
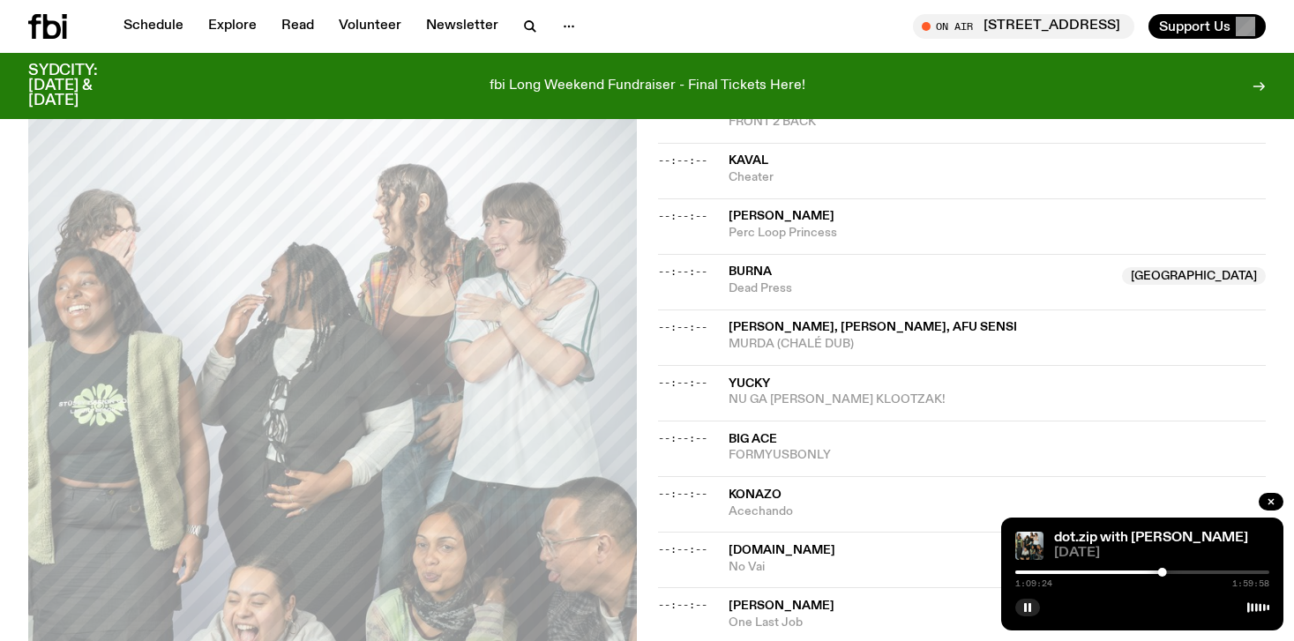
click at [1181, 571] on div at bounding box center [1143, 573] width 254 height 4
click at [1196, 573] on div at bounding box center [1143, 573] width 254 height 4
click at [1209, 573] on div at bounding box center [1143, 573] width 254 height 4
click at [1217, 572] on div at bounding box center [1143, 573] width 254 height 4
click at [1226, 572] on div at bounding box center [1143, 573] width 254 height 4
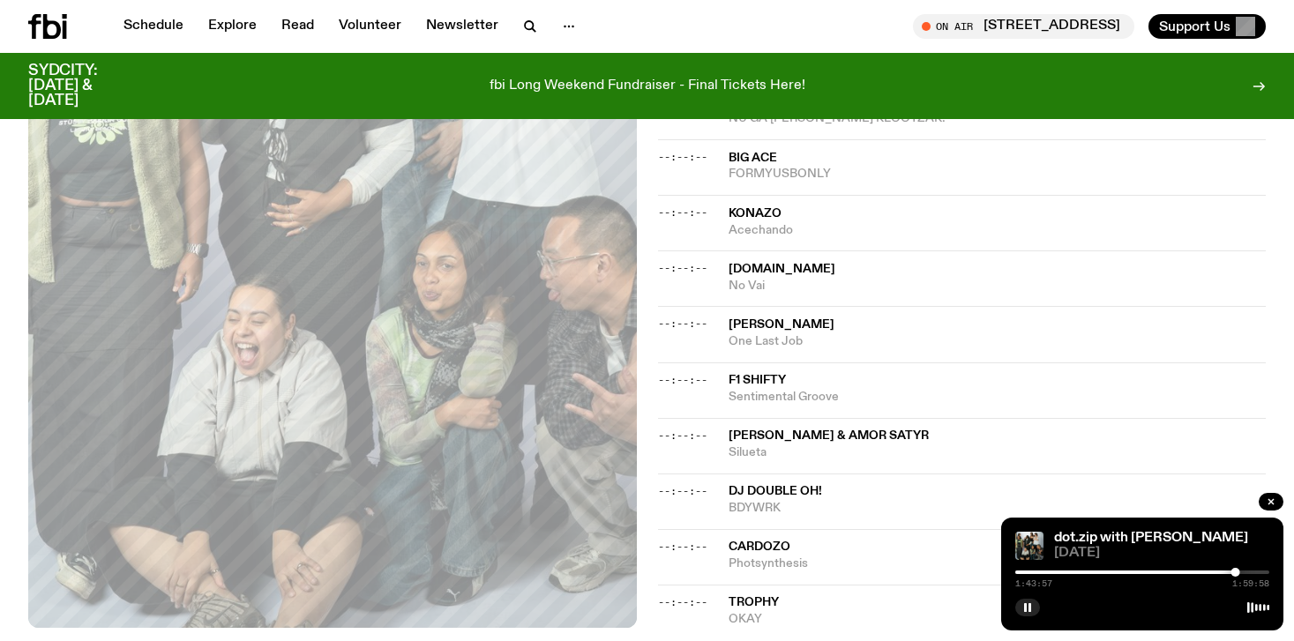
scroll to position [2101, 0]
click at [1253, 576] on div "1:45:26 1:59:58" at bounding box center [1143, 577] width 254 height 21
click at [1253, 573] on div at bounding box center [1143, 573] width 254 height 4
click at [150, 24] on link "Schedule" at bounding box center [153, 26] width 81 height 25
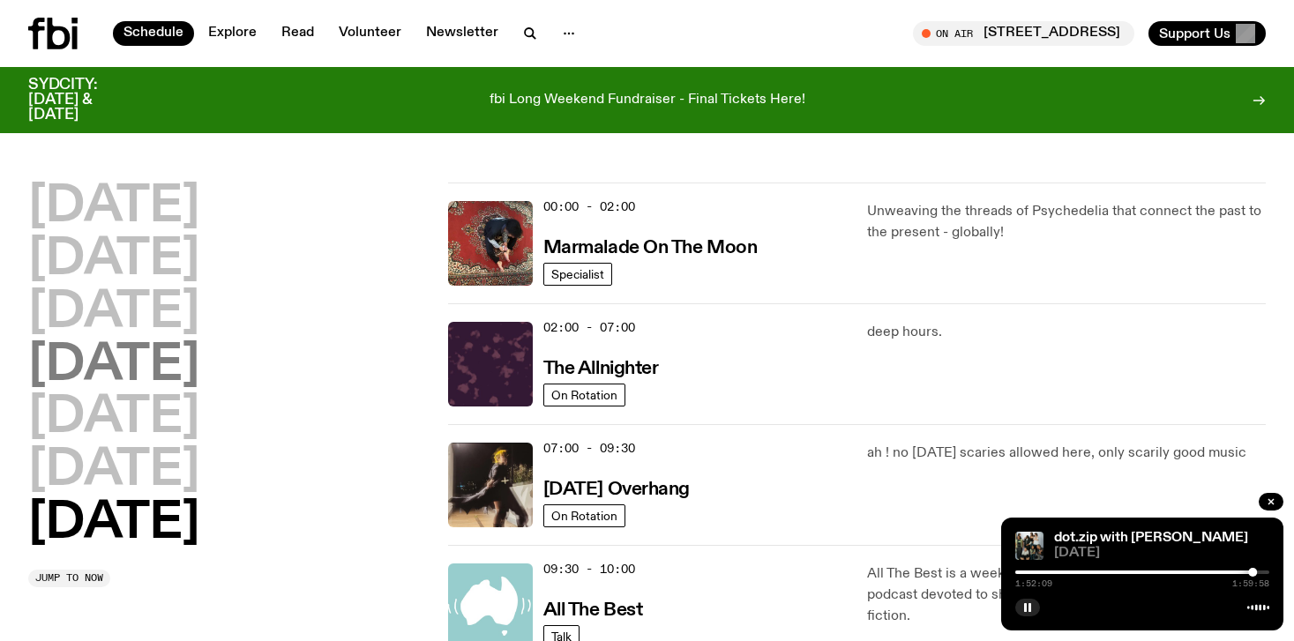
click at [199, 367] on h2 "[DATE]" at bounding box center [113, 365] width 171 height 49
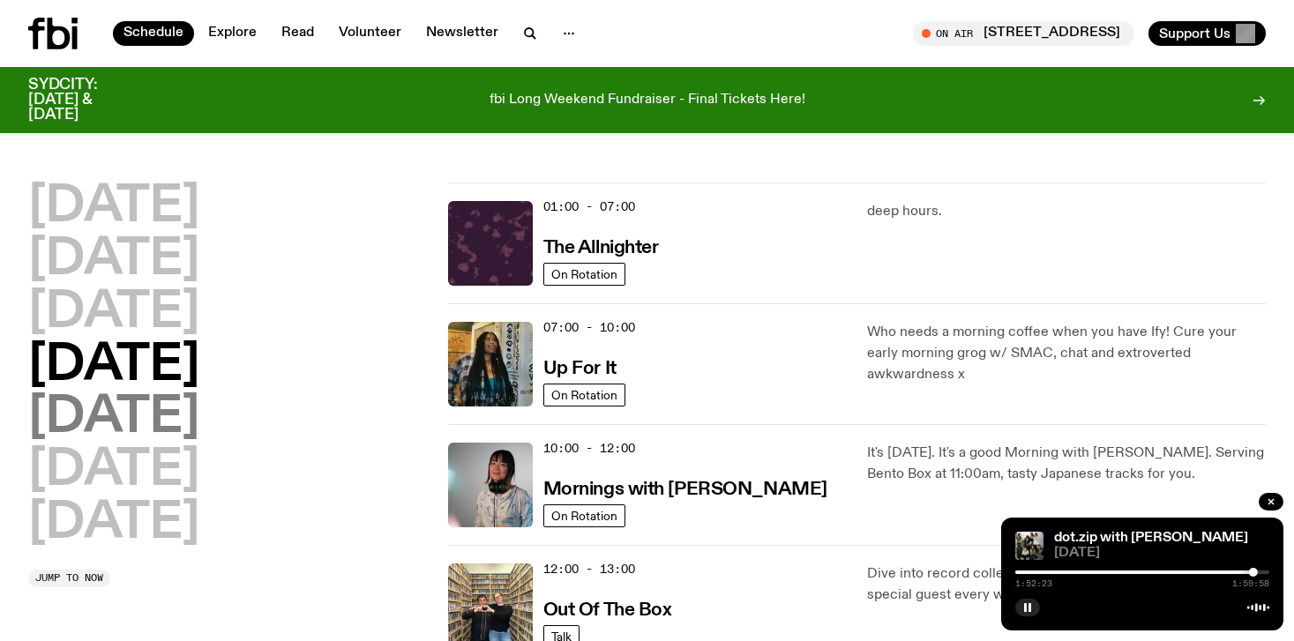
click at [159, 411] on h2 "[DATE]" at bounding box center [113, 417] width 171 height 49
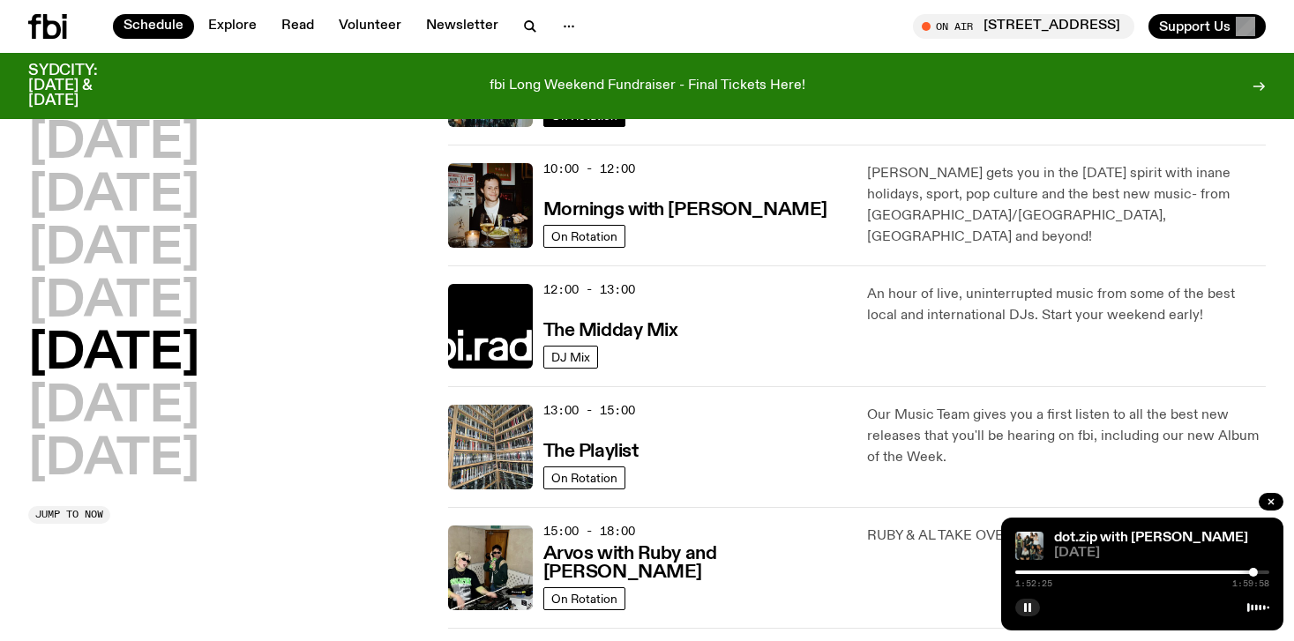
scroll to position [281, 0]
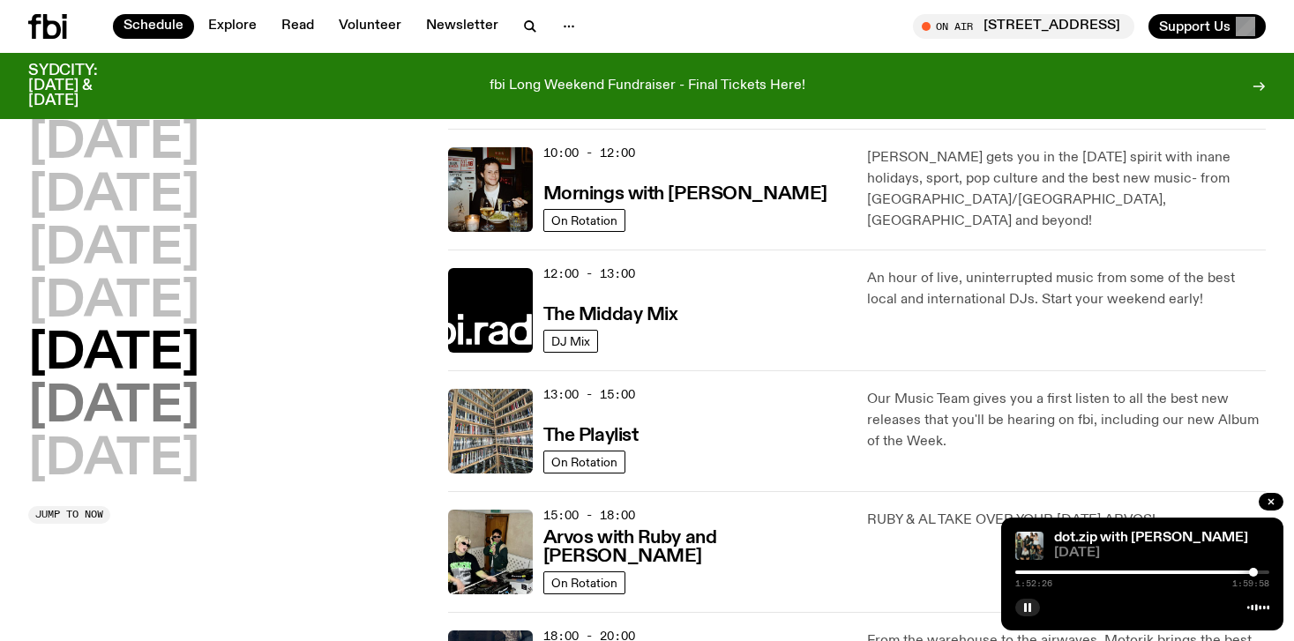
click at [189, 394] on h2 "[DATE]" at bounding box center [113, 407] width 171 height 49
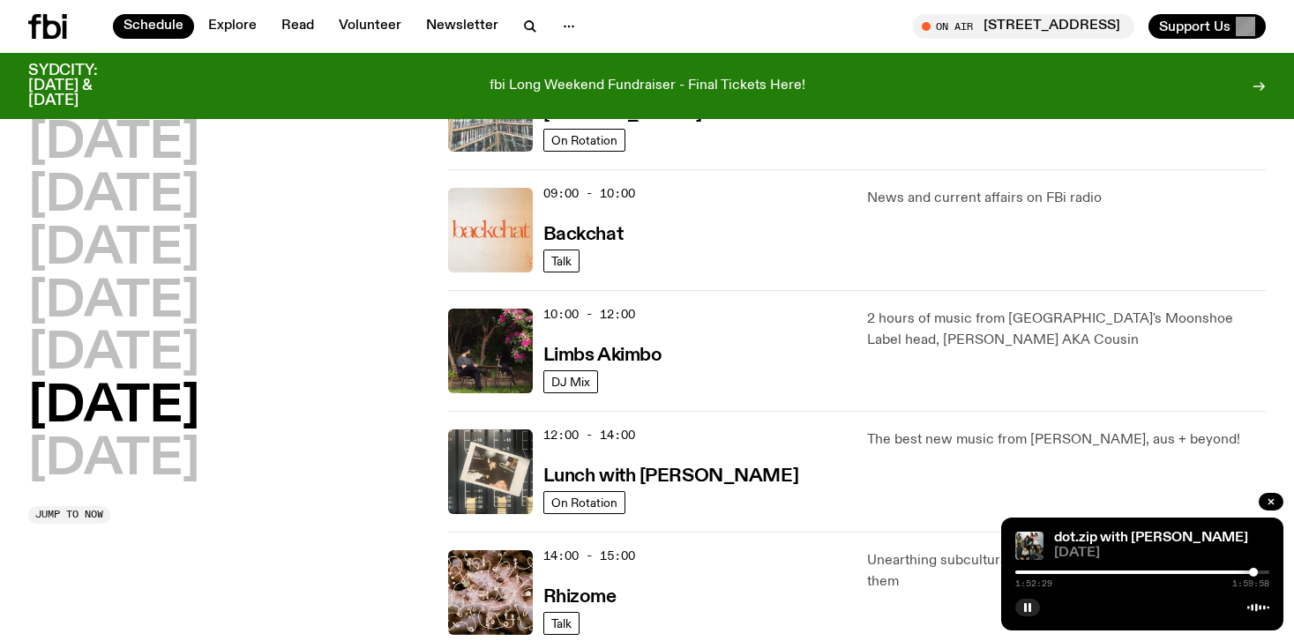
scroll to position [395, 0]
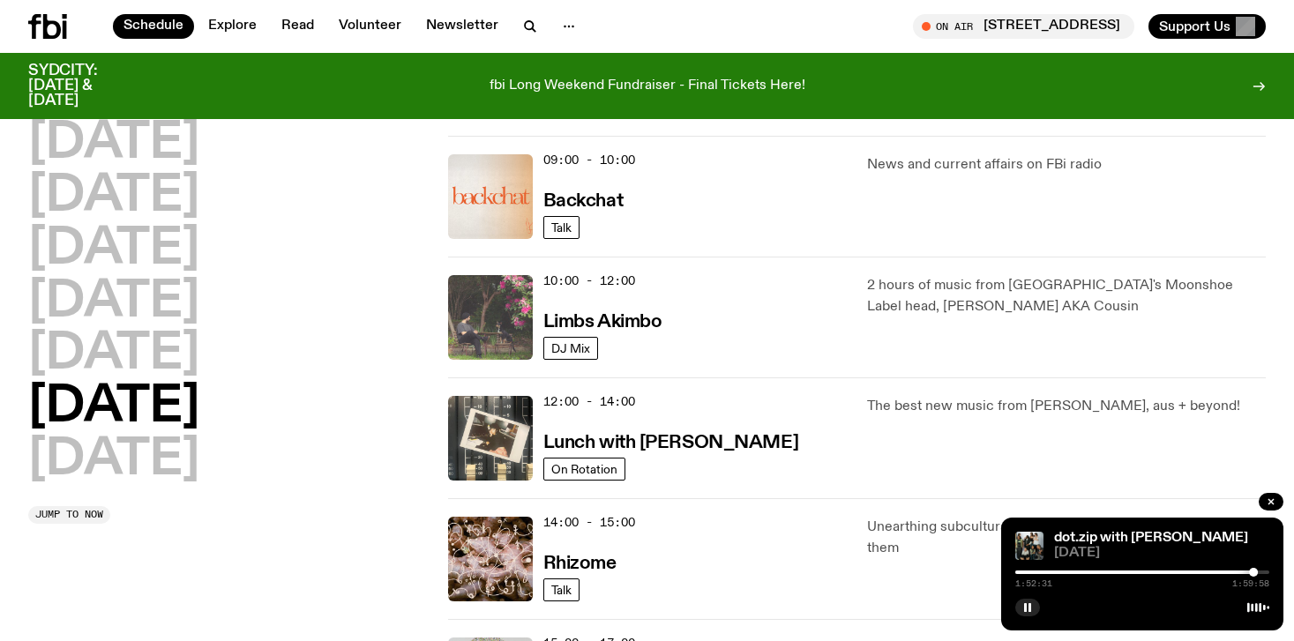
click at [504, 294] on img at bounding box center [490, 317] width 85 height 85
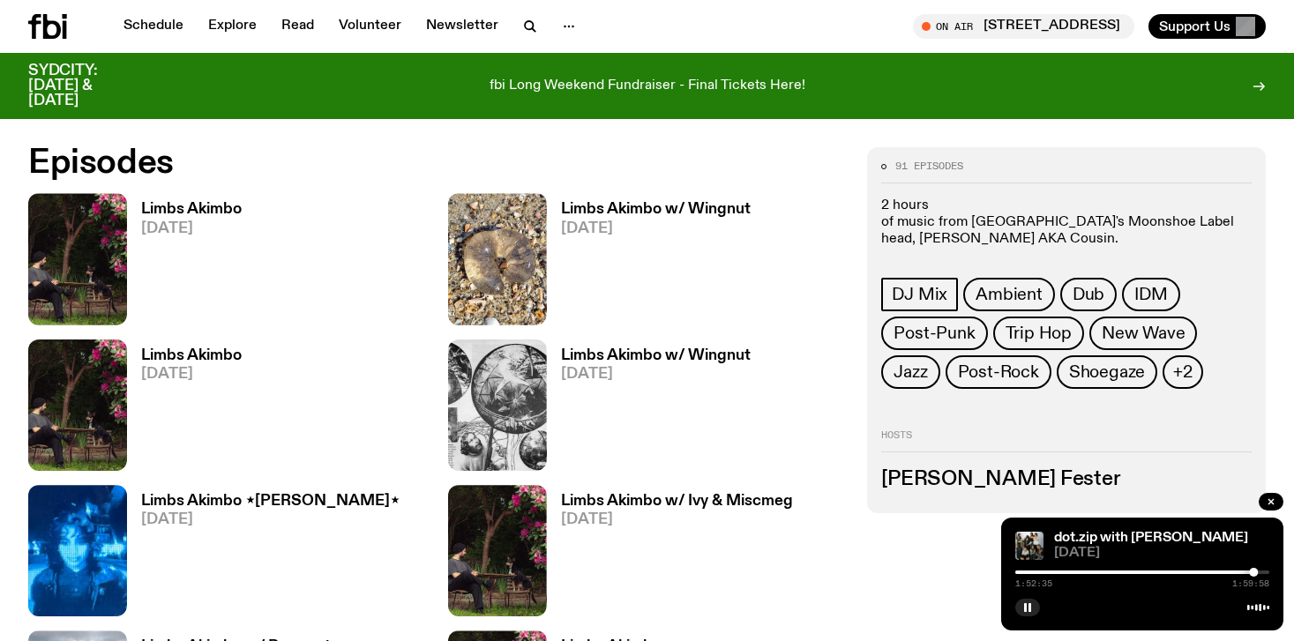
scroll to position [843, 0]
